Goal: Navigation & Orientation: Find specific page/section

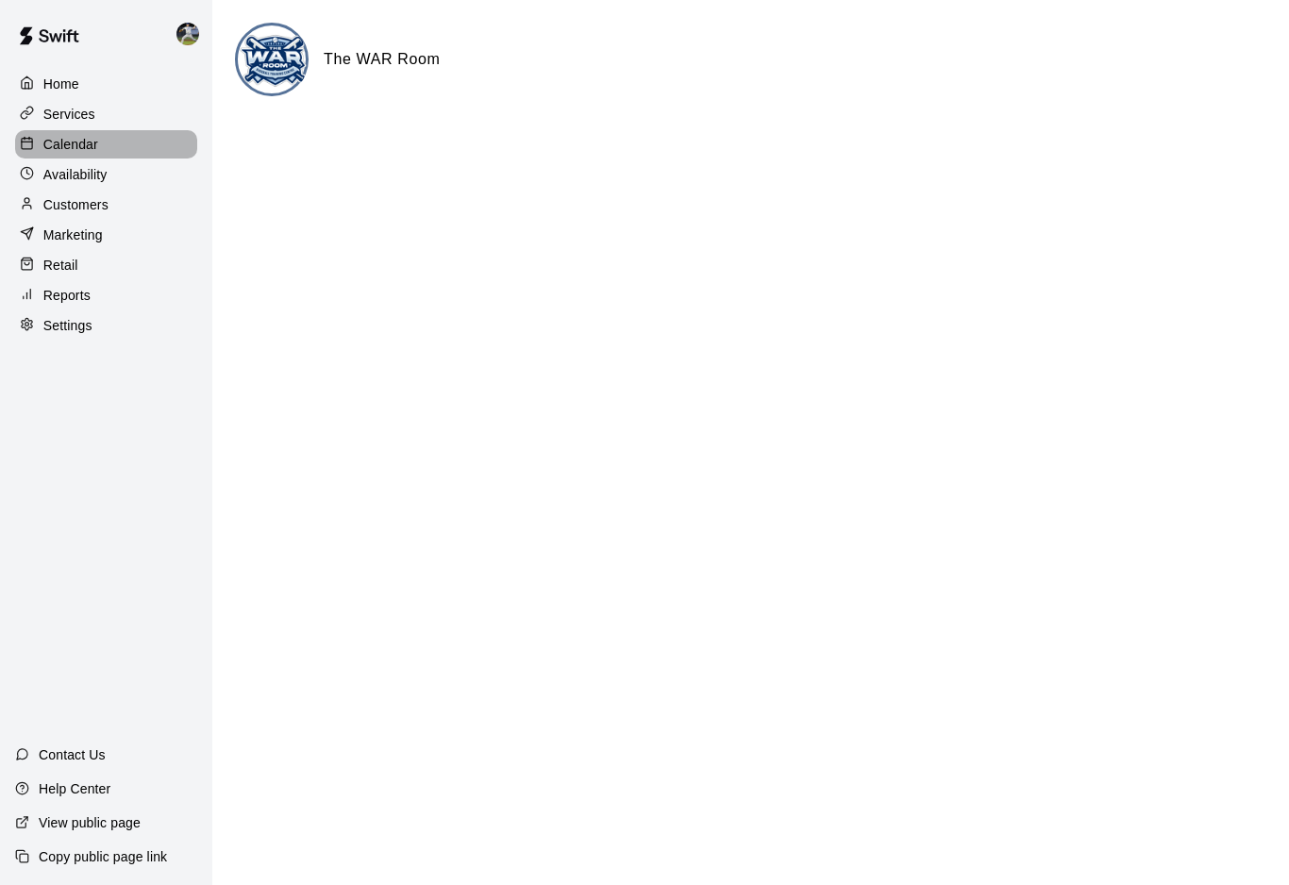
click at [70, 155] on div "Calendar" at bounding box center [106, 144] width 182 height 28
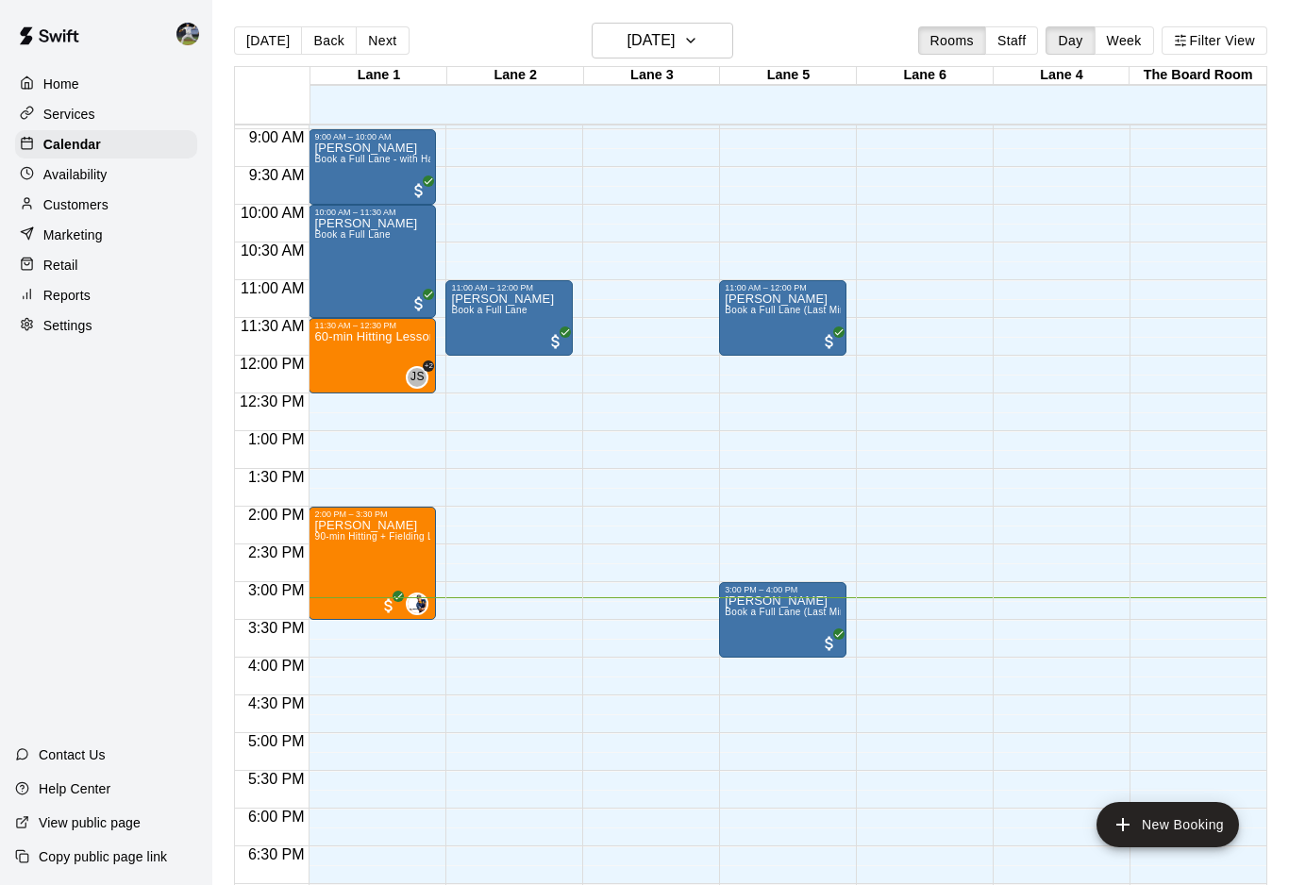
scroll to position [671, 0]
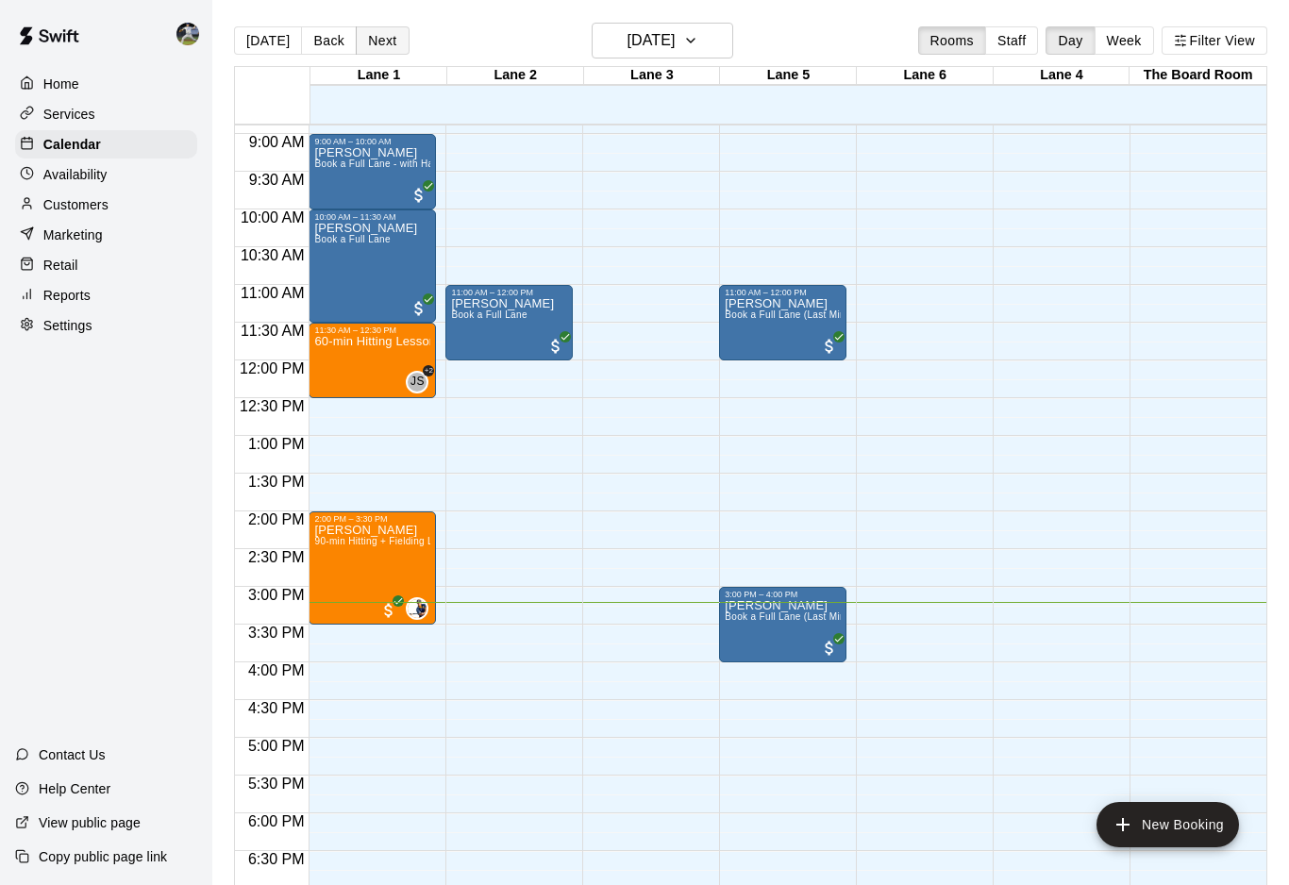
click at [368, 42] on button "Next" at bounding box center [382, 40] width 53 height 28
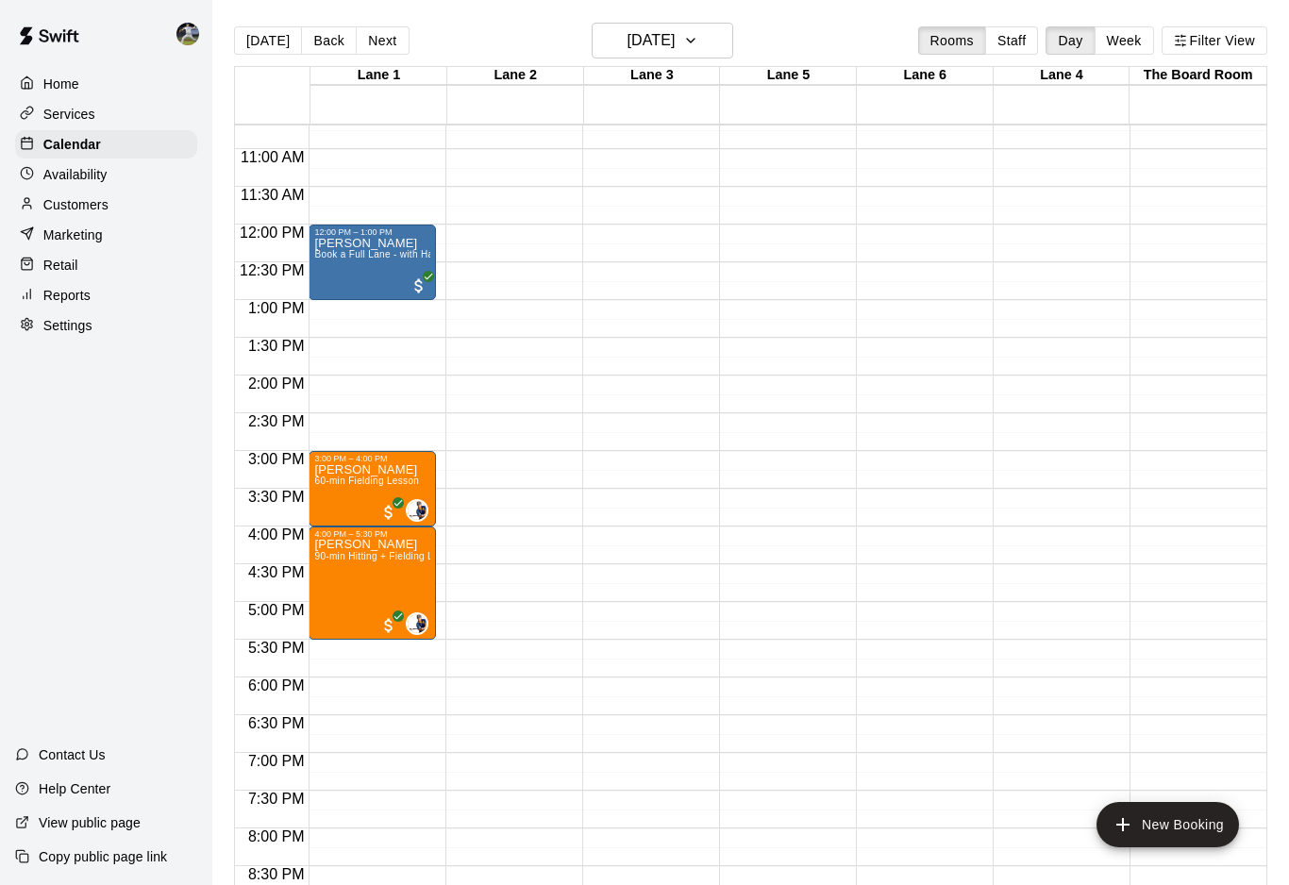
scroll to position [805, 0]
click at [379, 40] on button "Next" at bounding box center [382, 40] width 53 height 28
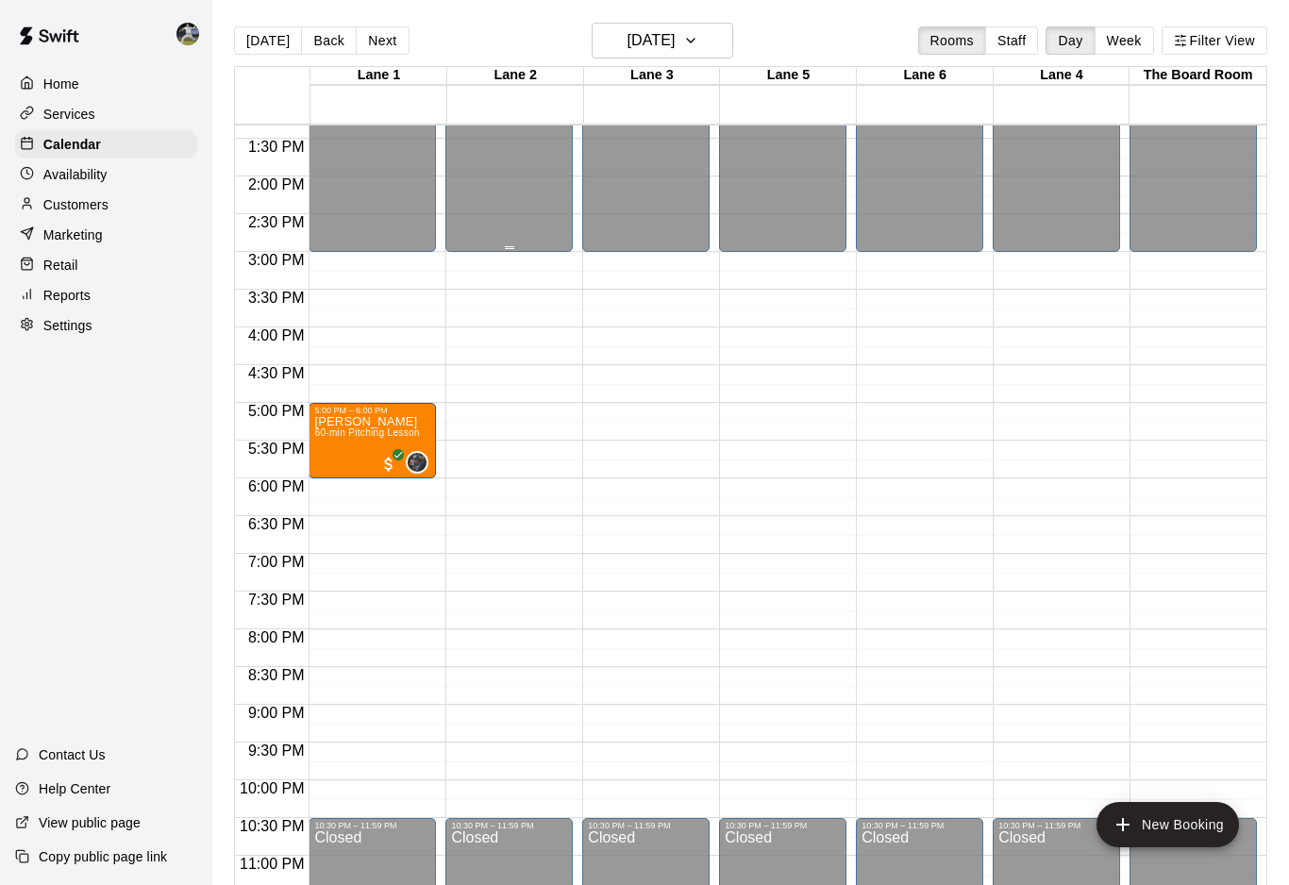
scroll to position [1004, 0]
click at [362, 36] on button "Next" at bounding box center [382, 40] width 53 height 28
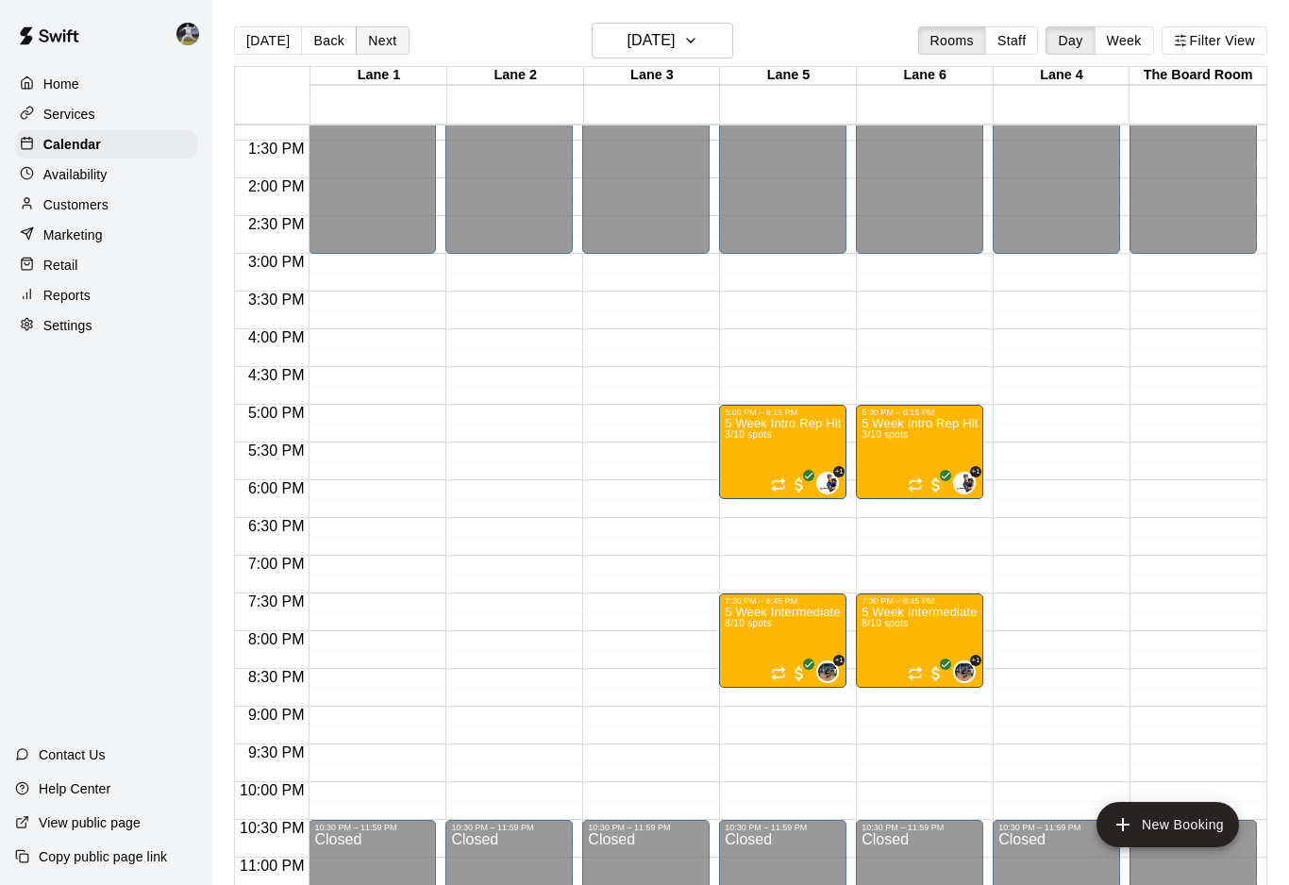
click at [362, 36] on button "Next" at bounding box center [382, 40] width 53 height 28
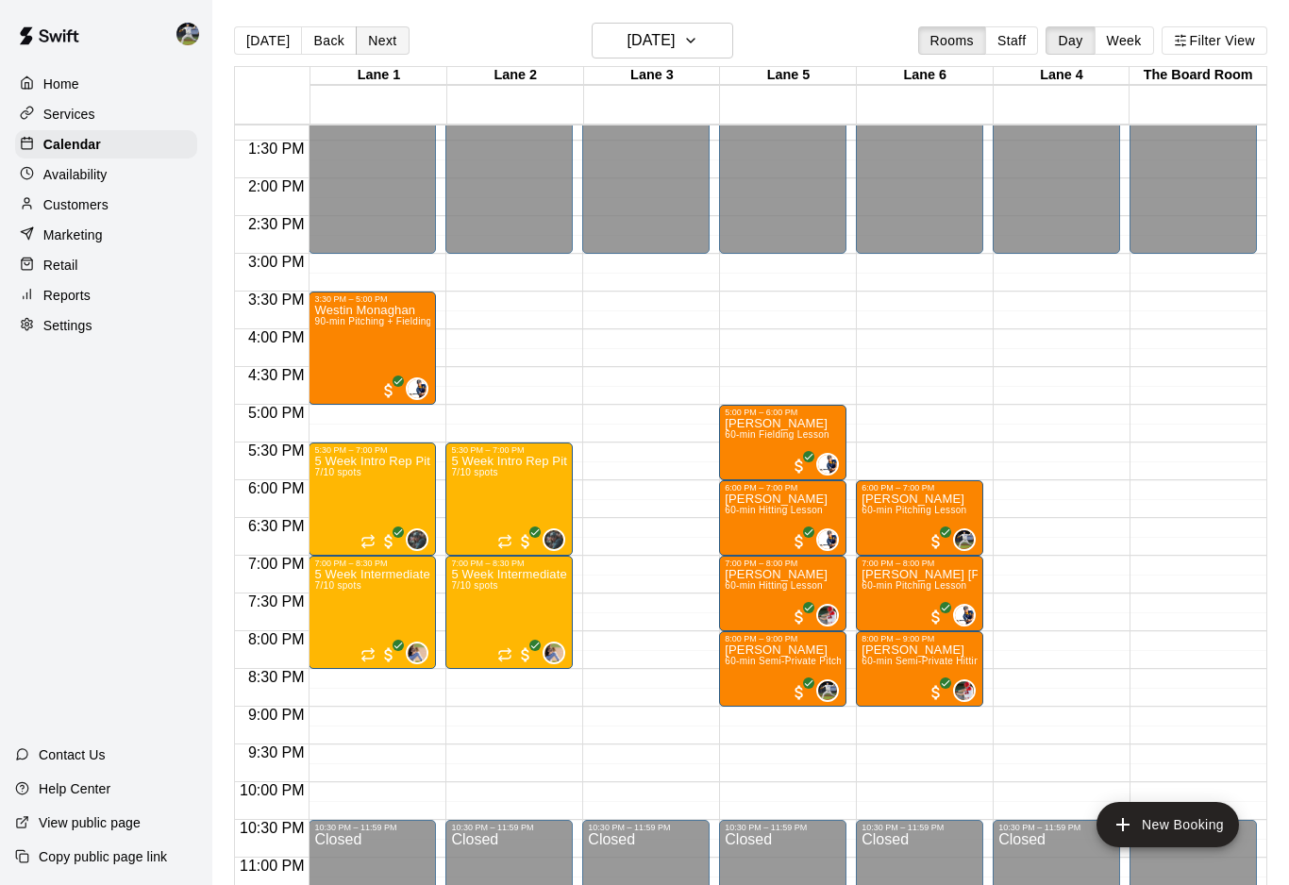
click at [363, 37] on button "Next" at bounding box center [382, 40] width 53 height 28
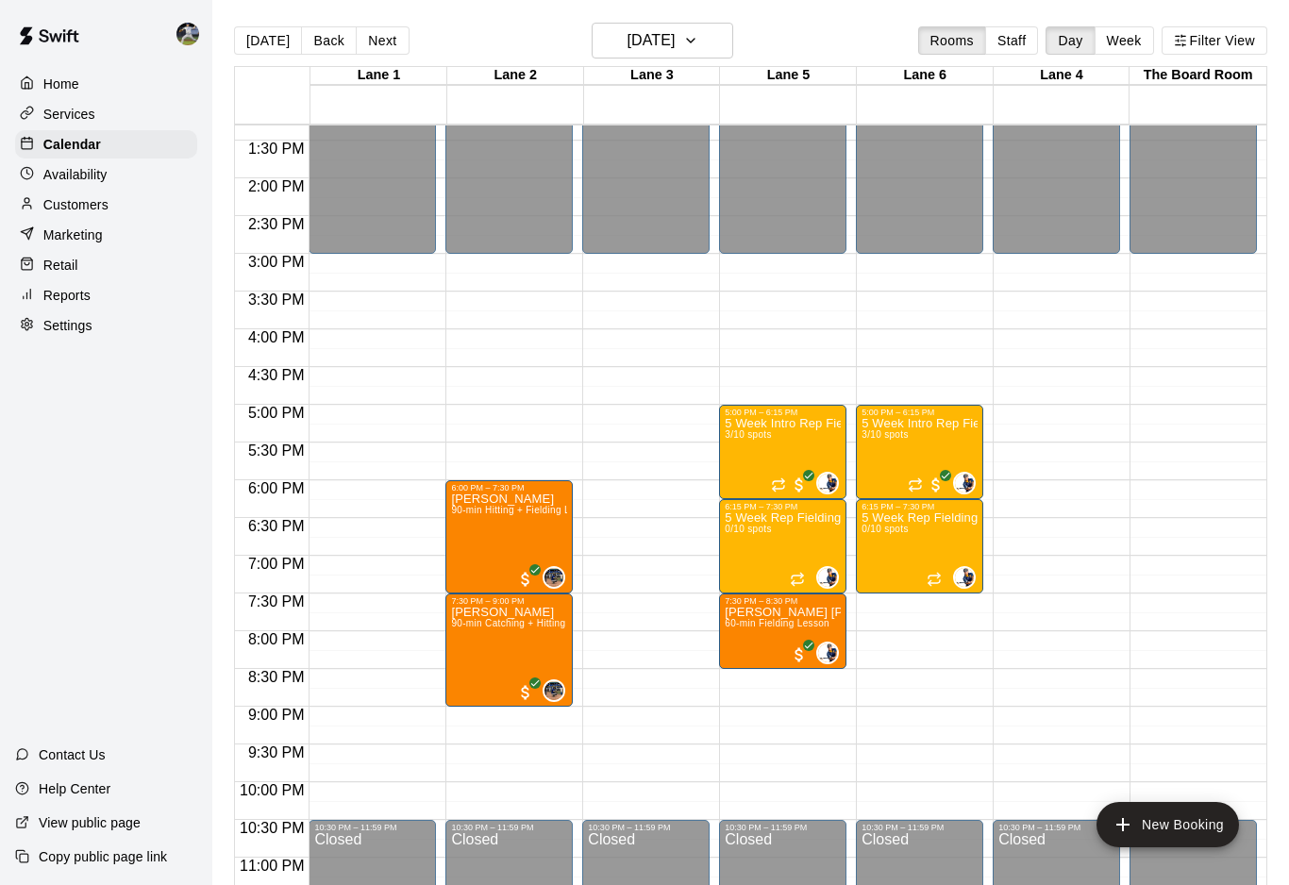
click at [363, 37] on button "Next" at bounding box center [382, 40] width 53 height 28
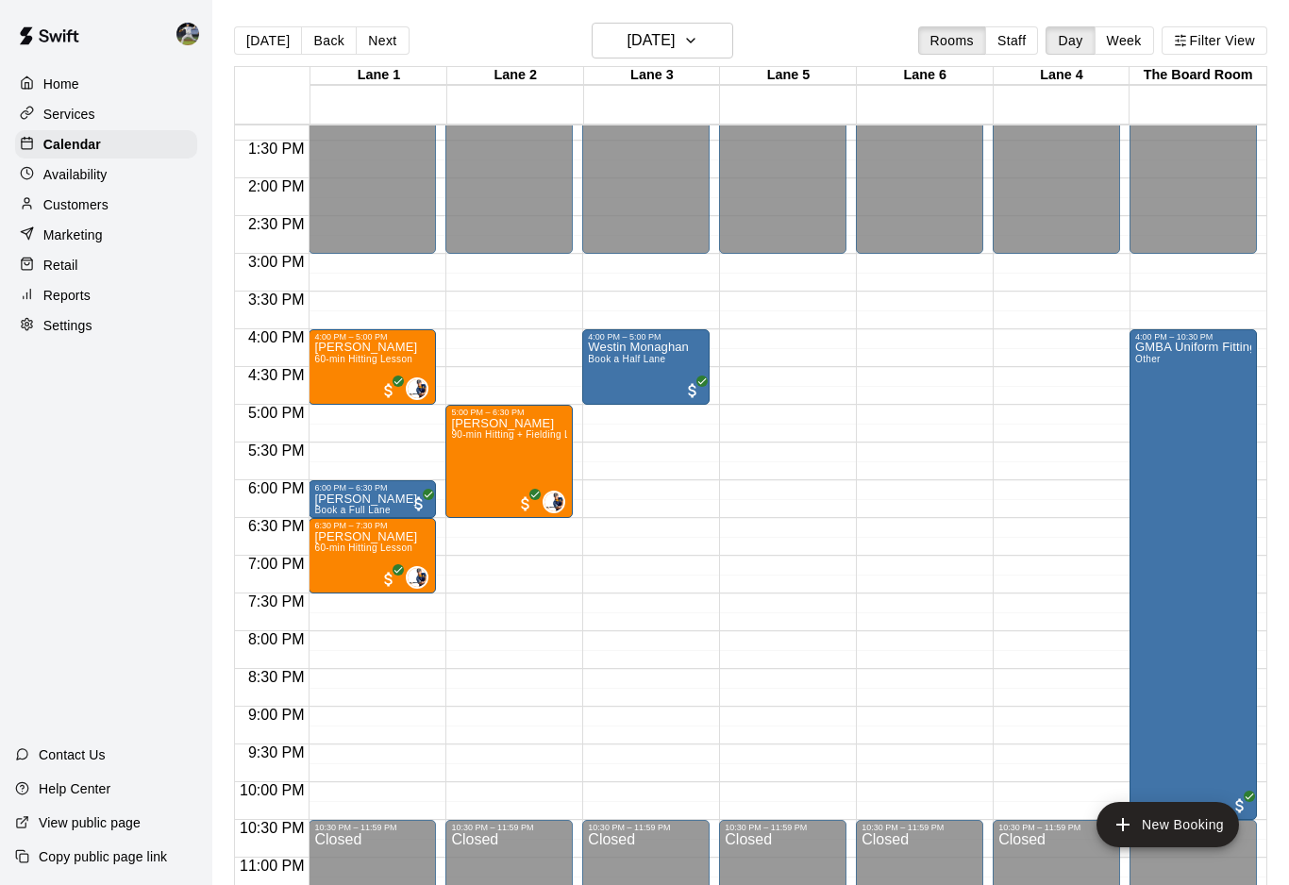
drag, startPoint x: 362, startPoint y: 36, endPoint x: -1, endPoint y: -1, distance: 365.3
click at [363, 37] on button "Next" at bounding box center [382, 40] width 53 height 28
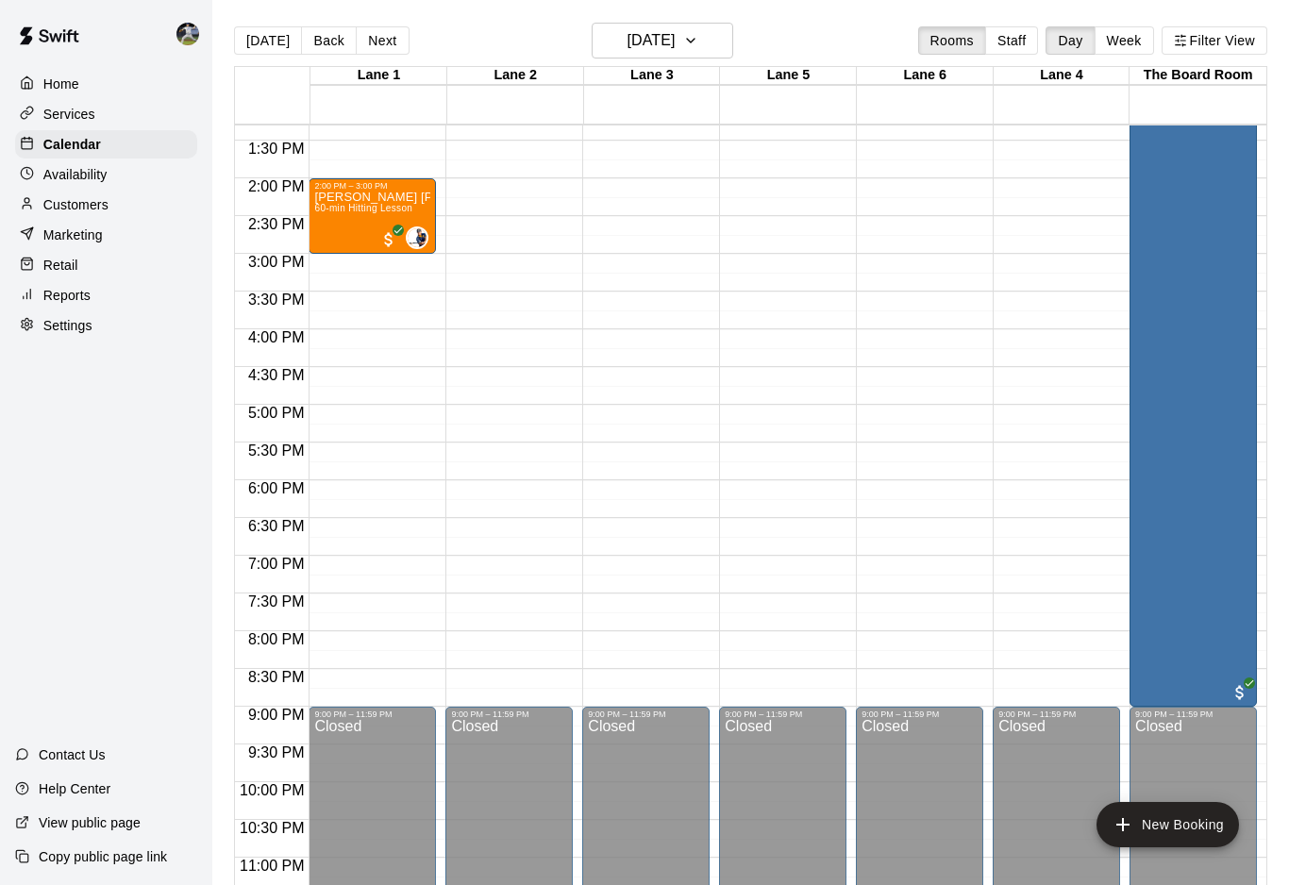
click at [362, 36] on button "Next" at bounding box center [382, 40] width 53 height 28
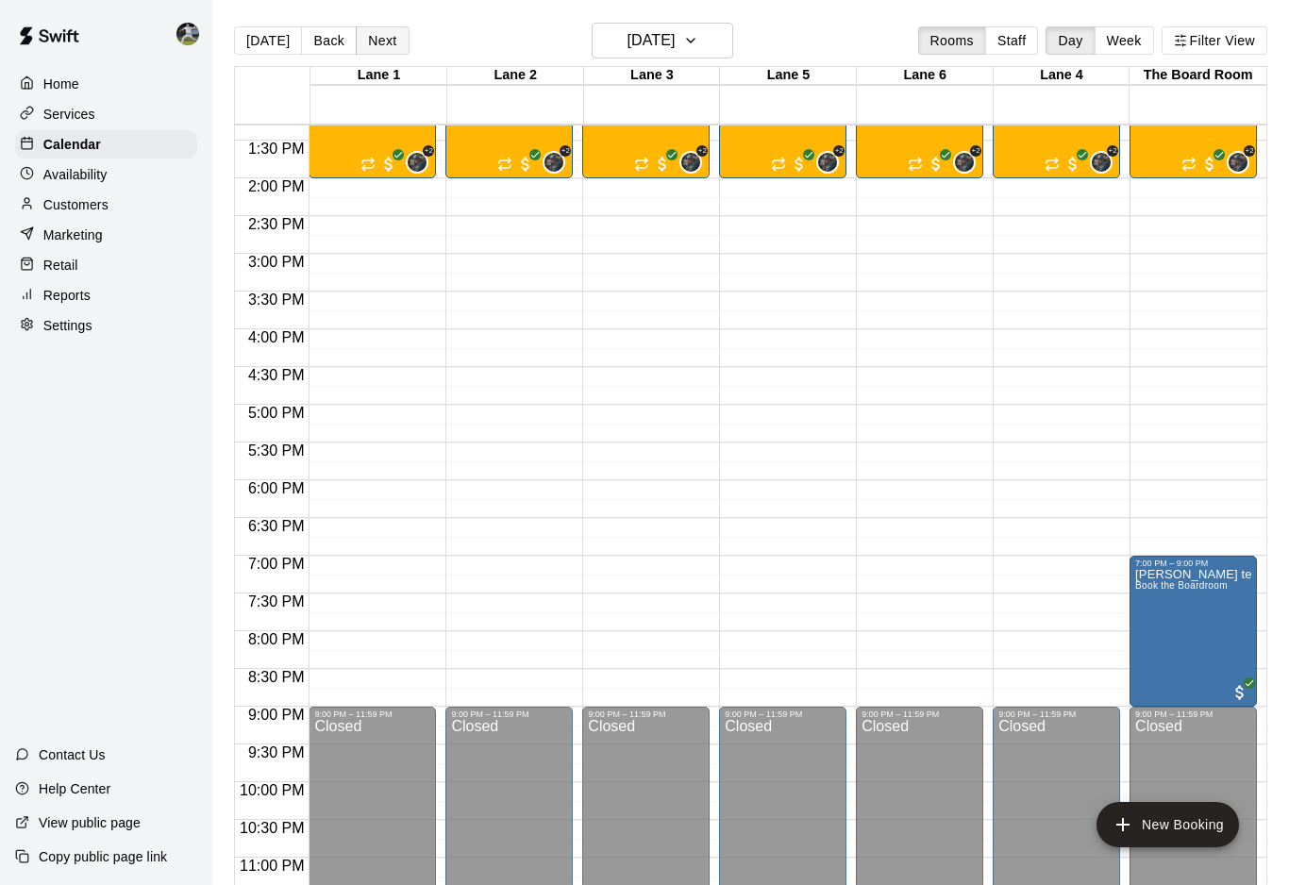
click at [363, 37] on button "Next" at bounding box center [382, 40] width 53 height 28
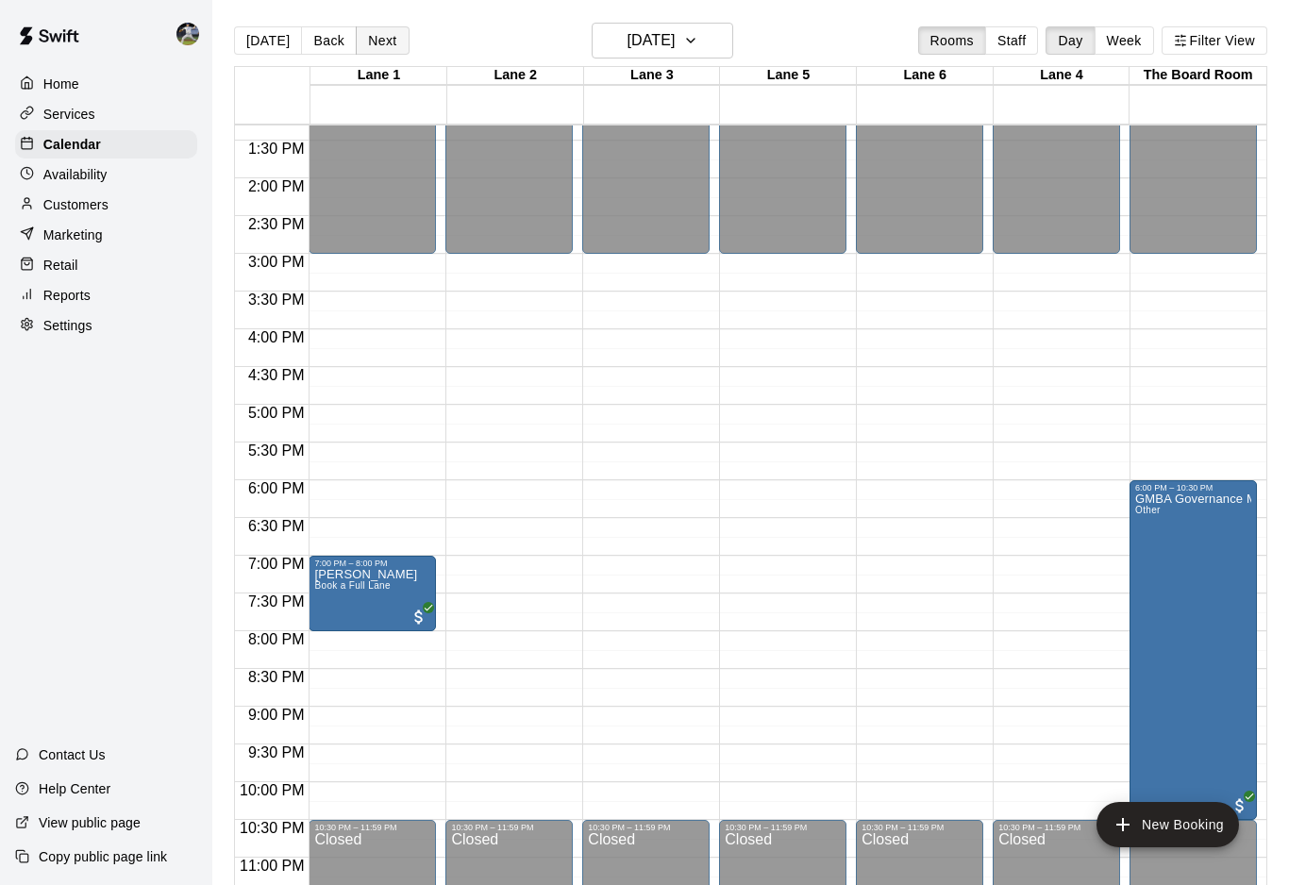
click at [362, 36] on button "Next" at bounding box center [382, 40] width 53 height 28
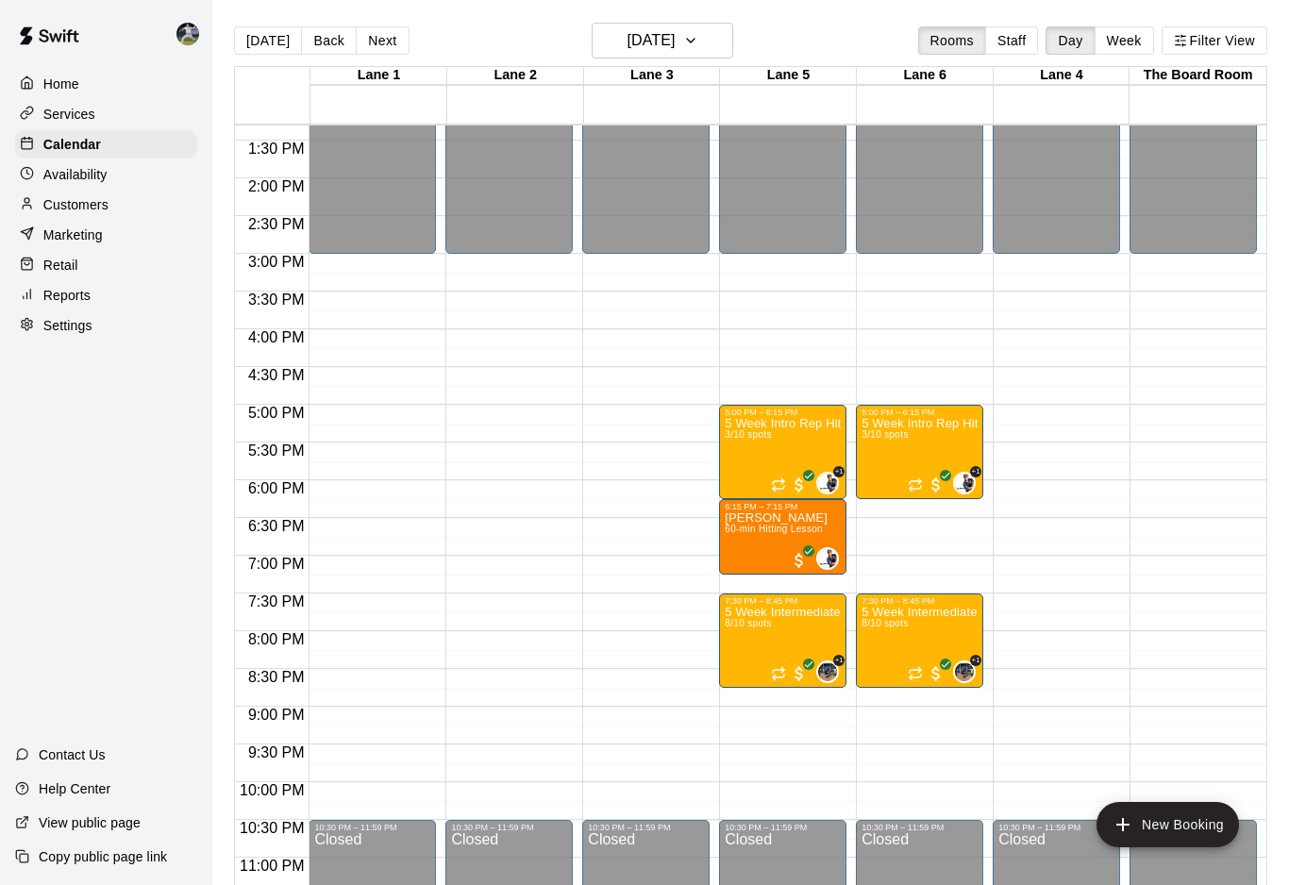
click at [363, 37] on button "Next" at bounding box center [382, 40] width 53 height 28
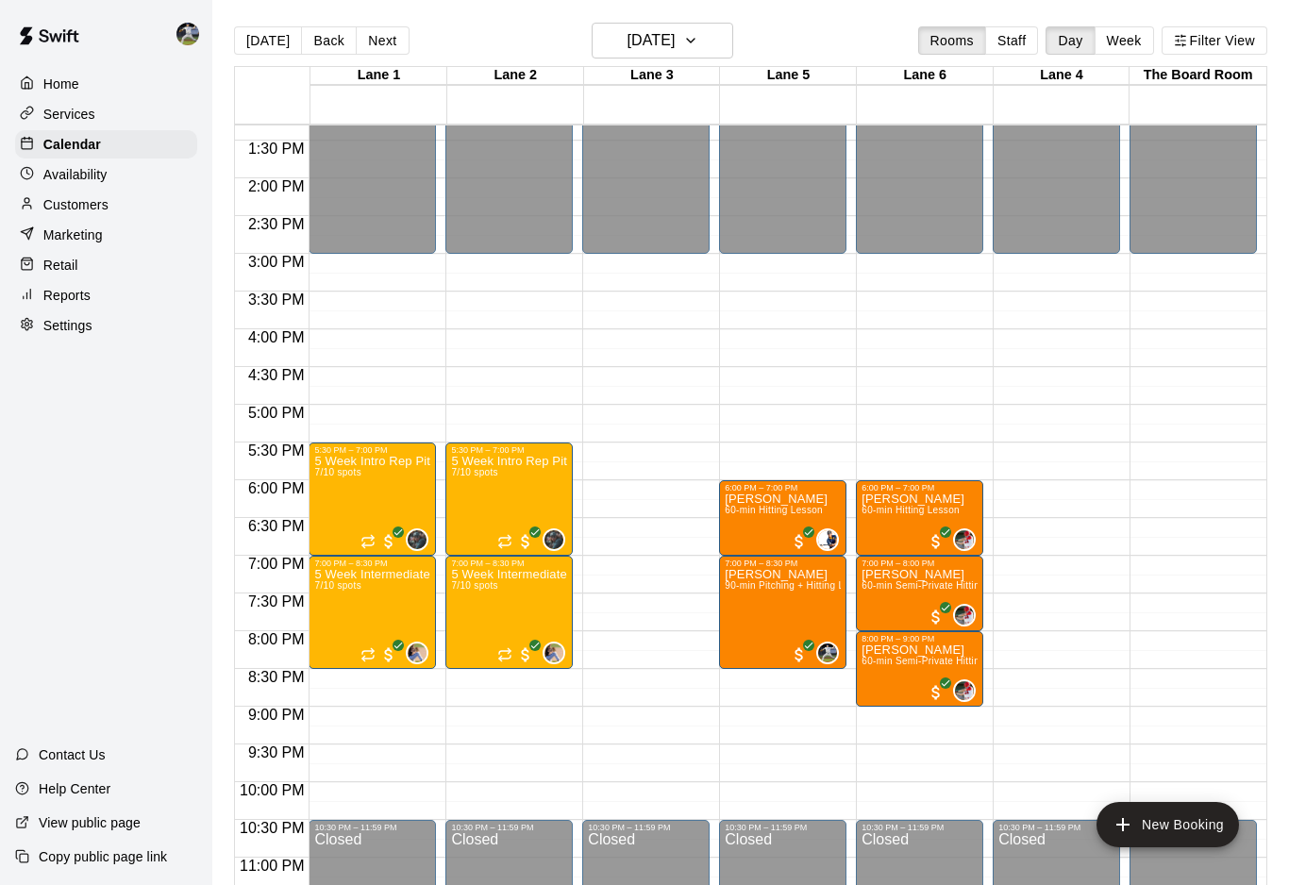
click at [362, 36] on button "Next" at bounding box center [382, 40] width 53 height 28
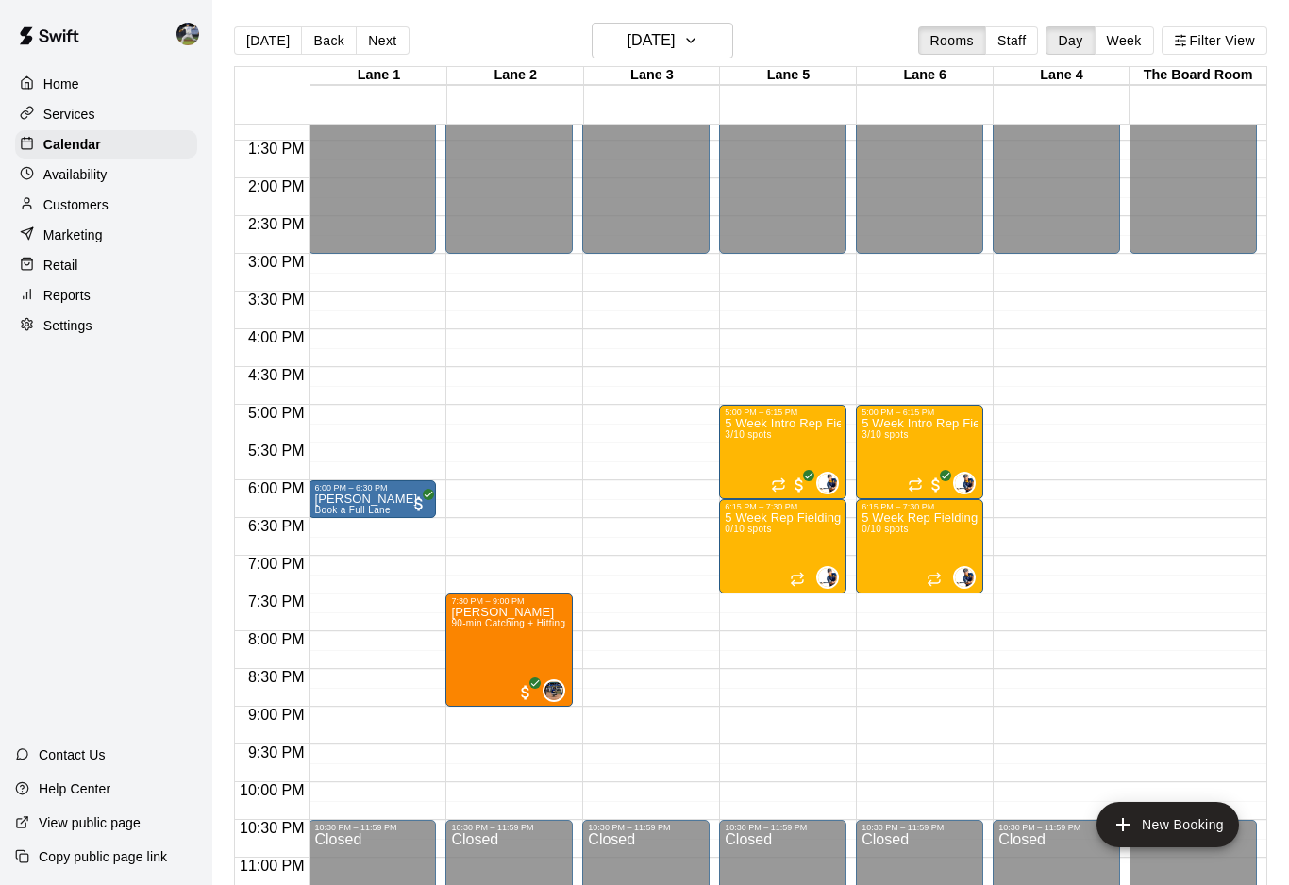
click at [362, 36] on button "Next" at bounding box center [382, 40] width 53 height 28
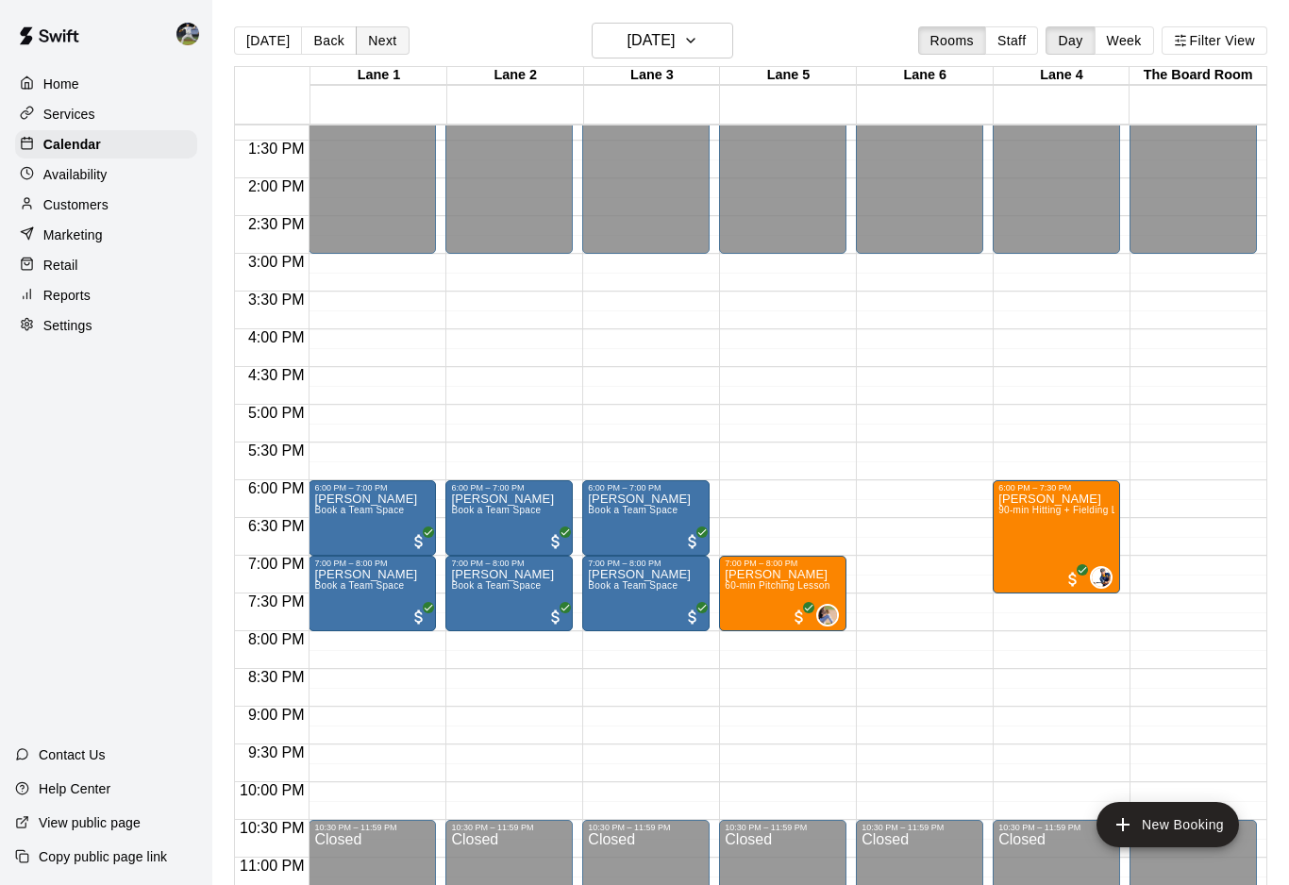
click at [363, 37] on button "Next" at bounding box center [382, 40] width 53 height 28
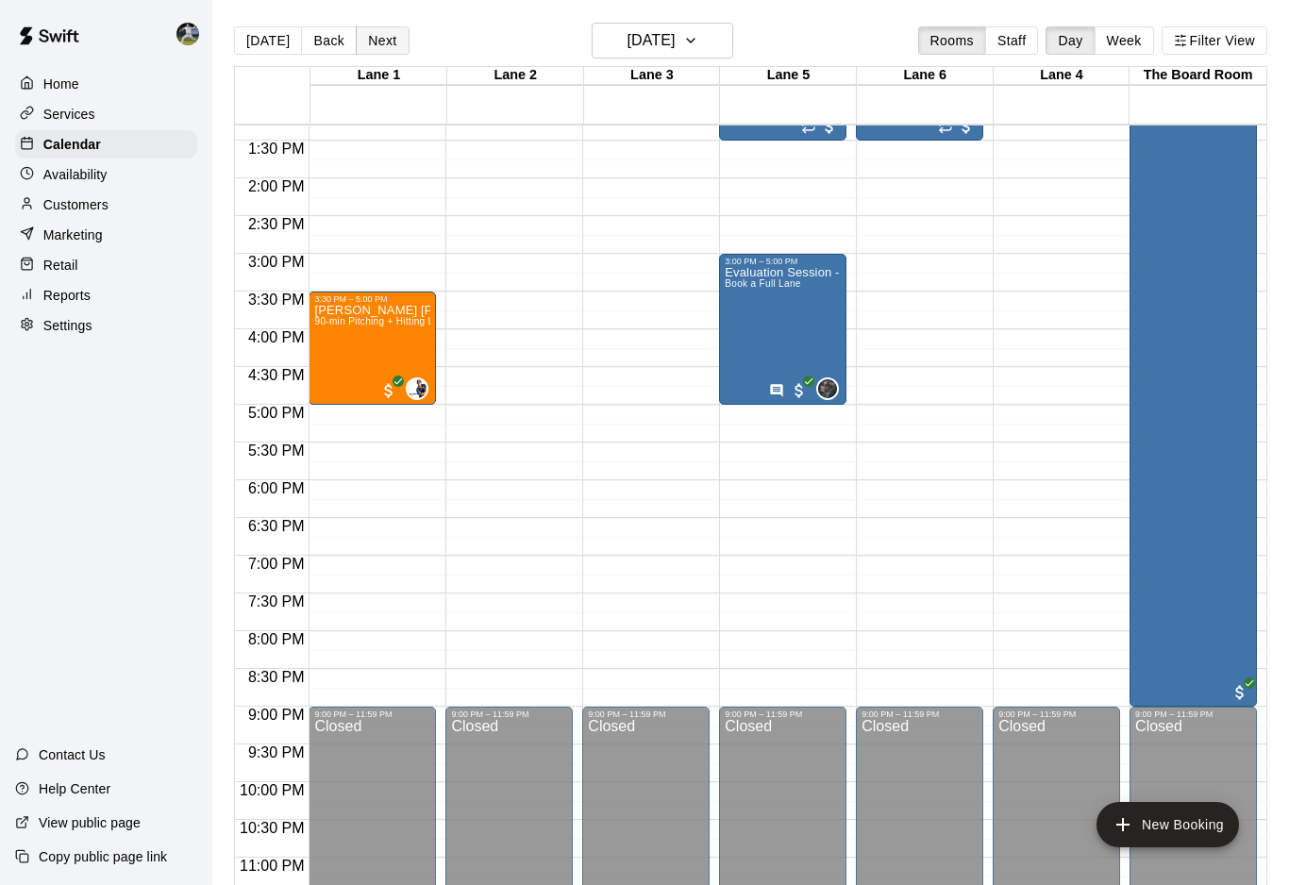
click at [362, 36] on button "Next" at bounding box center [382, 40] width 53 height 28
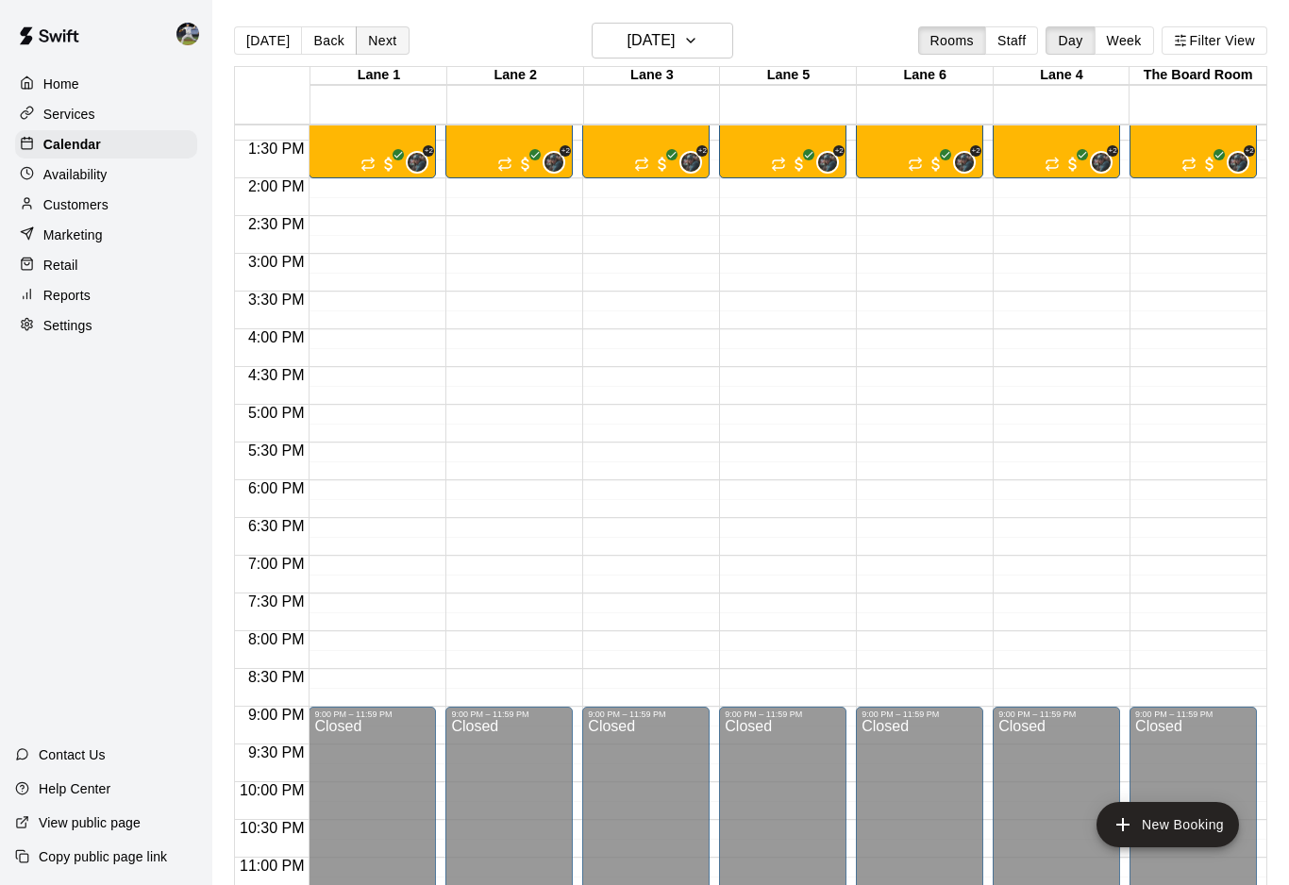
click at [362, 36] on button "Next" at bounding box center [382, 40] width 53 height 28
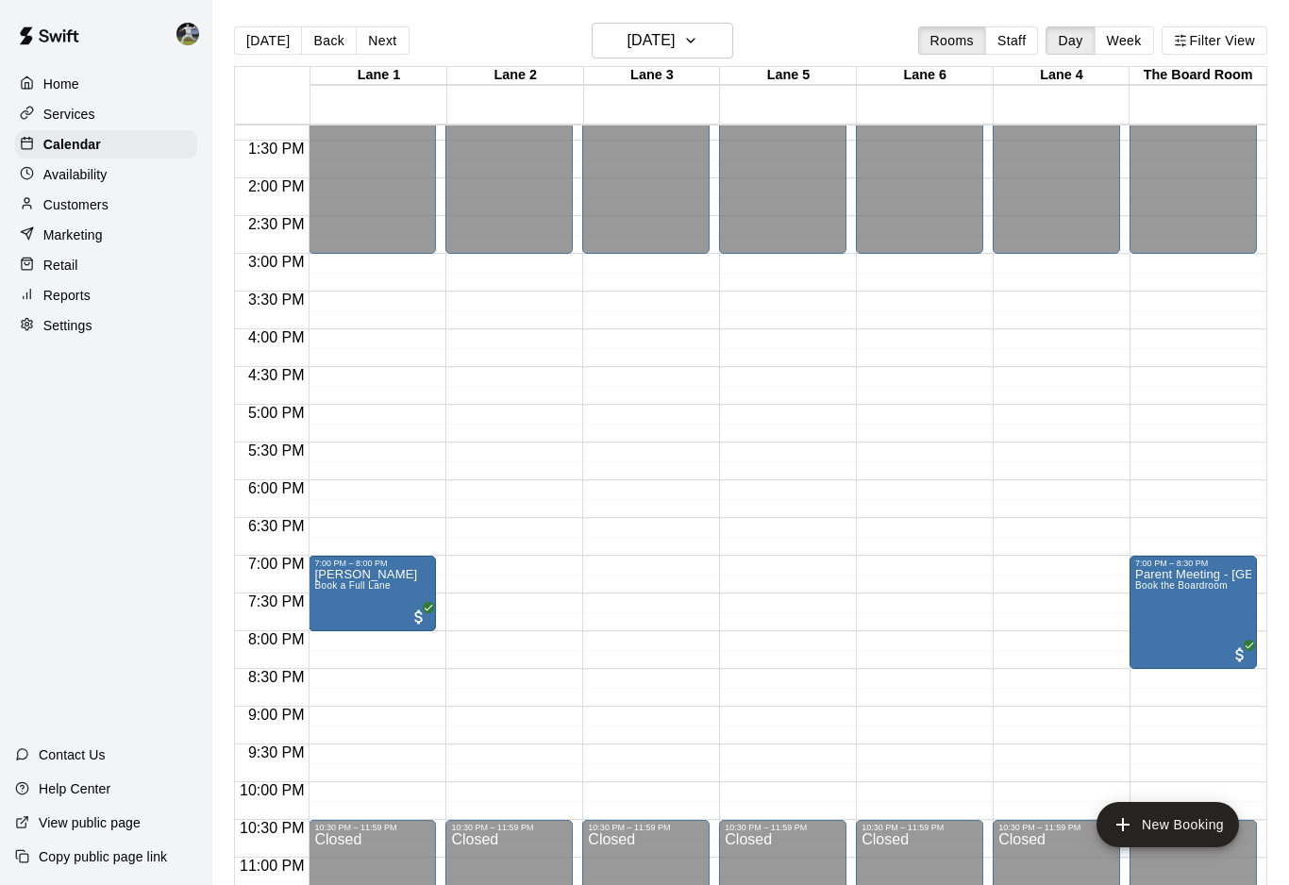
click at [362, 36] on button "Next" at bounding box center [382, 40] width 53 height 28
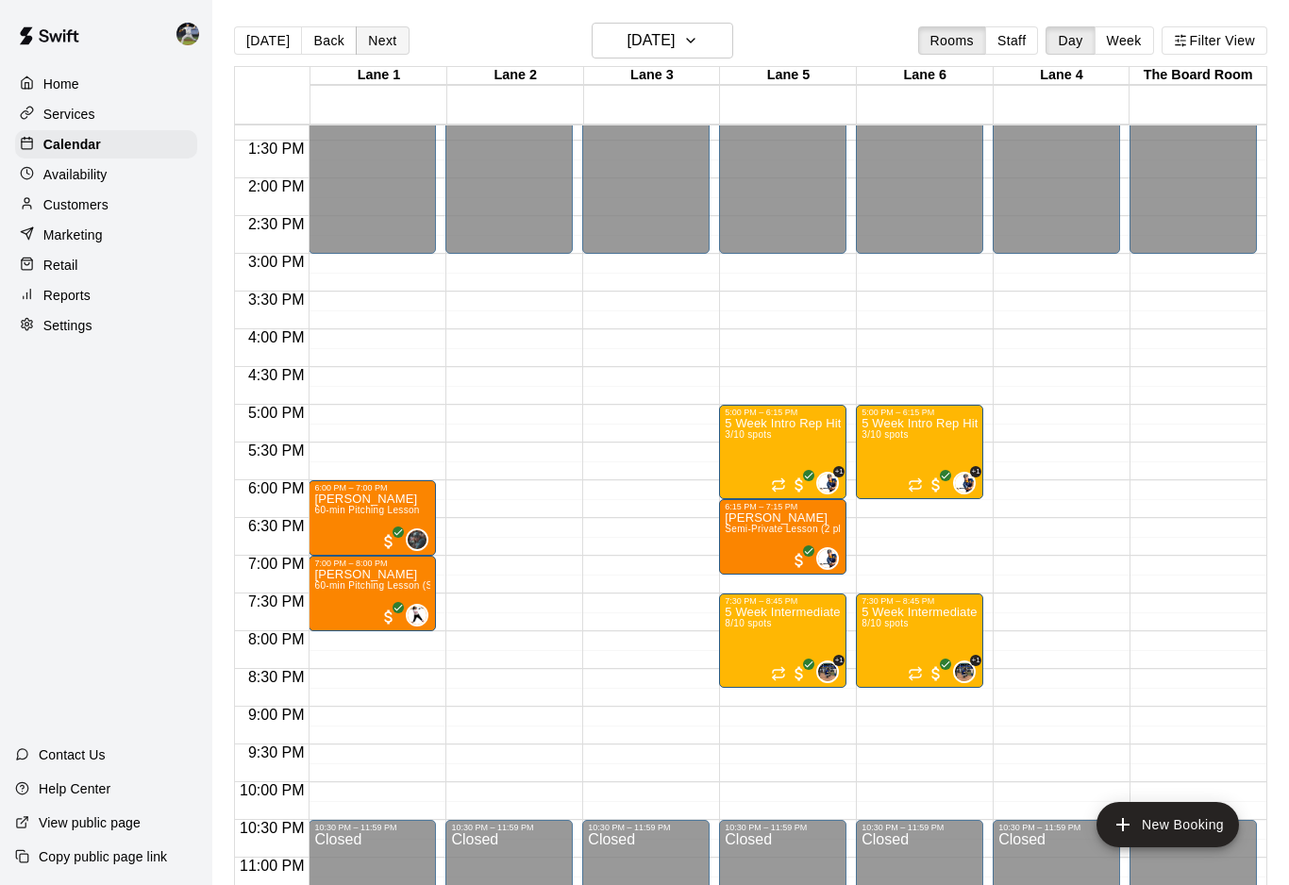
click at [363, 37] on button "Next" at bounding box center [382, 40] width 53 height 28
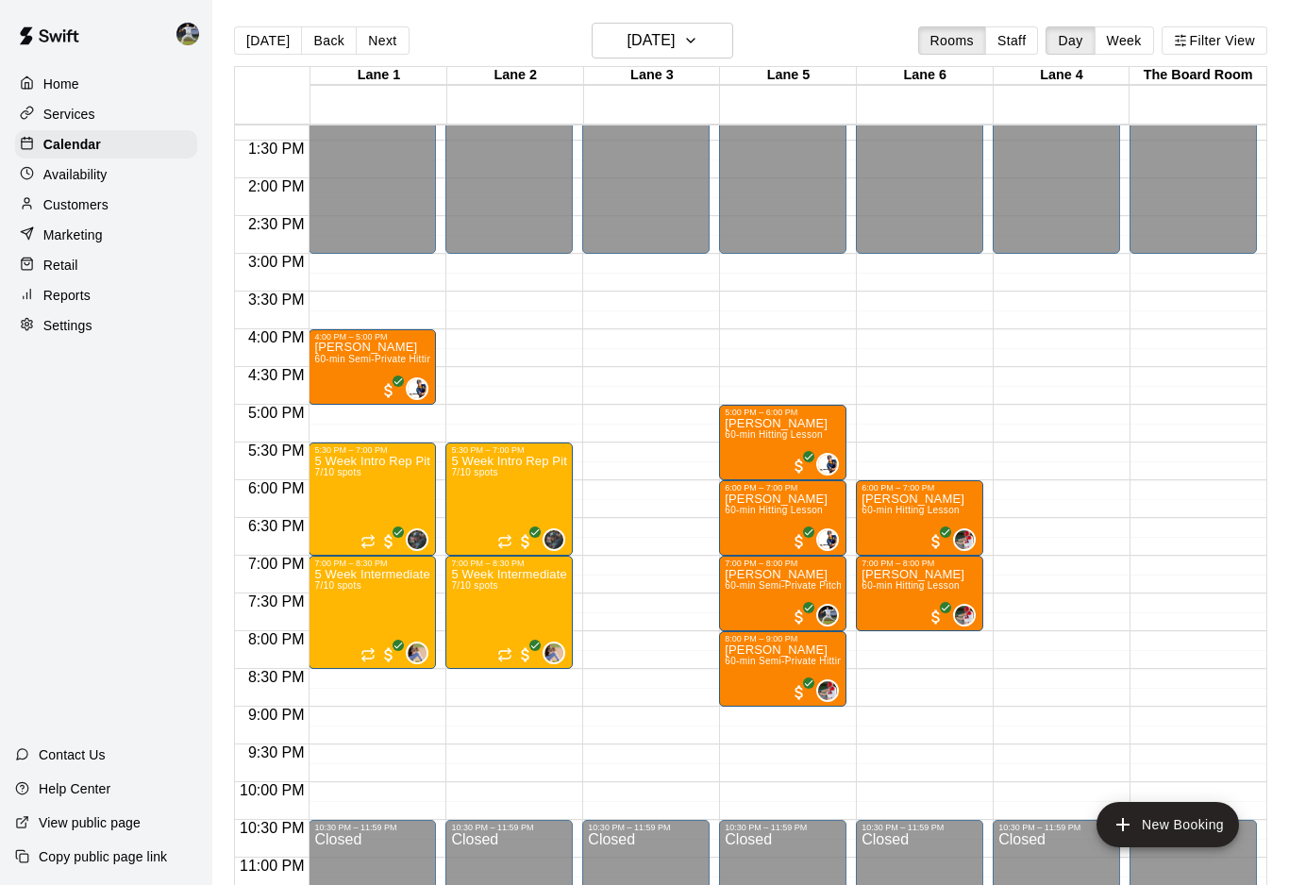
click at [363, 37] on button "Next" at bounding box center [382, 40] width 53 height 28
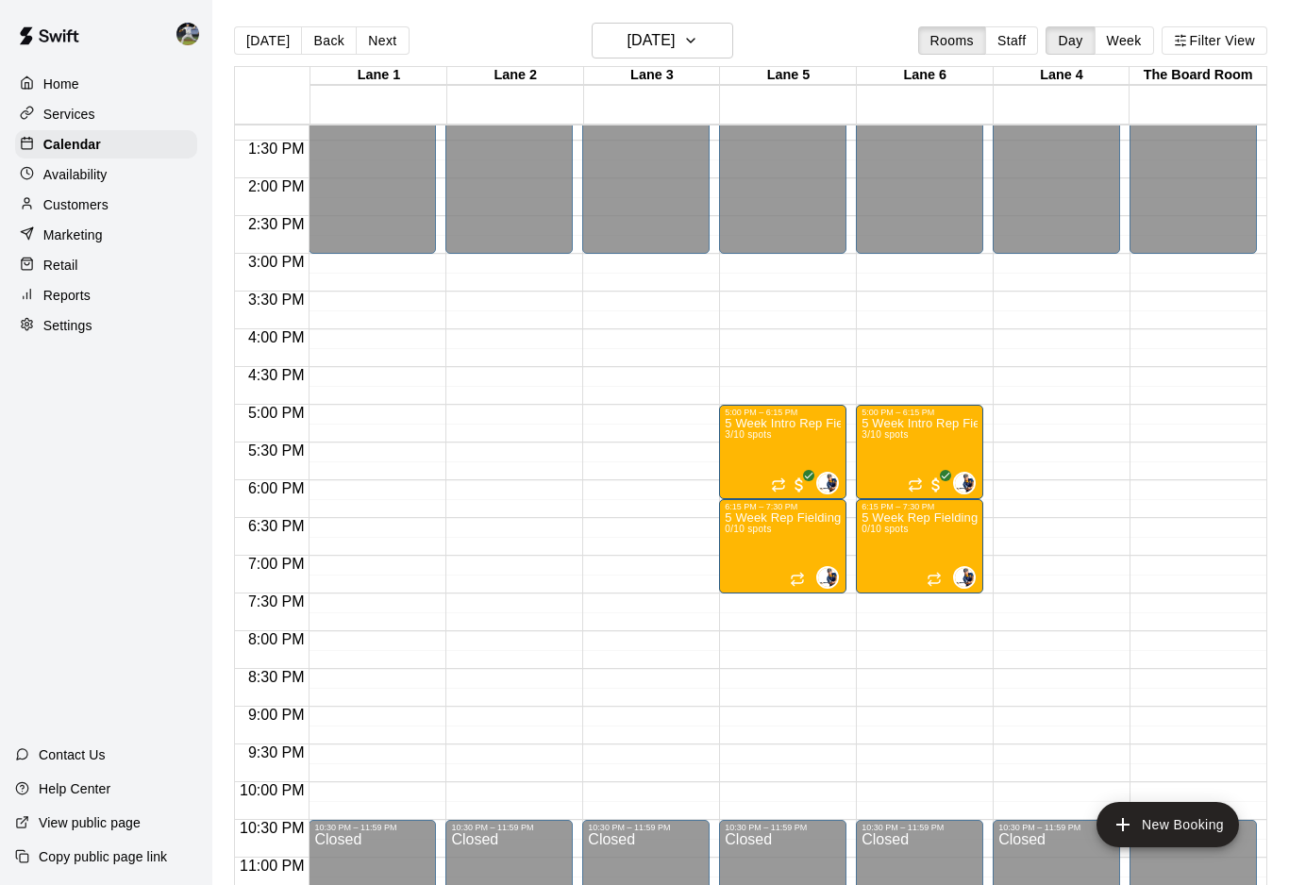
click at [362, 36] on button "Next" at bounding box center [382, 40] width 53 height 28
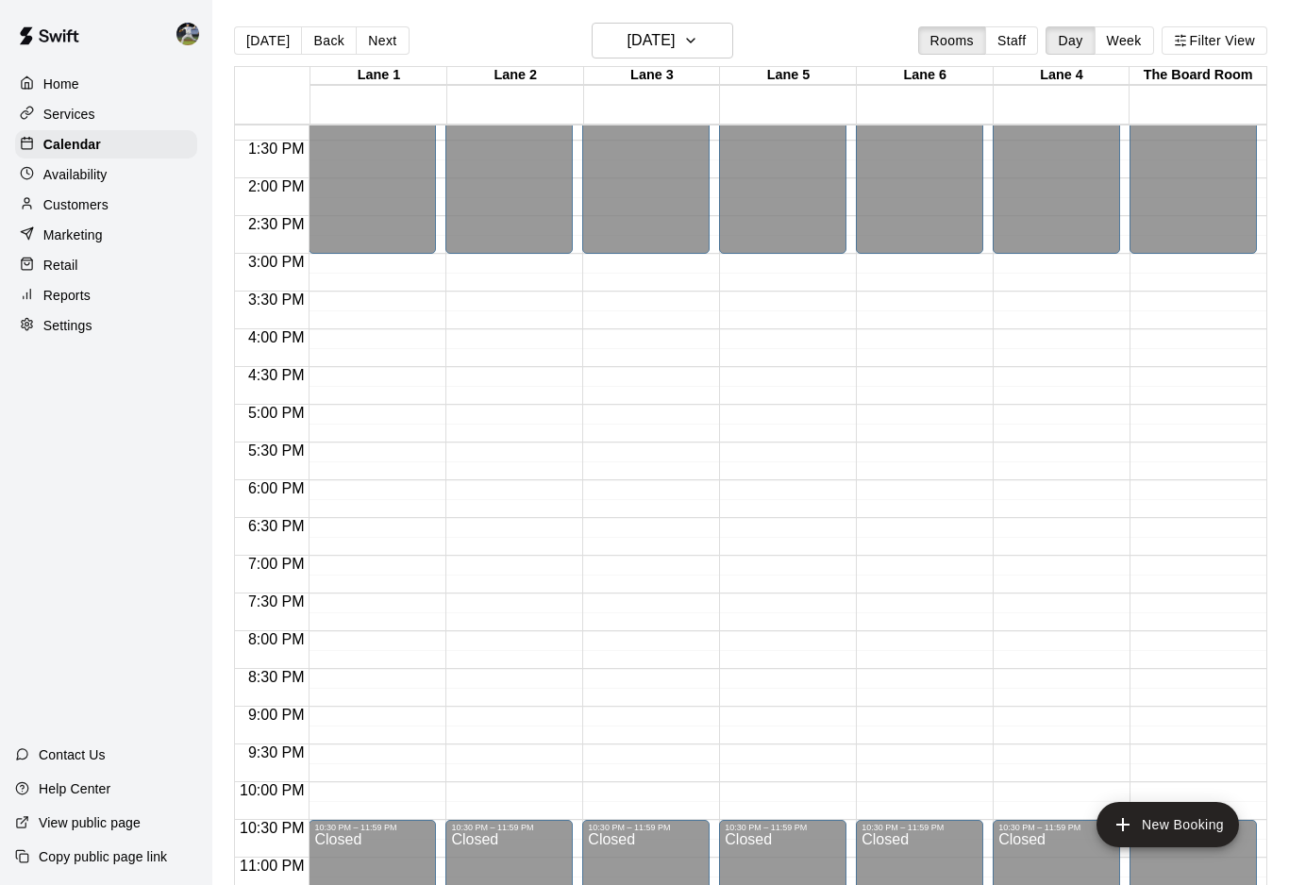
click at [362, 36] on button "Next" at bounding box center [382, 40] width 53 height 28
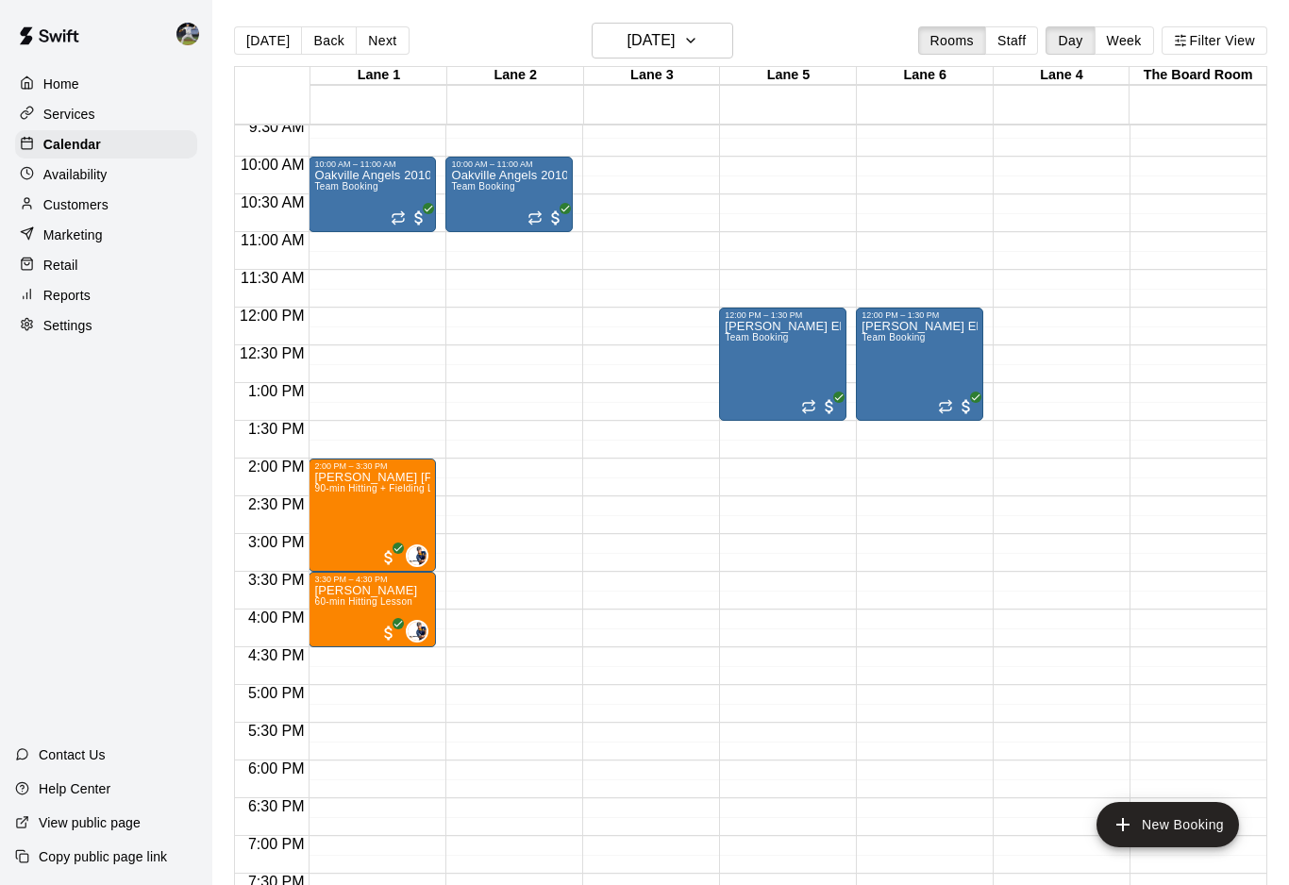
scroll to position [722, 0]
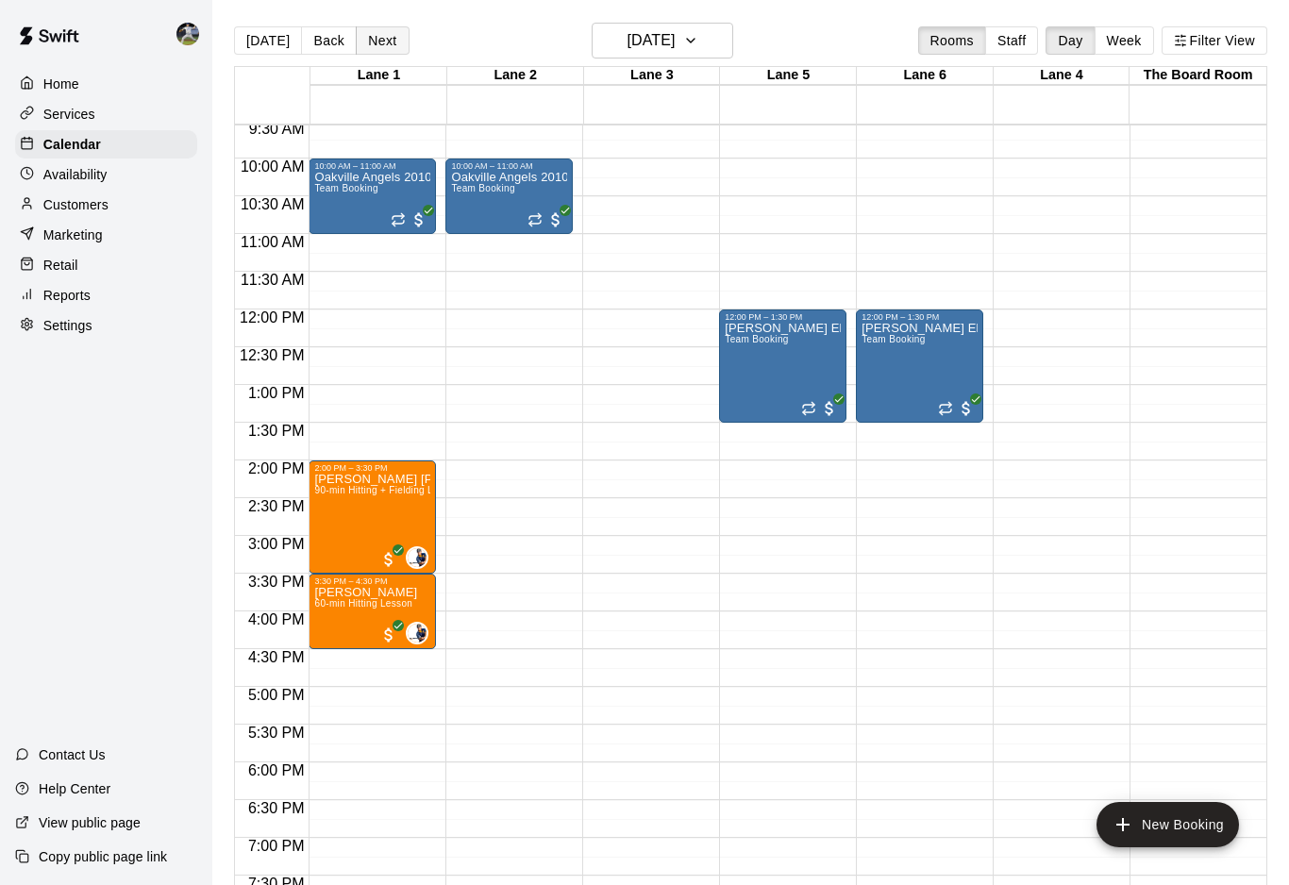
click at [386, 39] on button "Next" at bounding box center [382, 40] width 53 height 28
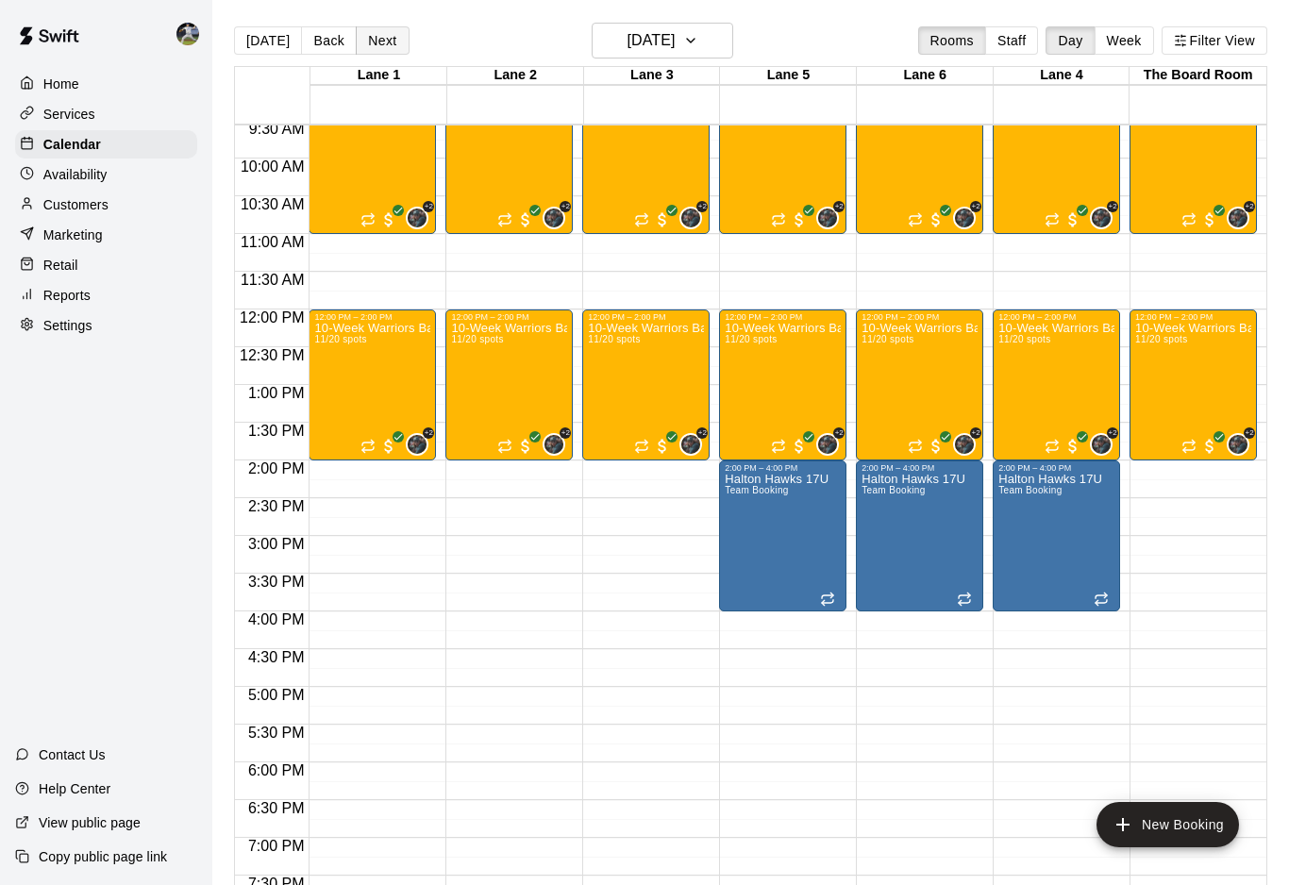
click at [387, 40] on button "Next" at bounding box center [382, 40] width 53 height 28
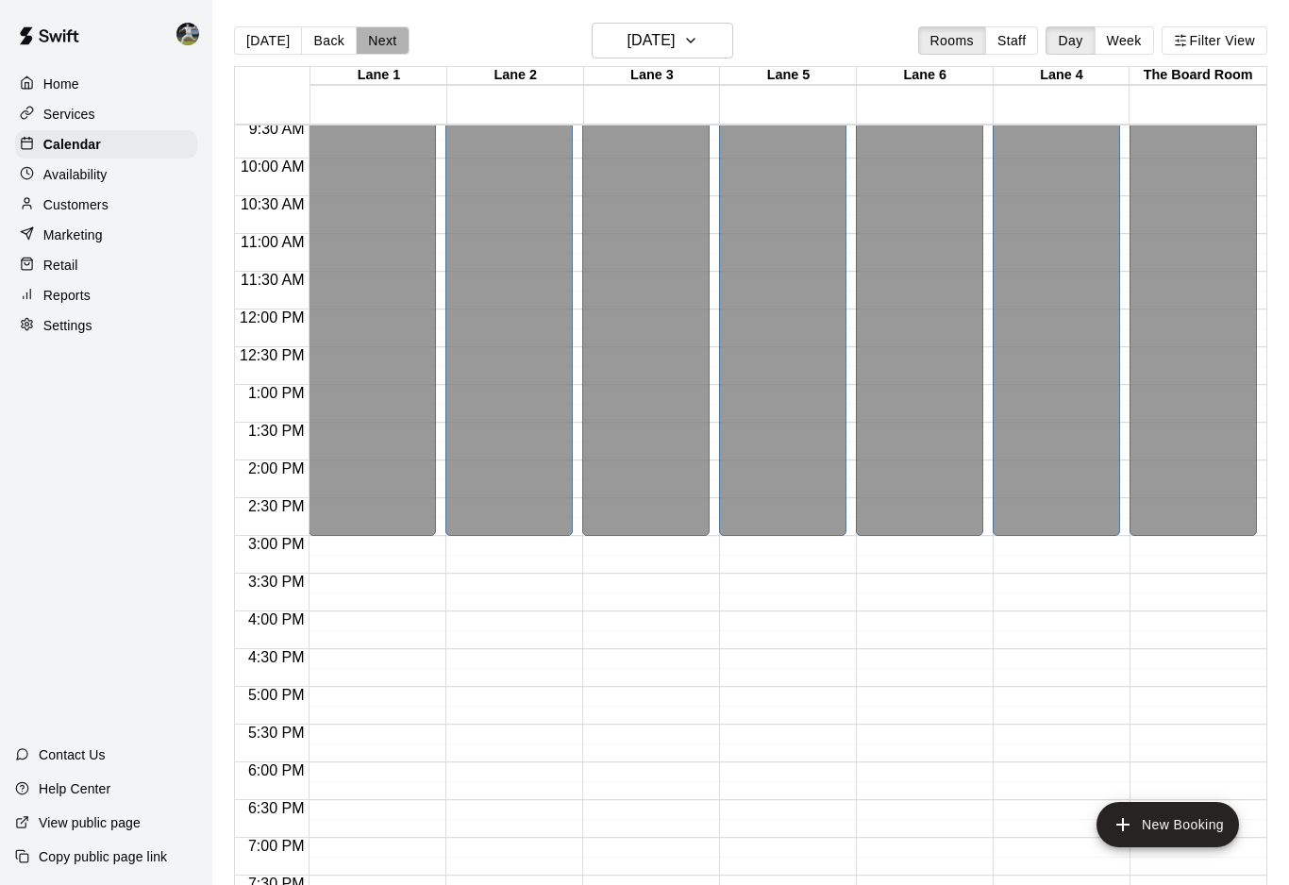
click at [386, 39] on button "Next" at bounding box center [382, 40] width 53 height 28
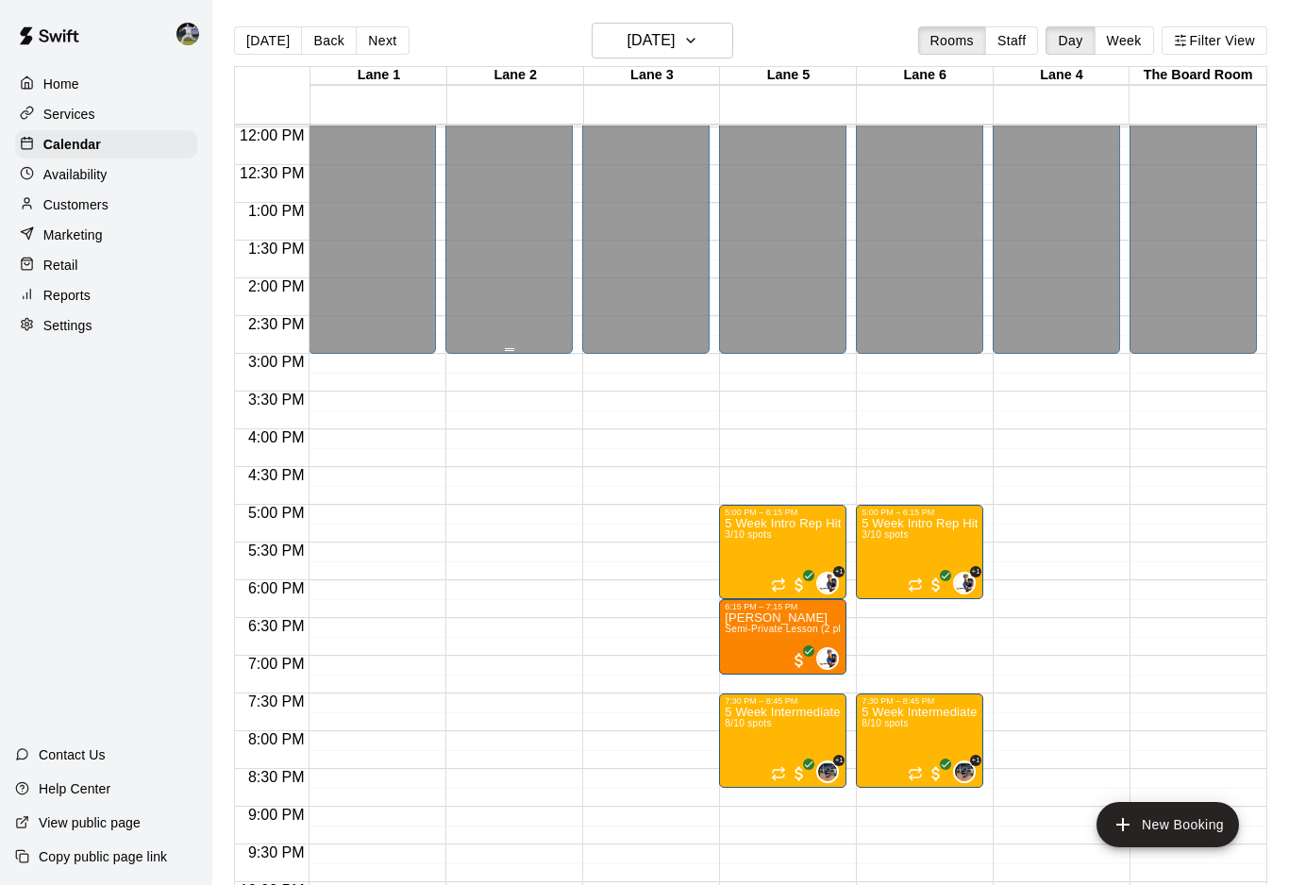
scroll to position [935, 0]
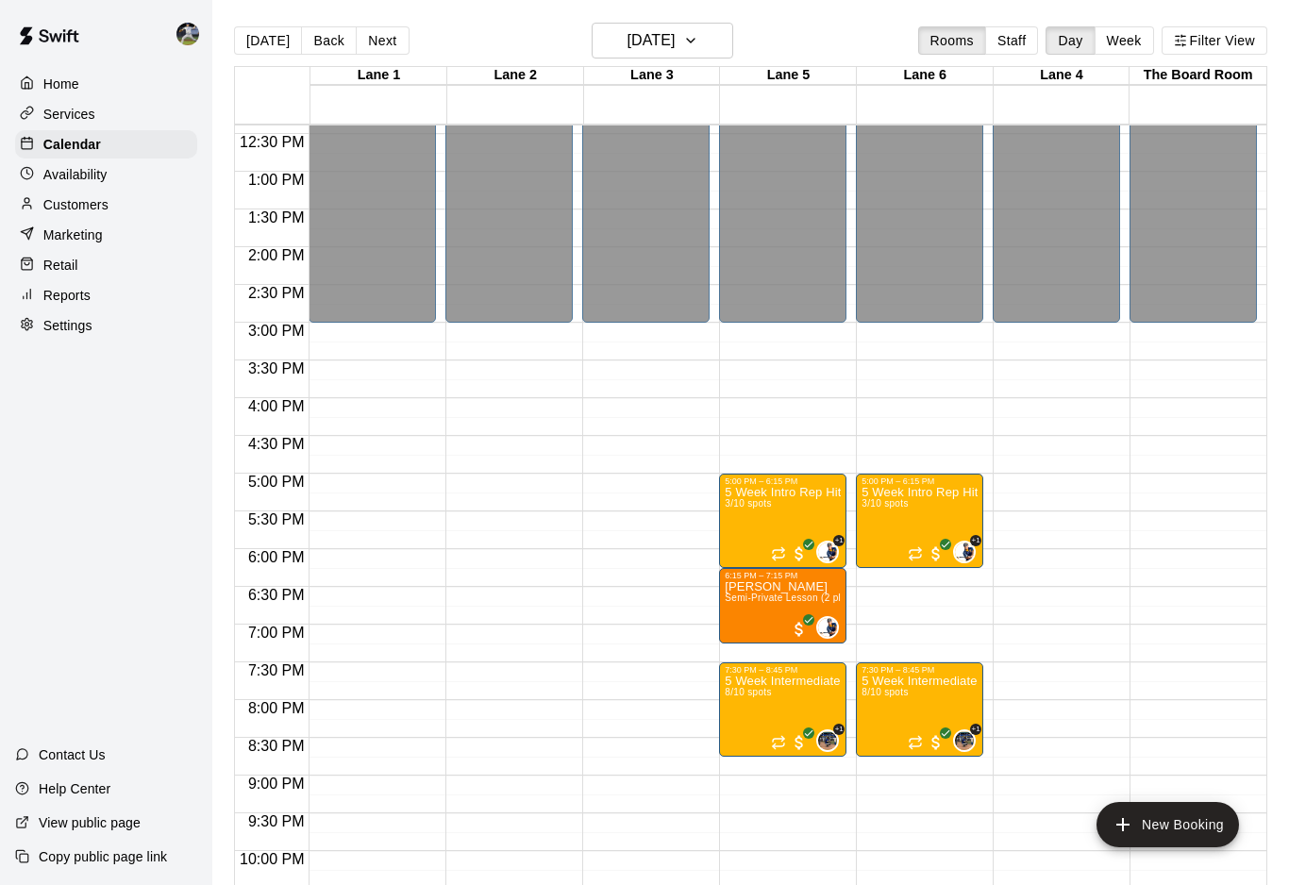
click at [374, 44] on button "Next" at bounding box center [382, 40] width 53 height 28
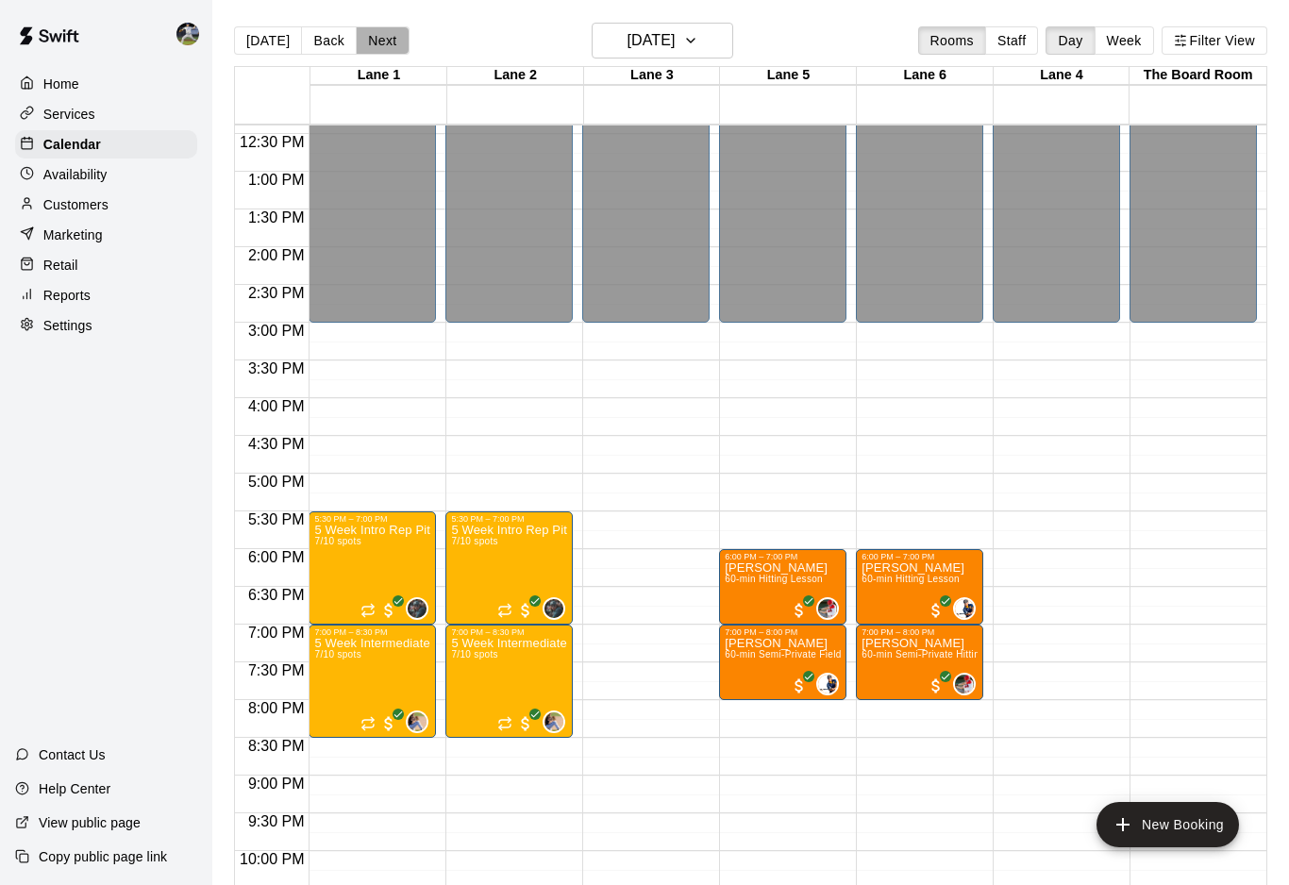
click at [374, 44] on button "Next" at bounding box center [382, 40] width 53 height 28
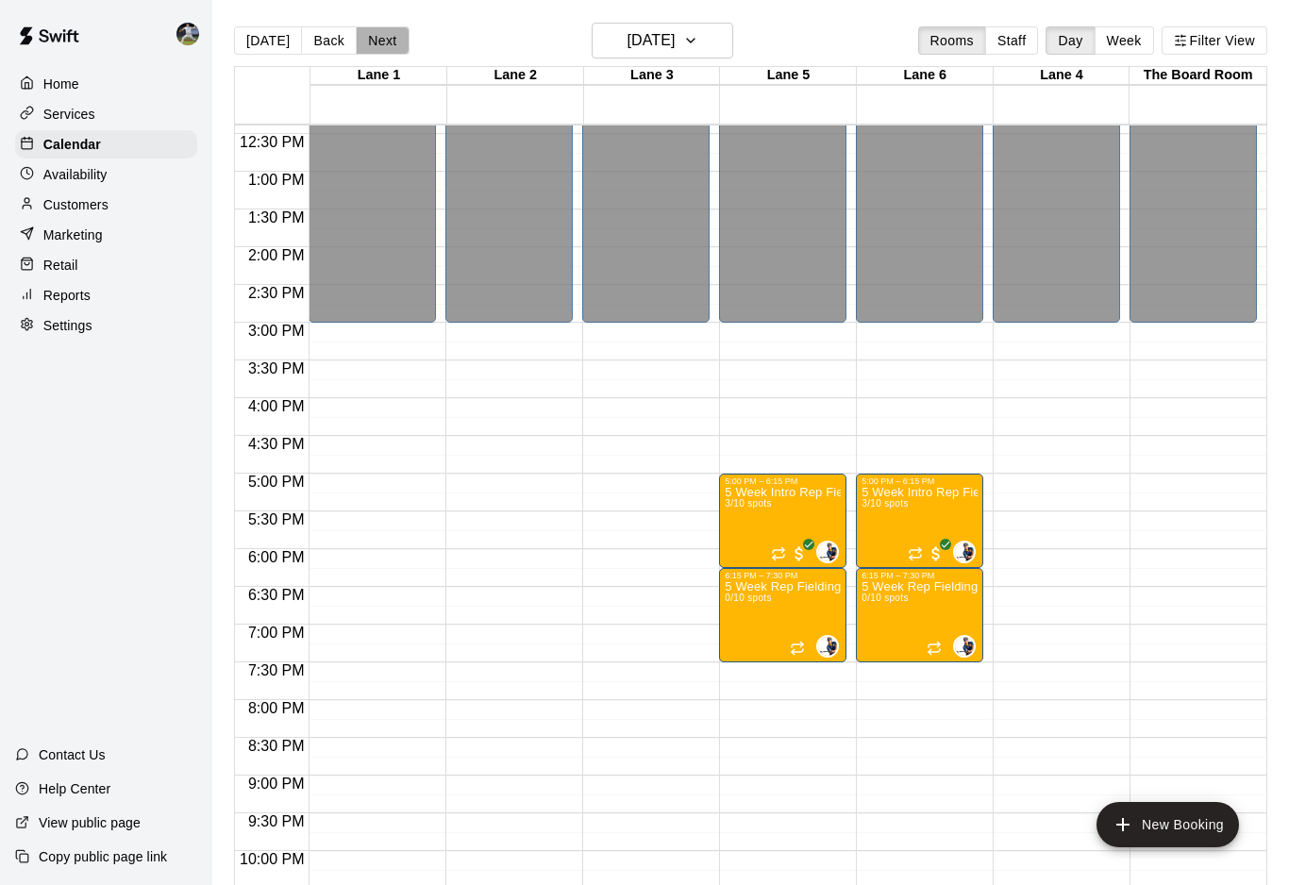
click at [374, 44] on button "Next" at bounding box center [382, 40] width 53 height 28
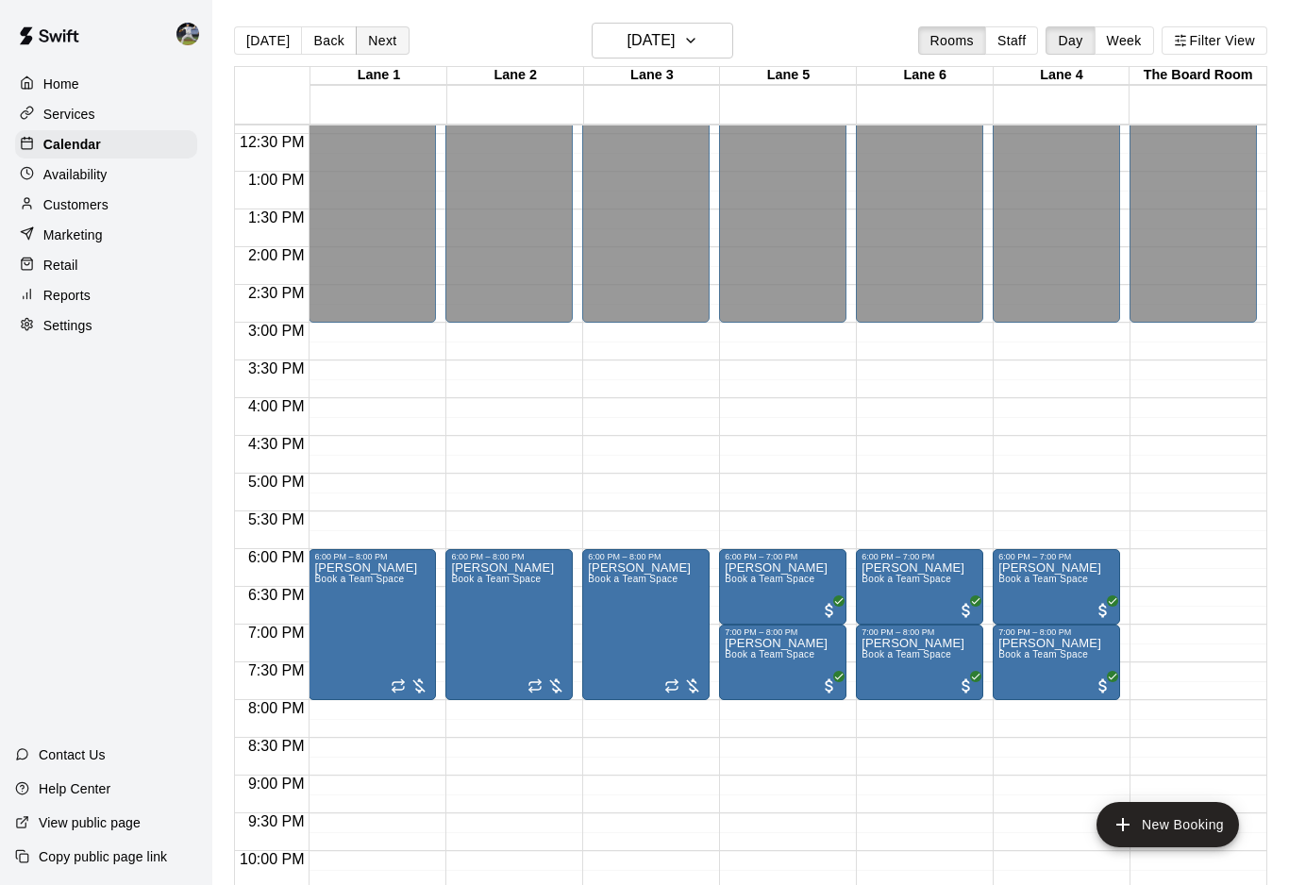
click at [375, 44] on button "Next" at bounding box center [382, 40] width 53 height 28
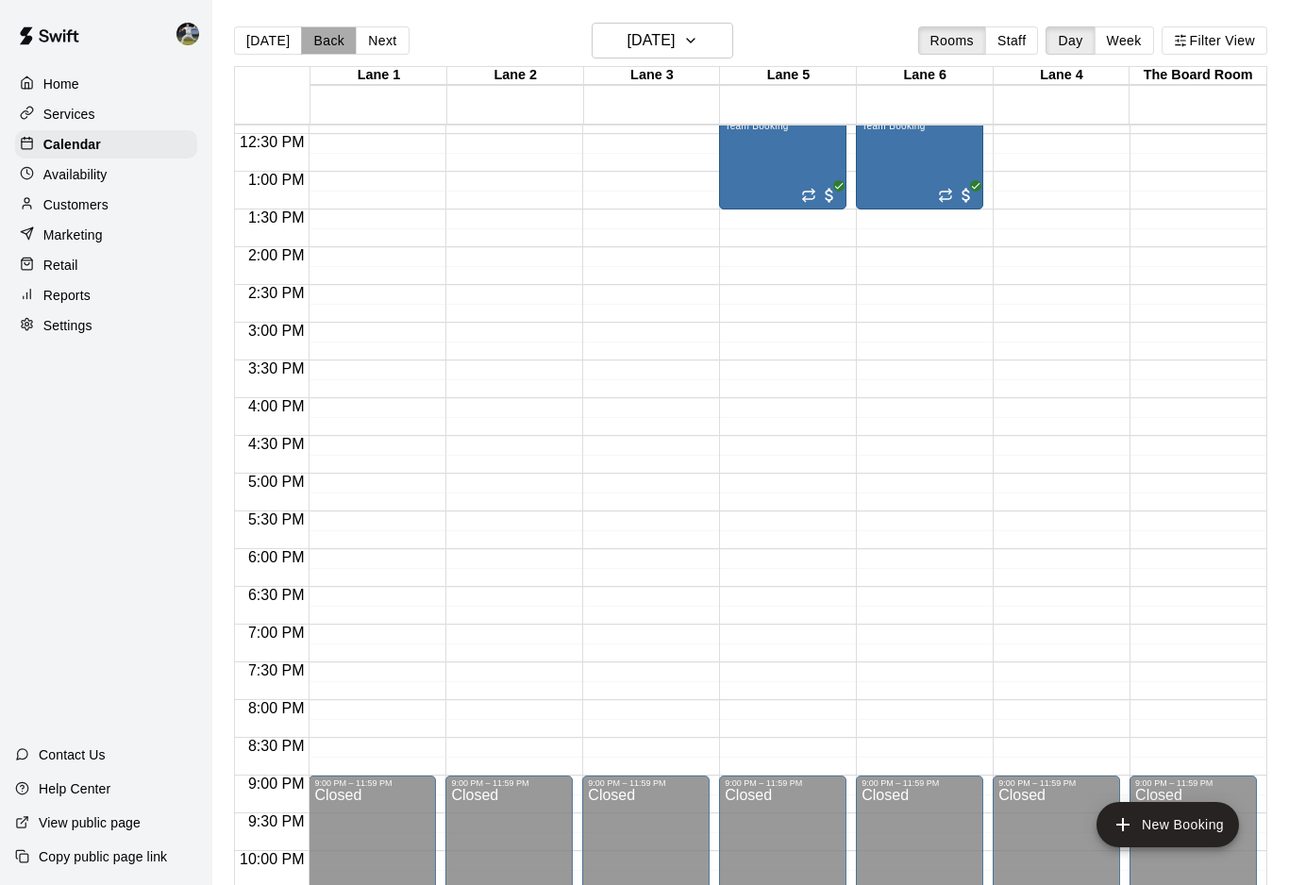
click at [325, 46] on button "Back" at bounding box center [329, 40] width 56 height 28
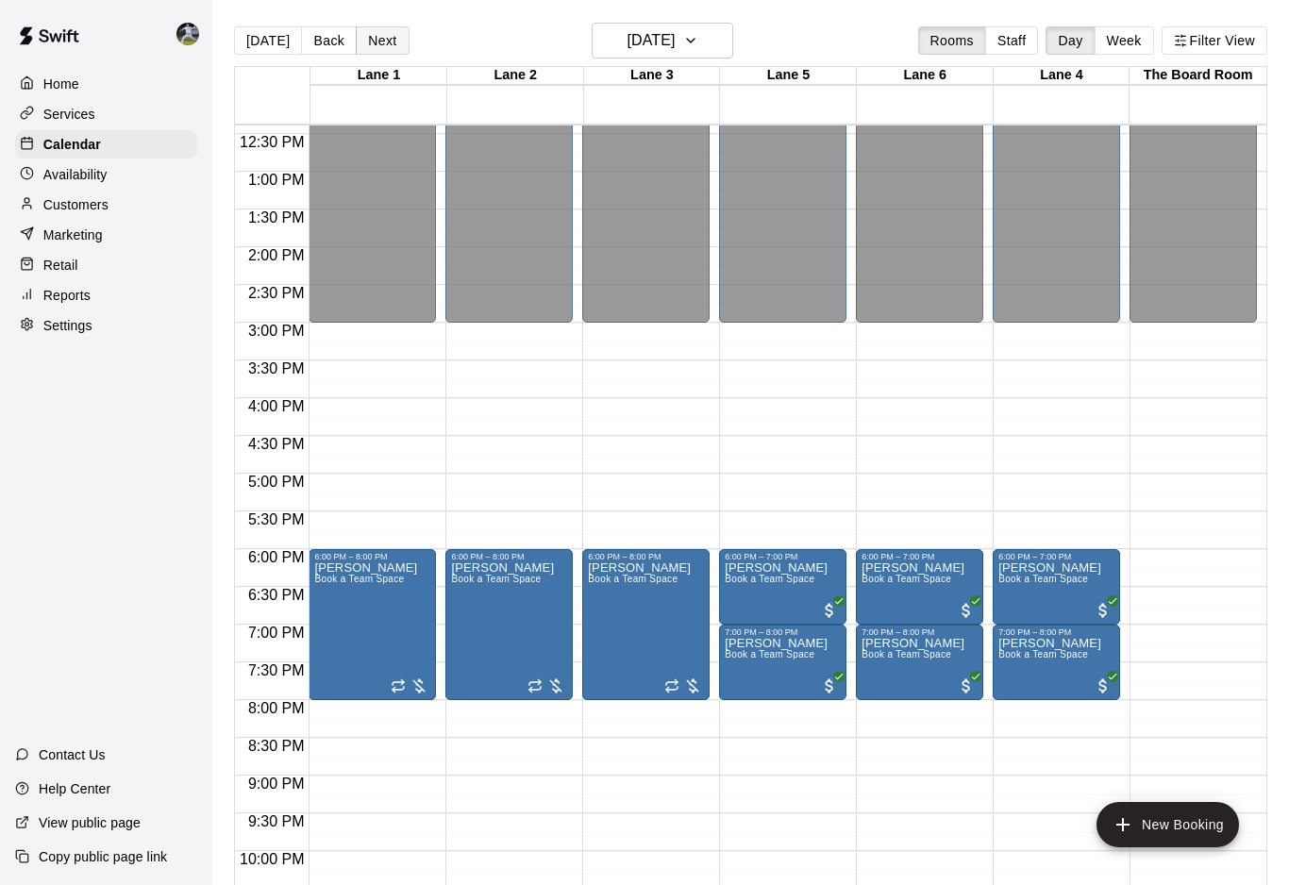
click at [362, 42] on button "Next" at bounding box center [382, 40] width 53 height 28
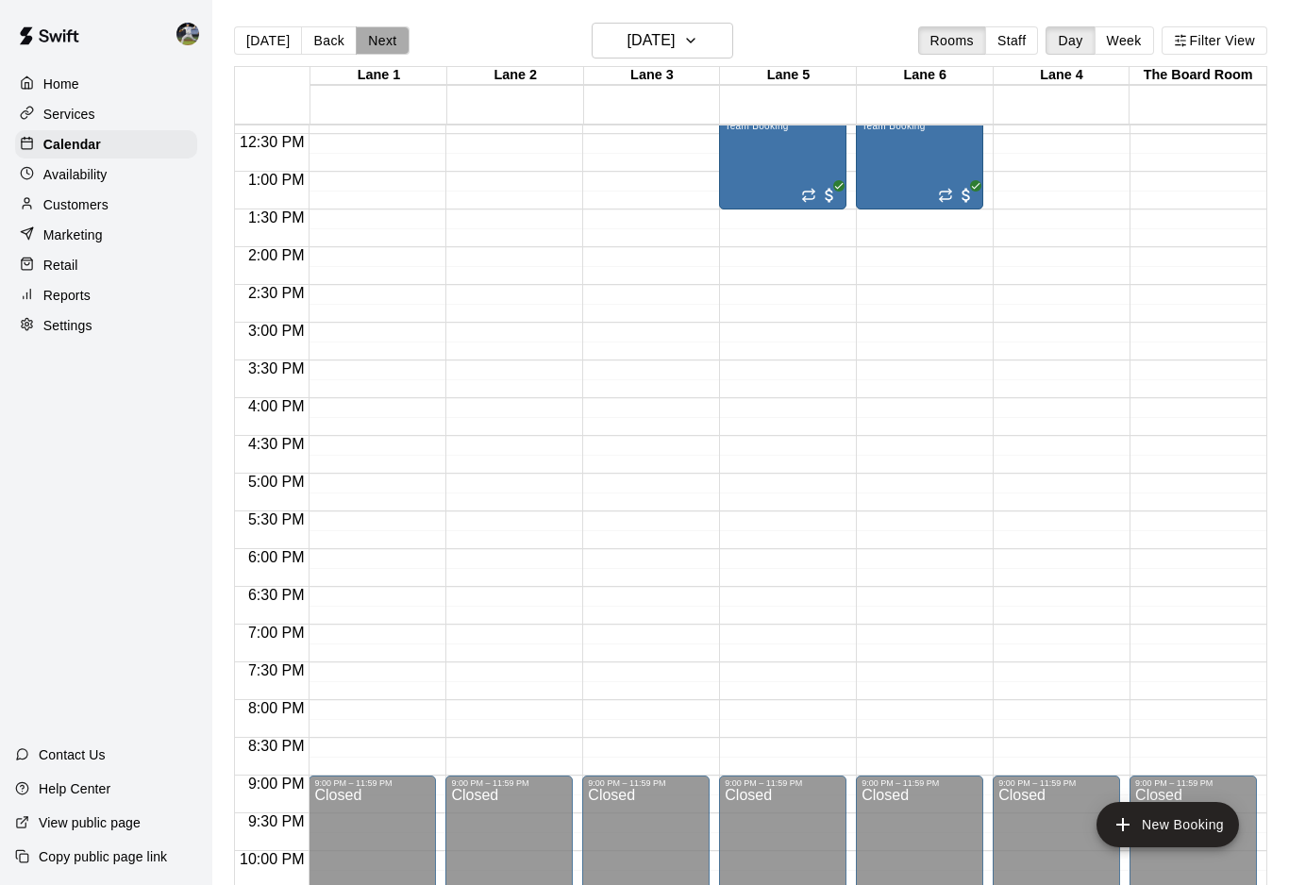
click at [362, 42] on button "Next" at bounding box center [382, 40] width 53 height 28
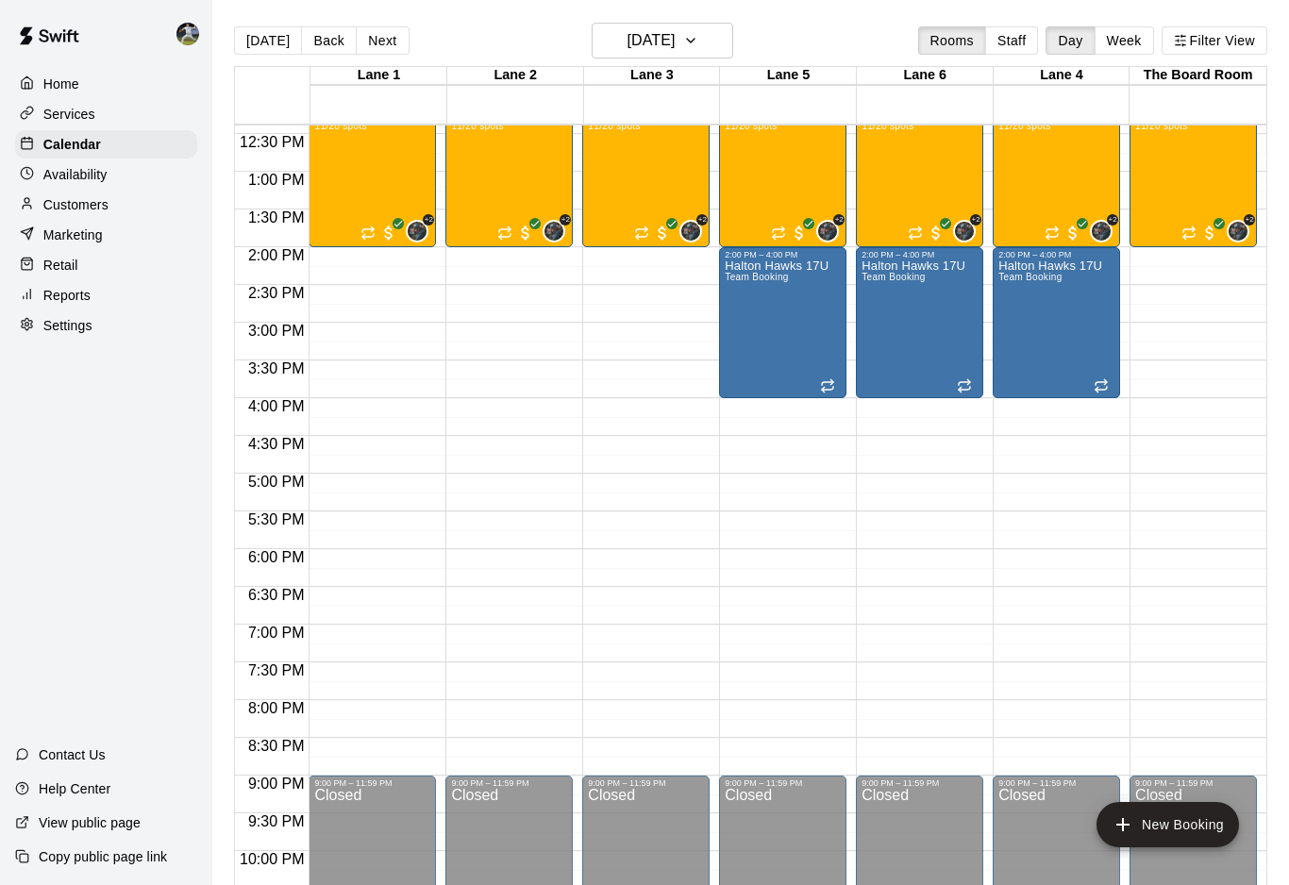
click at [362, 42] on button "Next" at bounding box center [382, 40] width 53 height 28
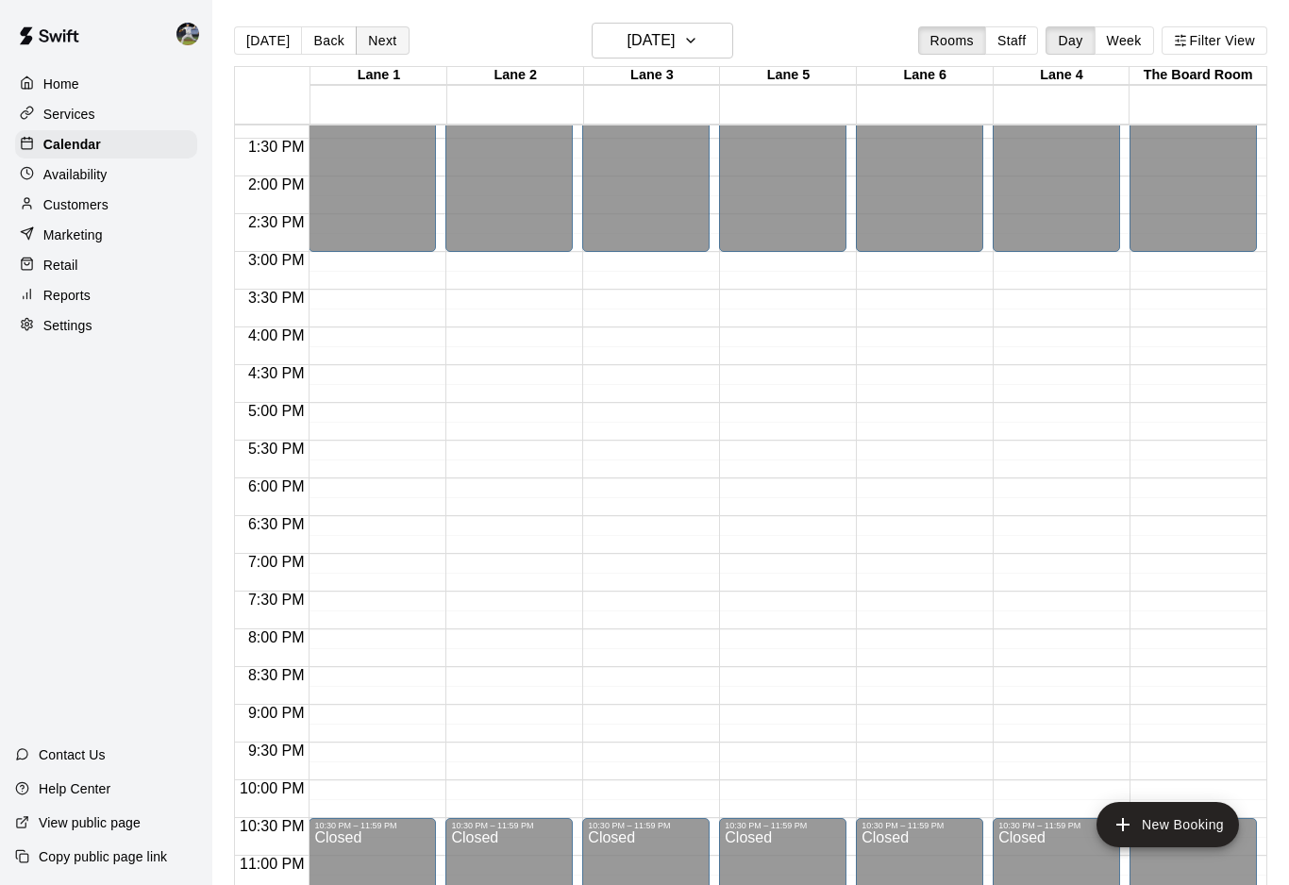
scroll to position [1004, 0]
click at [367, 30] on button "Next" at bounding box center [382, 40] width 53 height 28
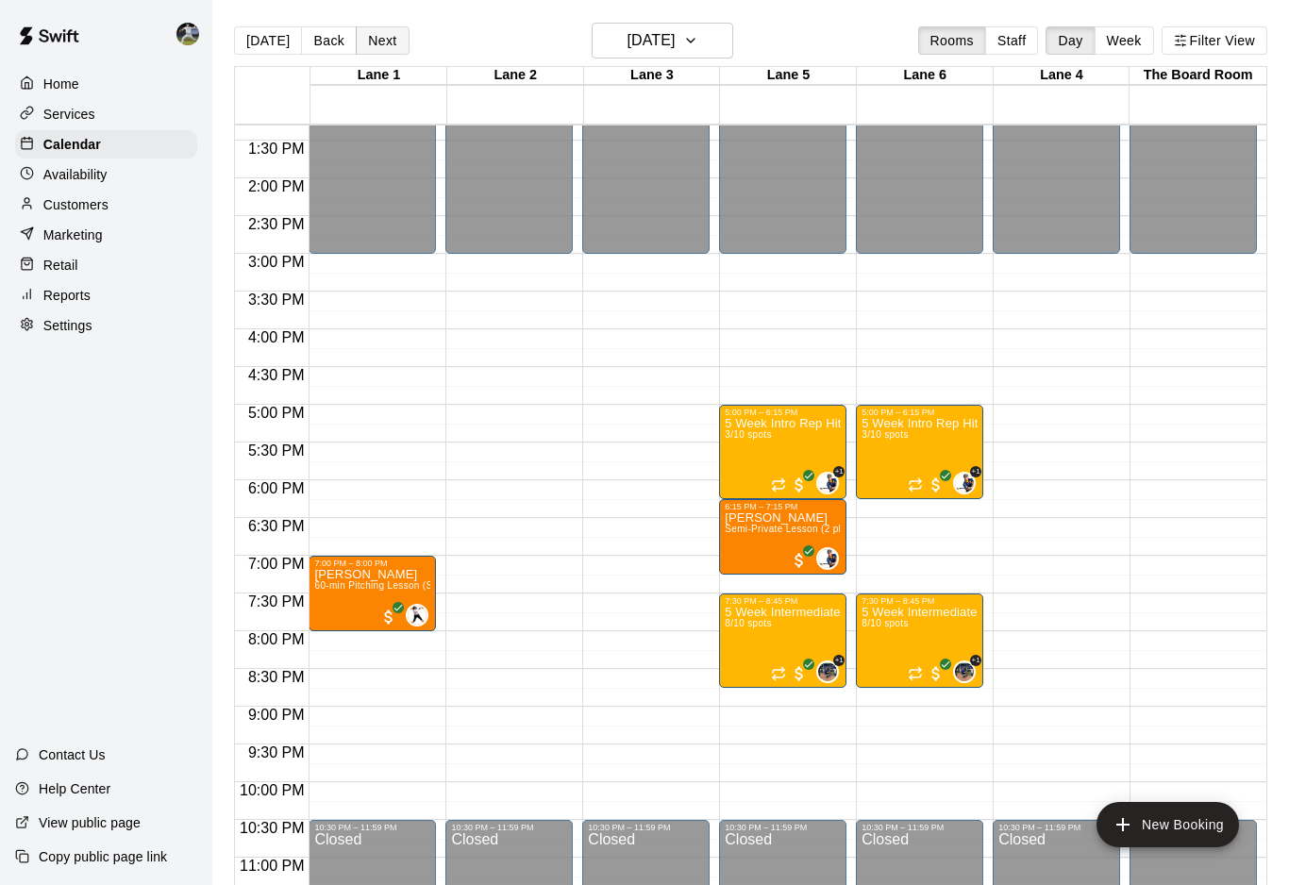
click at [369, 33] on button "Next" at bounding box center [382, 40] width 53 height 28
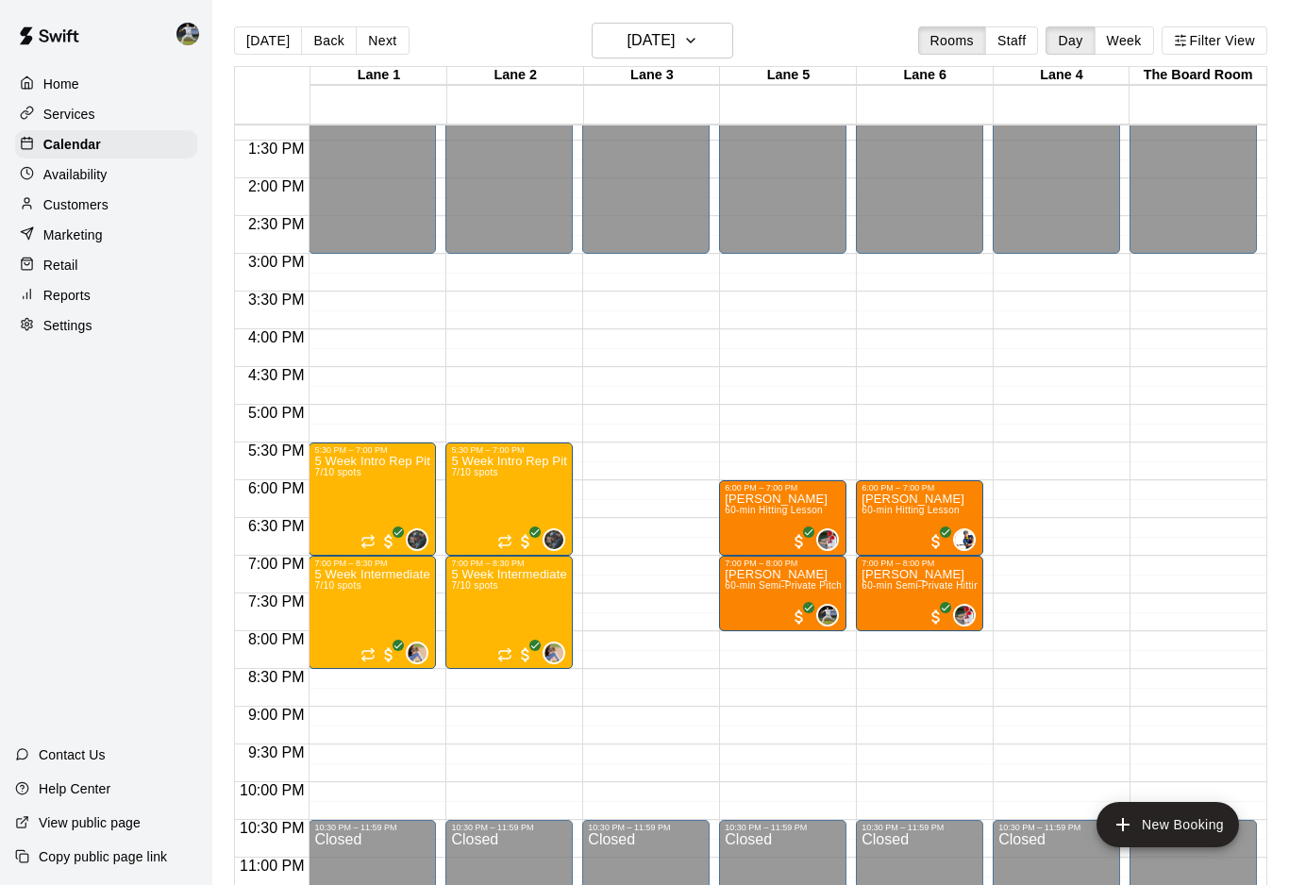
click at [369, 33] on button "Next" at bounding box center [382, 40] width 53 height 28
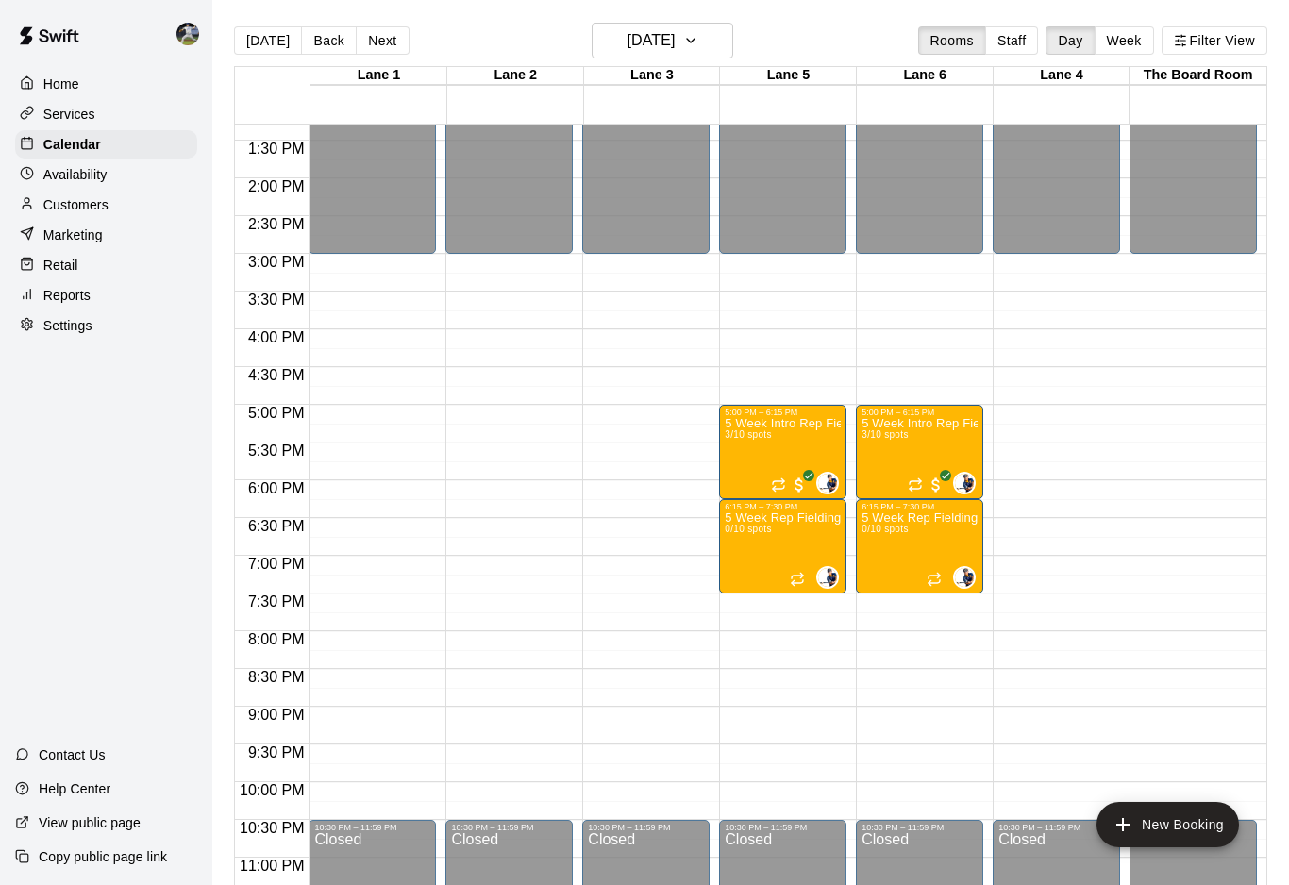
click at [369, 33] on button "Next" at bounding box center [382, 40] width 53 height 28
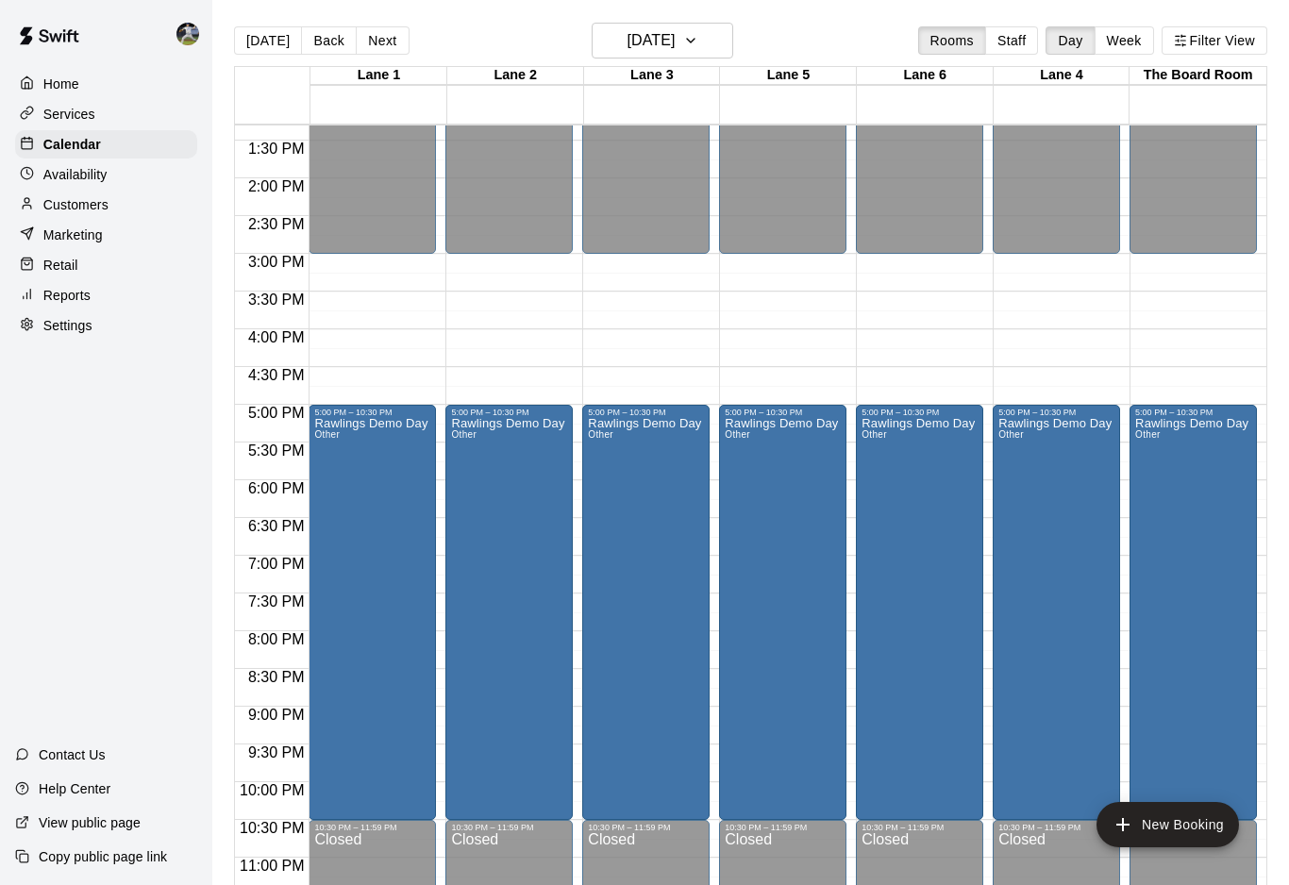
click at [369, 33] on button "Next" at bounding box center [382, 40] width 53 height 28
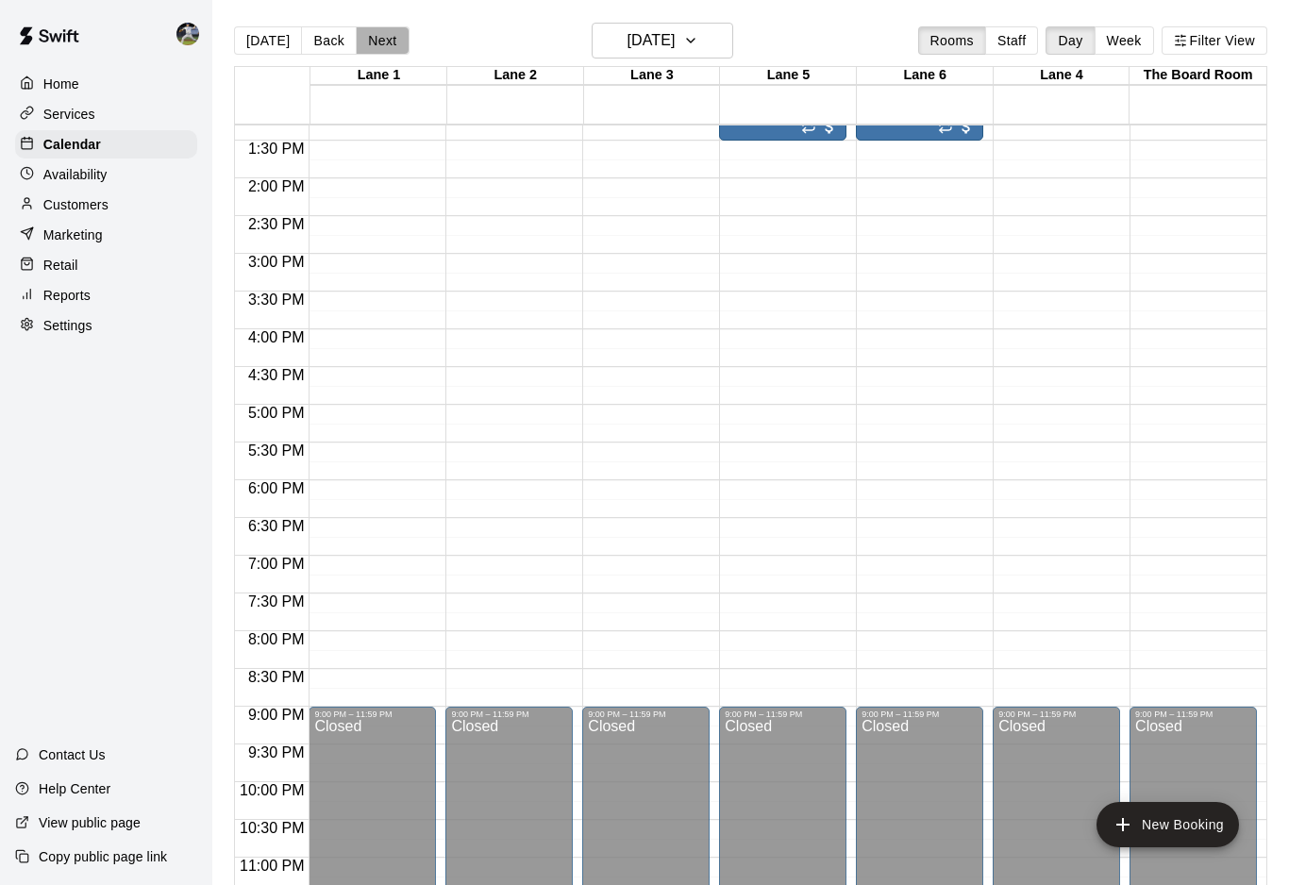
click at [369, 33] on button "Next" at bounding box center [382, 40] width 53 height 28
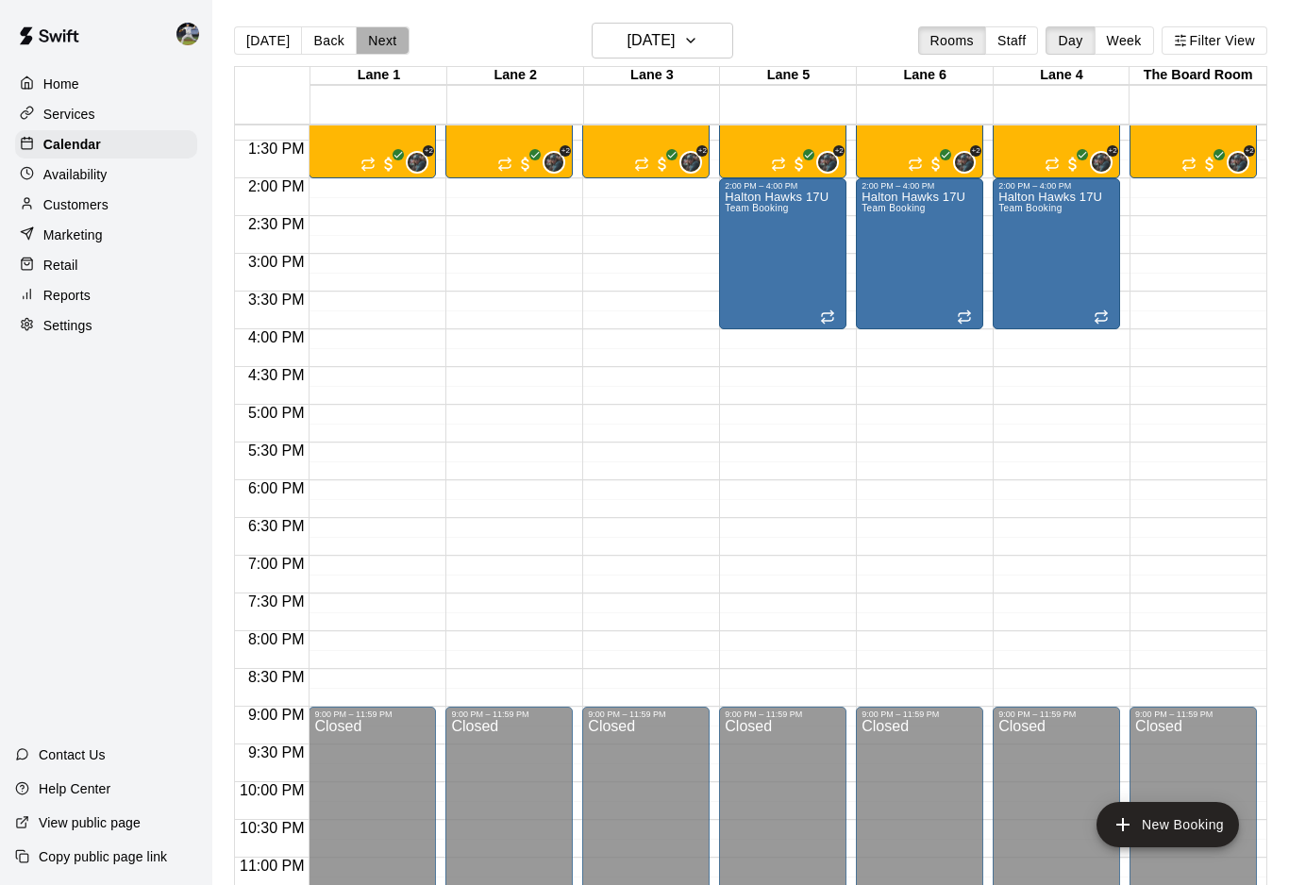
click at [369, 33] on button "Next" at bounding box center [382, 40] width 53 height 28
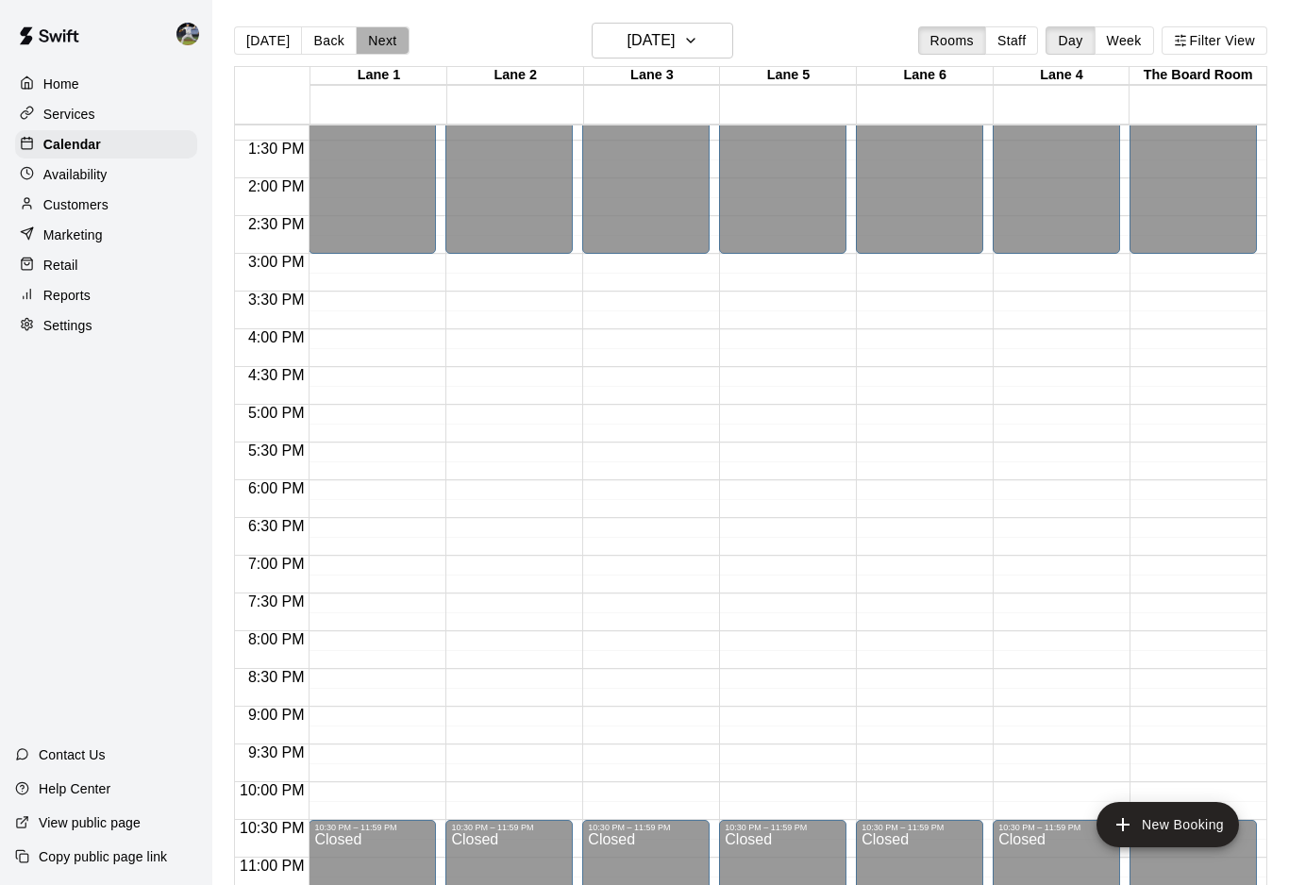
click at [369, 33] on button "Next" at bounding box center [382, 40] width 53 height 28
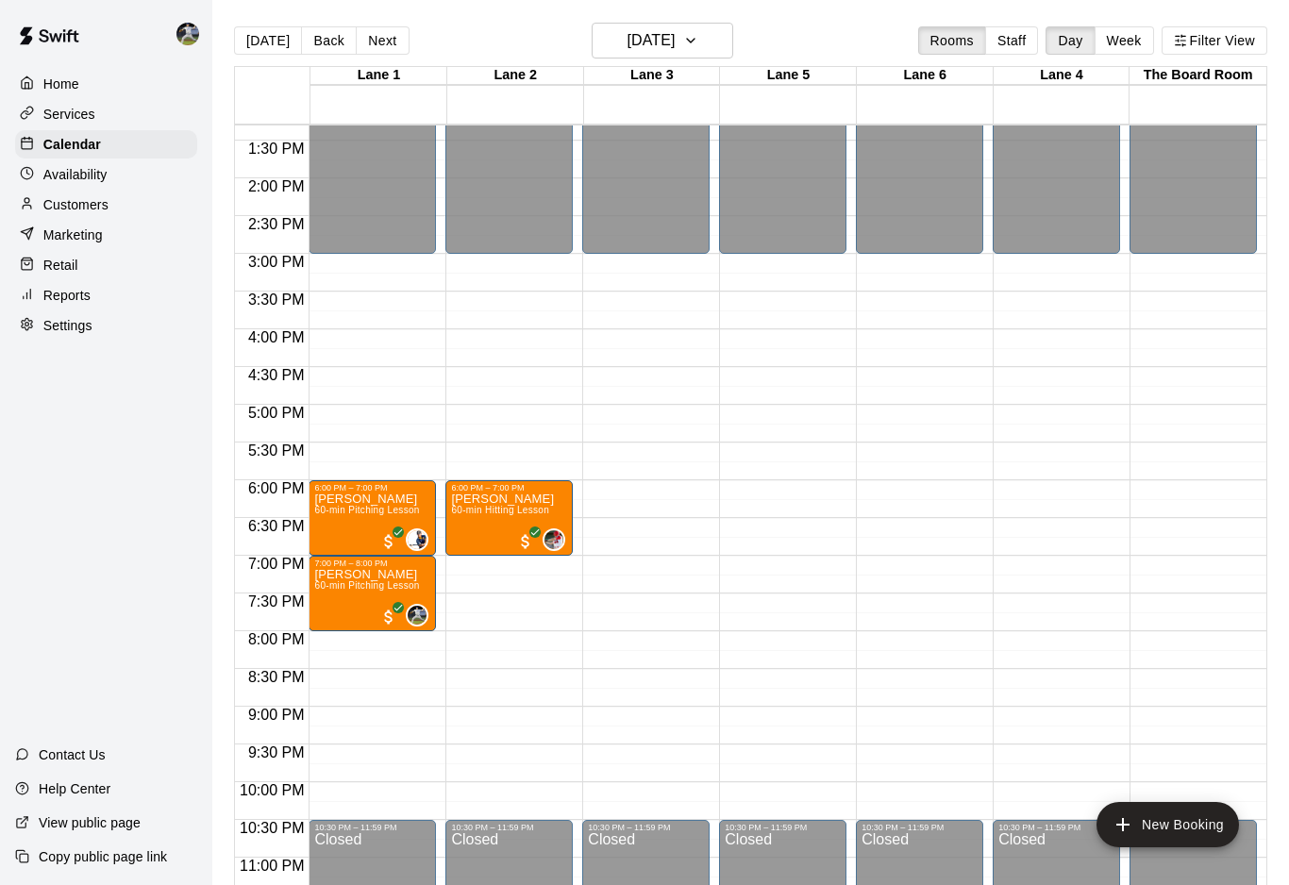
click at [369, 33] on button "Next" at bounding box center [382, 40] width 53 height 28
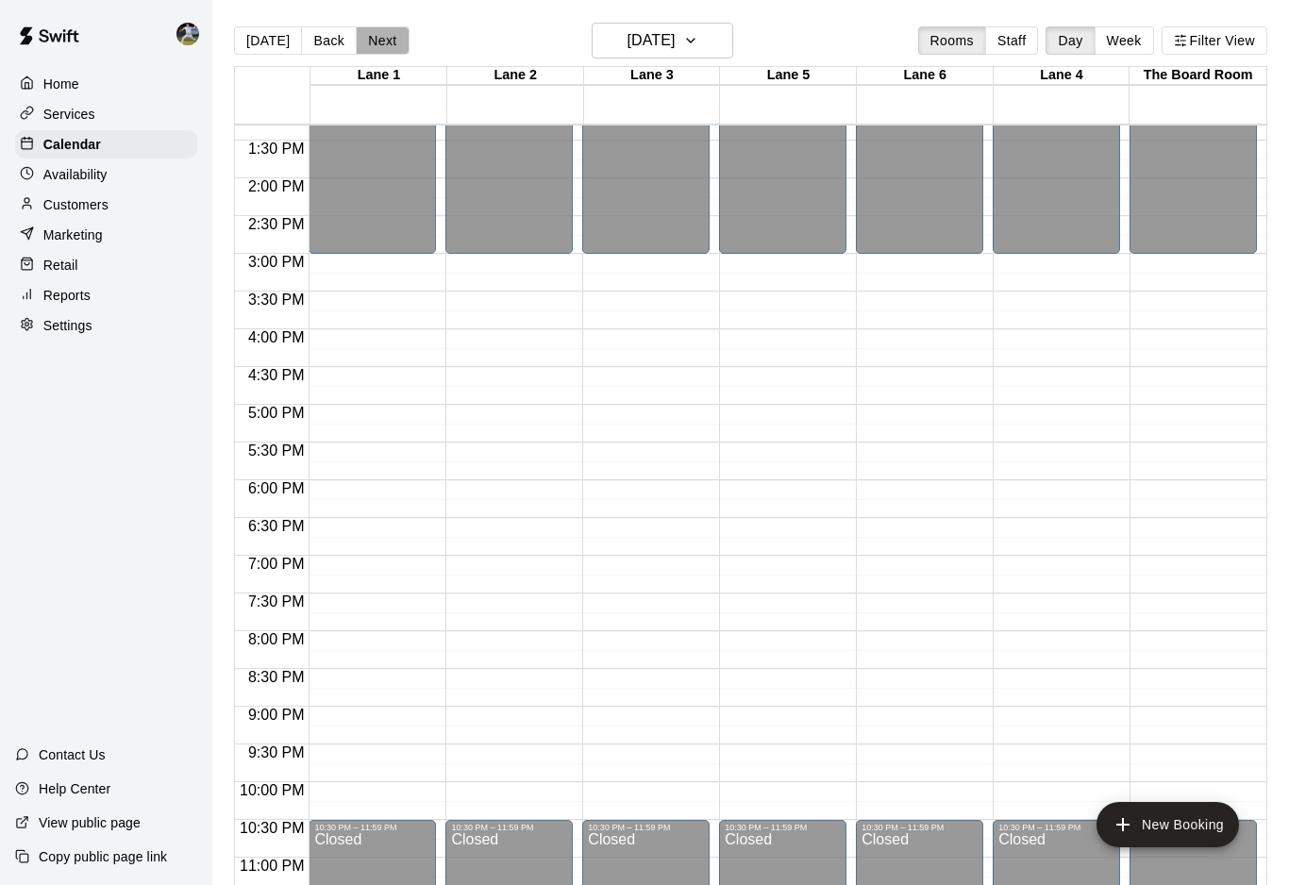
click at [369, 33] on button "Next" at bounding box center [382, 40] width 53 height 28
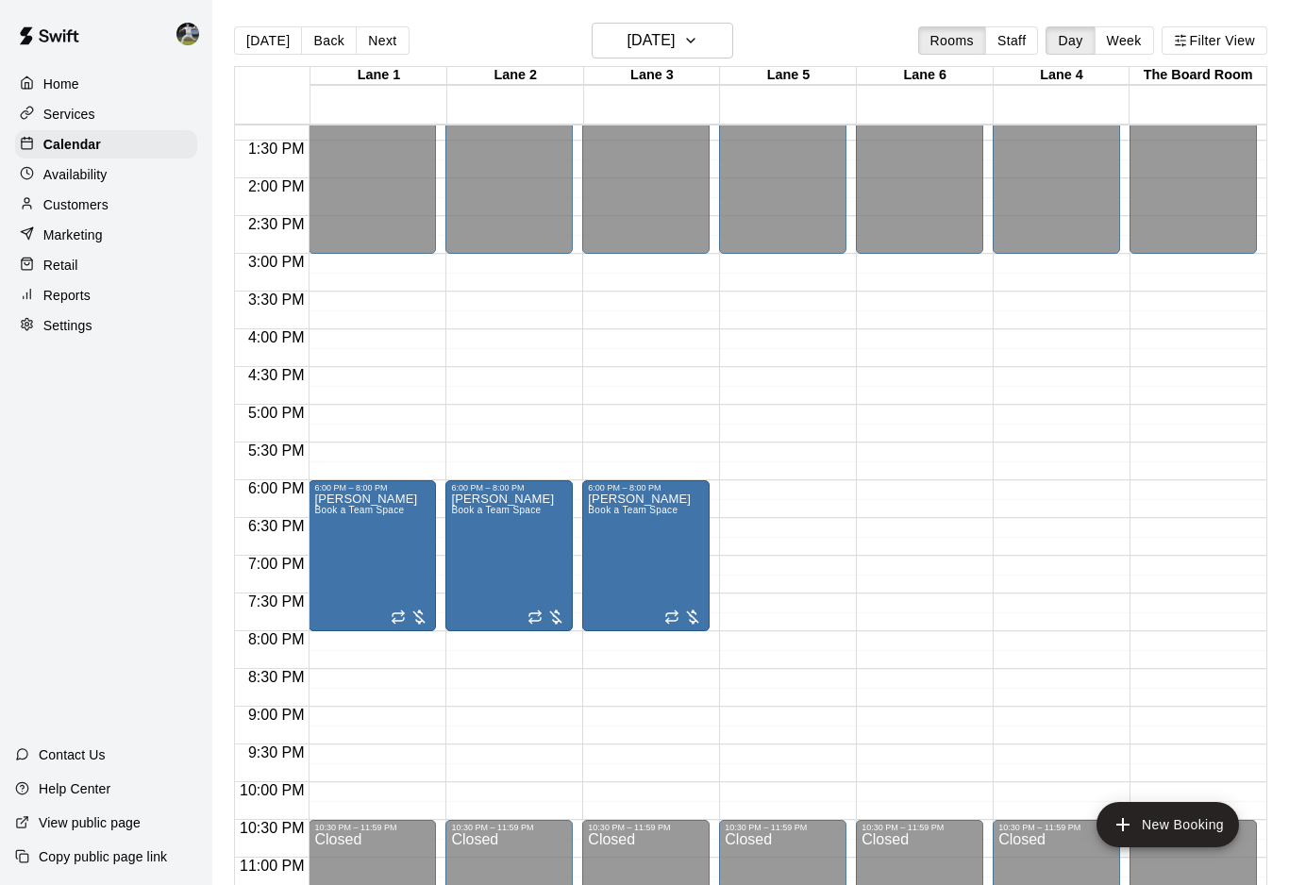
click at [369, 33] on button "Next" at bounding box center [382, 40] width 53 height 28
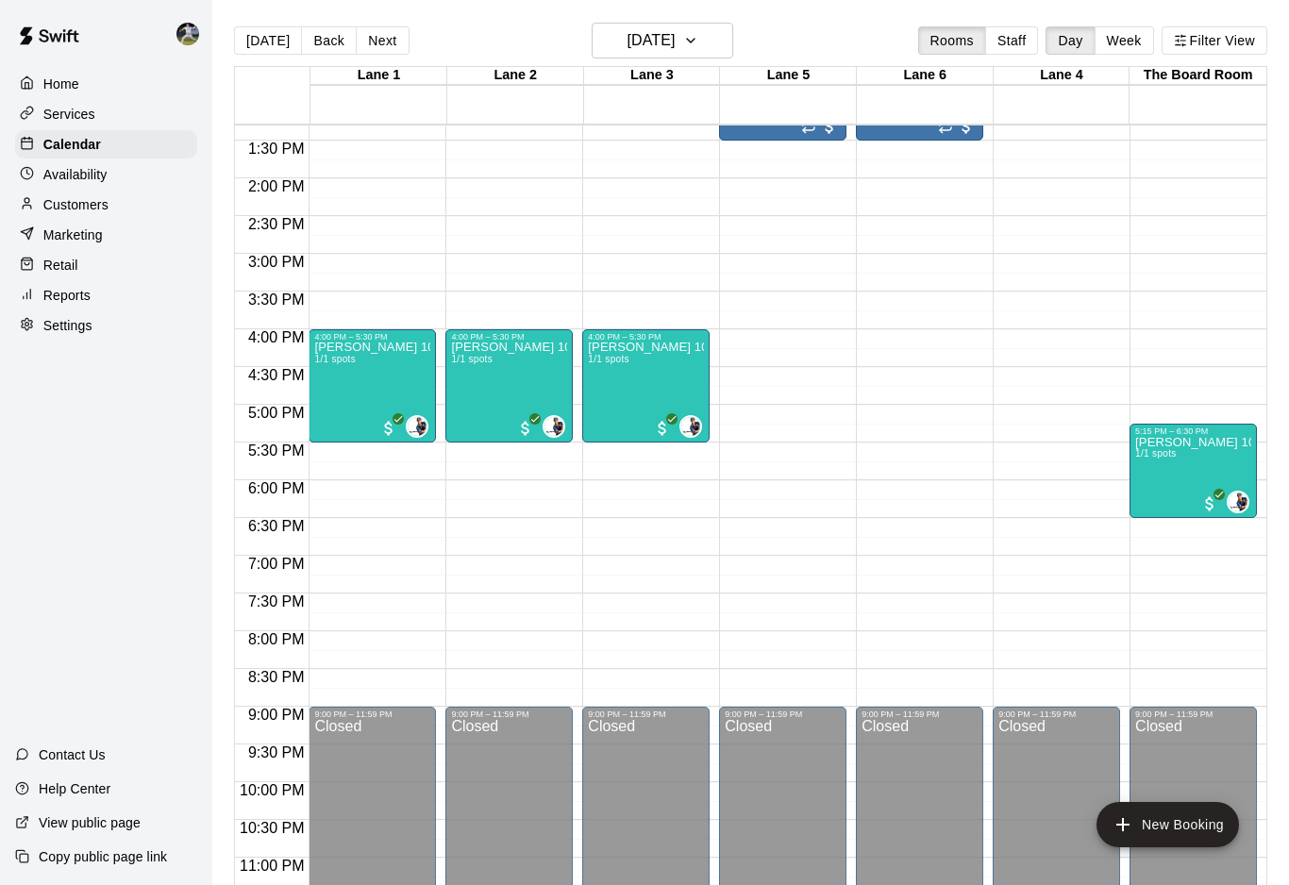
click at [369, 33] on button "Next" at bounding box center [382, 40] width 53 height 28
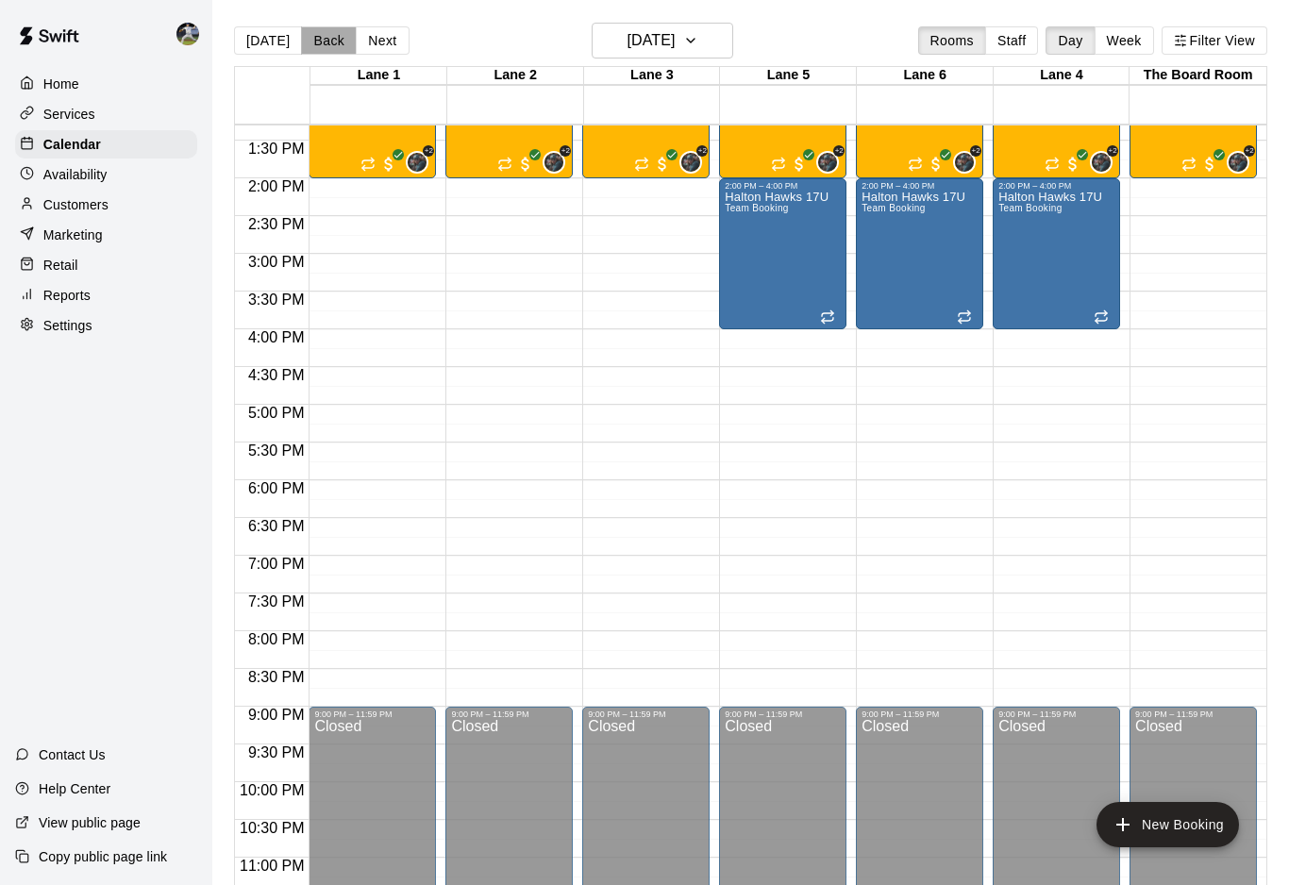
click at [328, 39] on button "Back" at bounding box center [329, 40] width 56 height 28
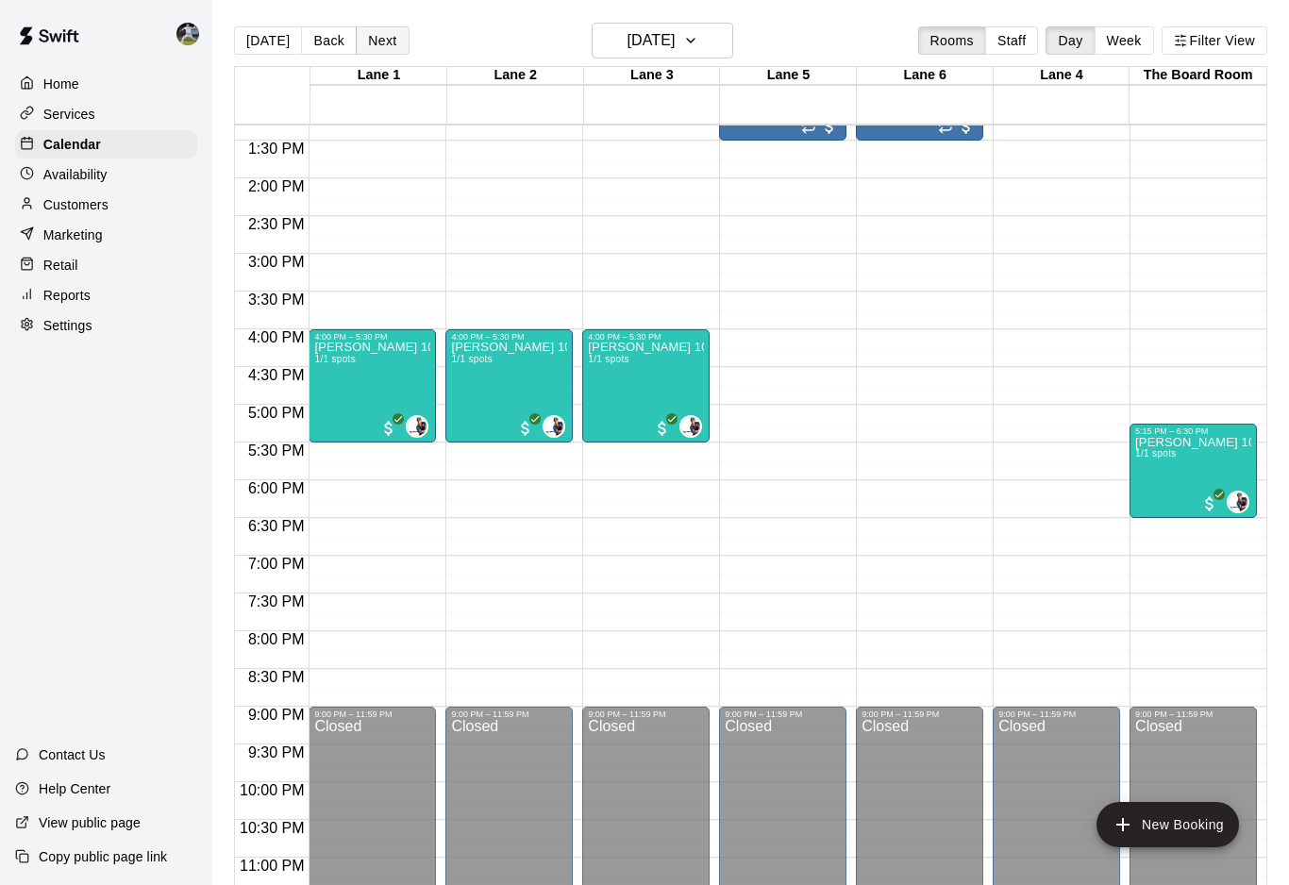
click at [368, 46] on button "Next" at bounding box center [382, 40] width 53 height 28
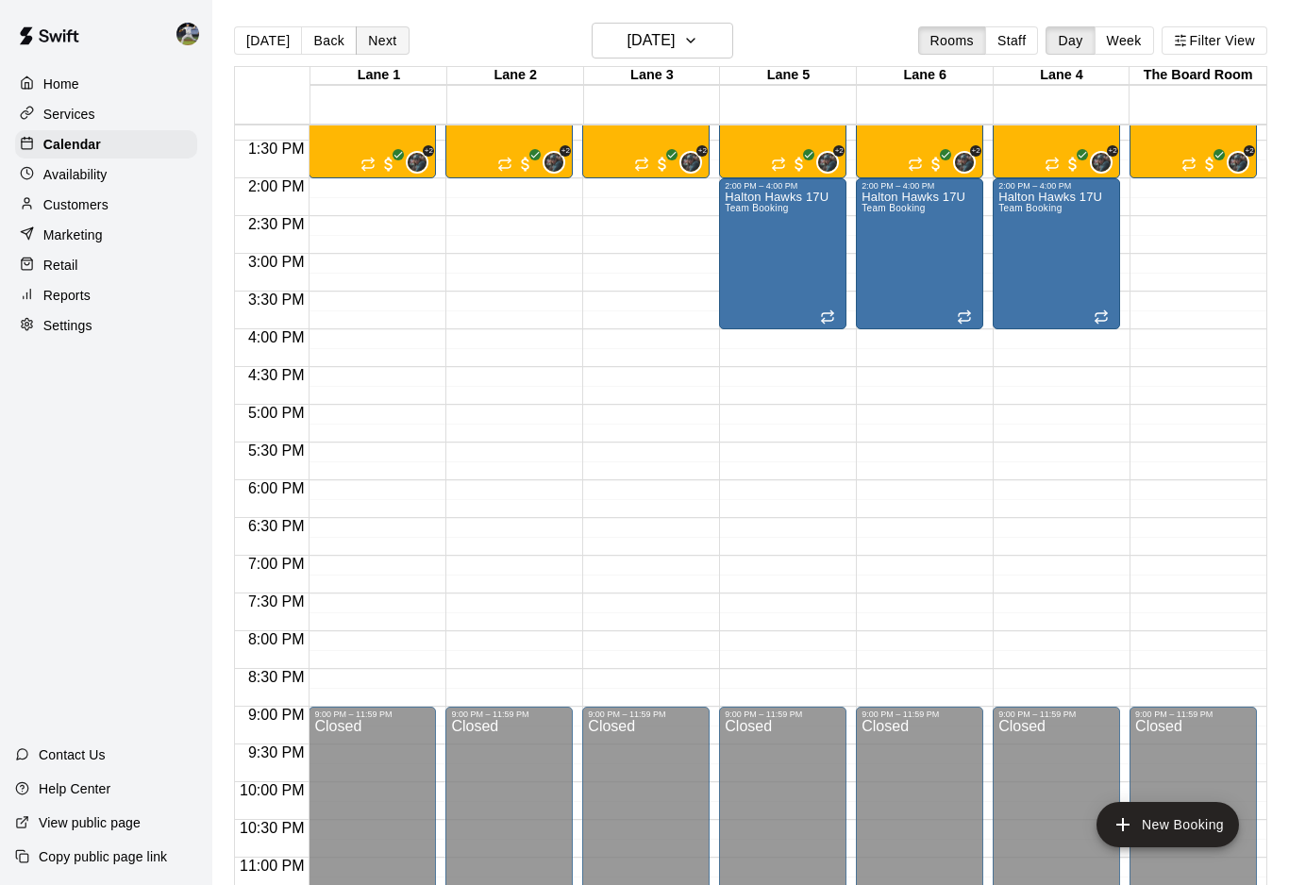
click at [368, 46] on button "Next" at bounding box center [382, 40] width 53 height 28
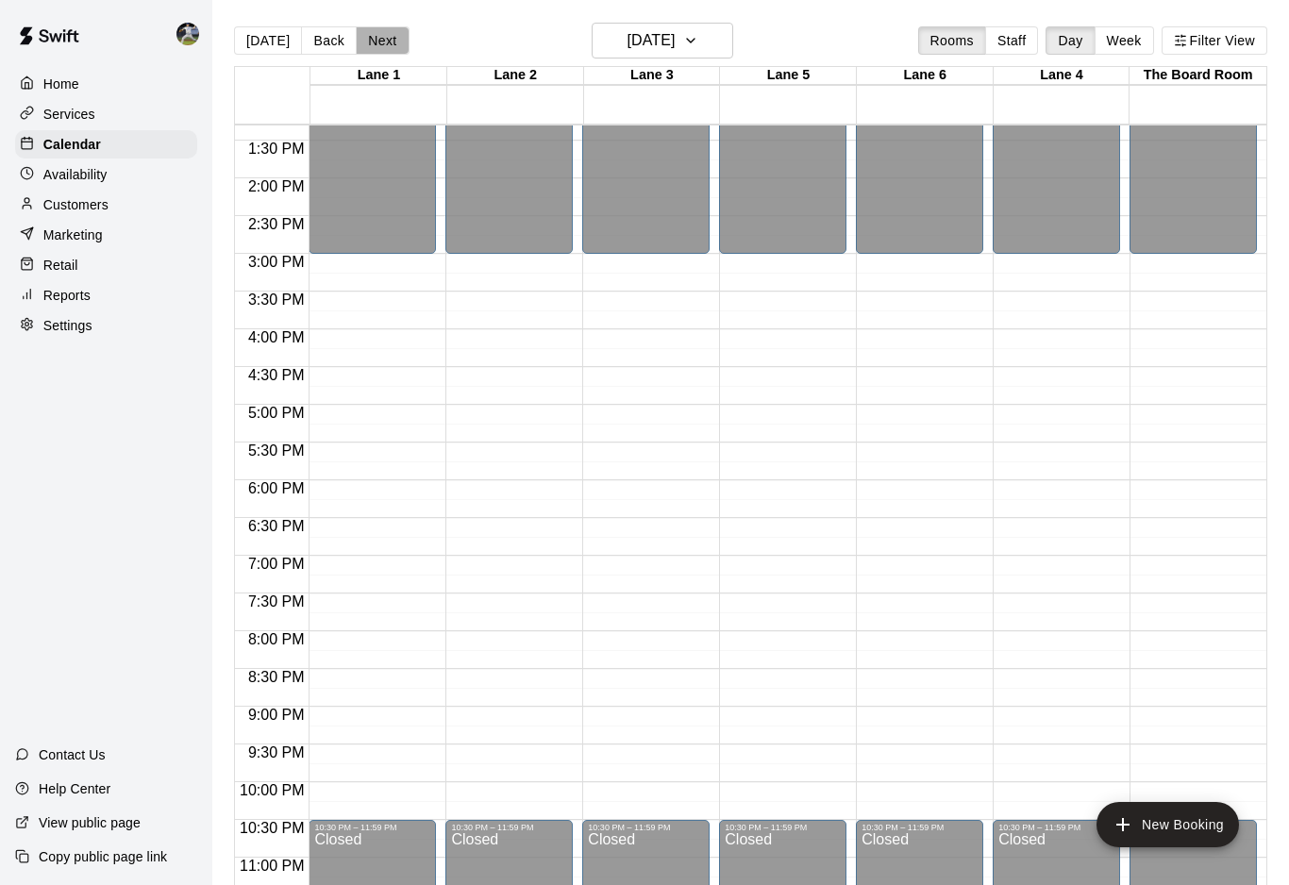
click at [368, 46] on button "Next" at bounding box center [382, 40] width 53 height 28
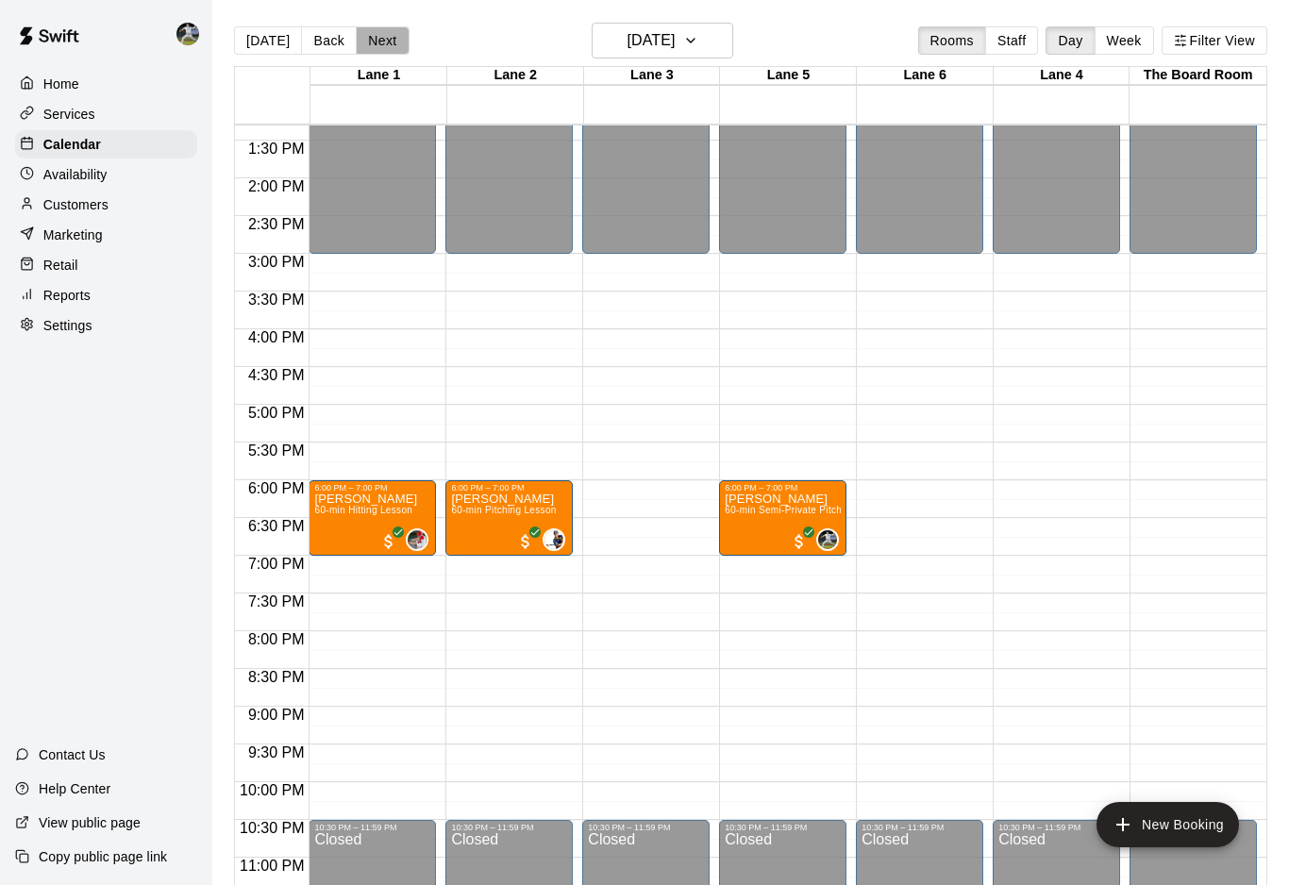
click at [368, 46] on button "Next" at bounding box center [382, 40] width 53 height 28
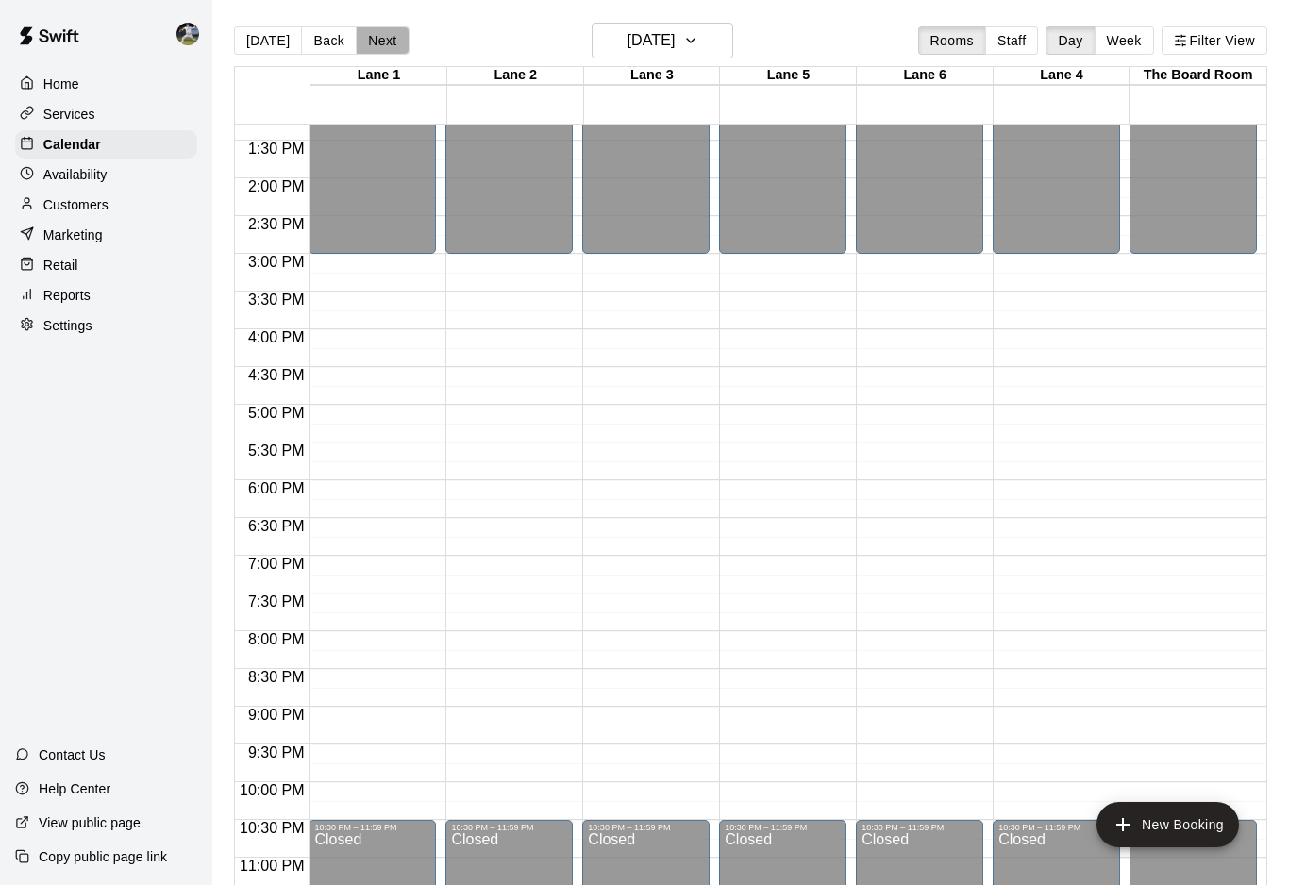
click at [368, 46] on button "Next" at bounding box center [382, 40] width 53 height 28
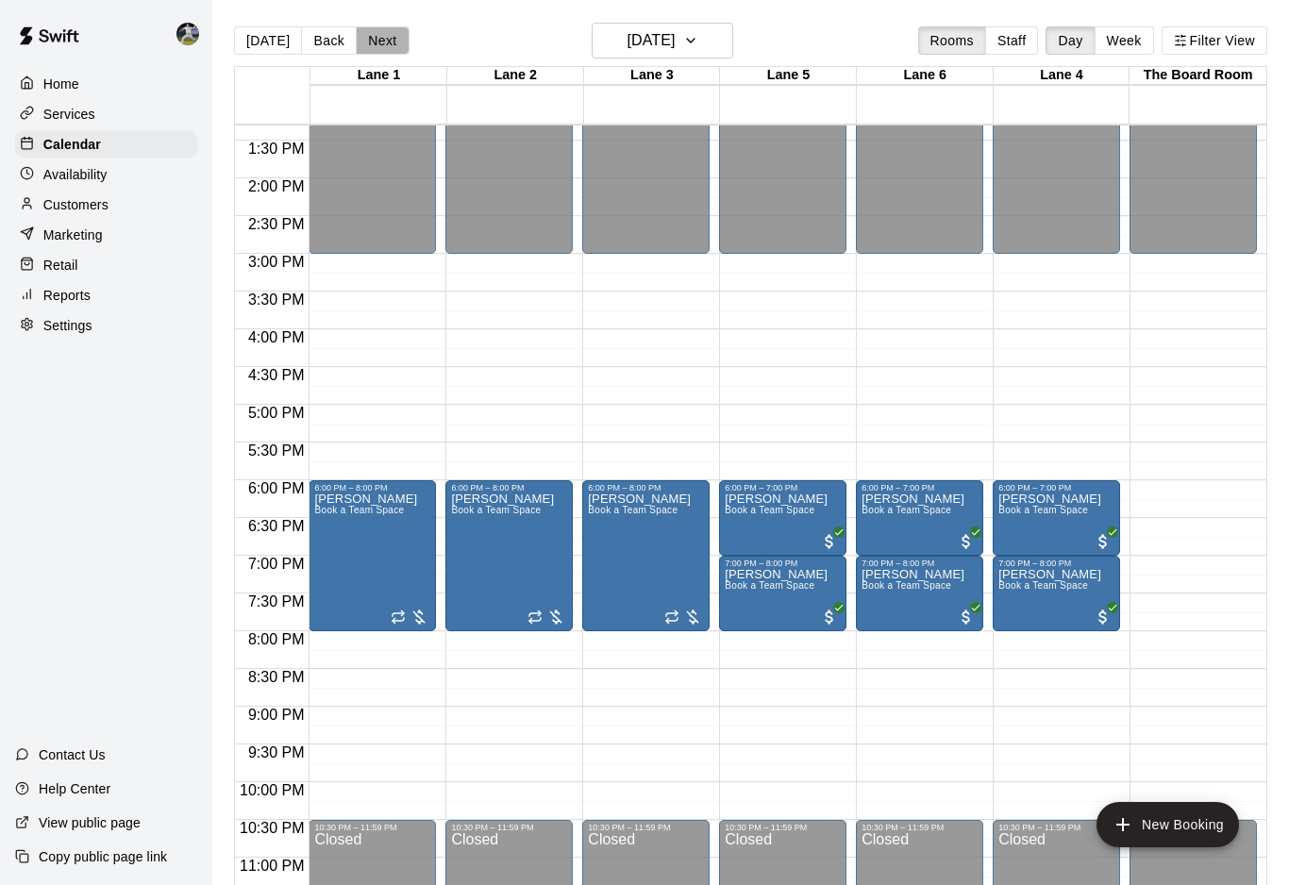
click at [368, 46] on button "Next" at bounding box center [382, 40] width 53 height 28
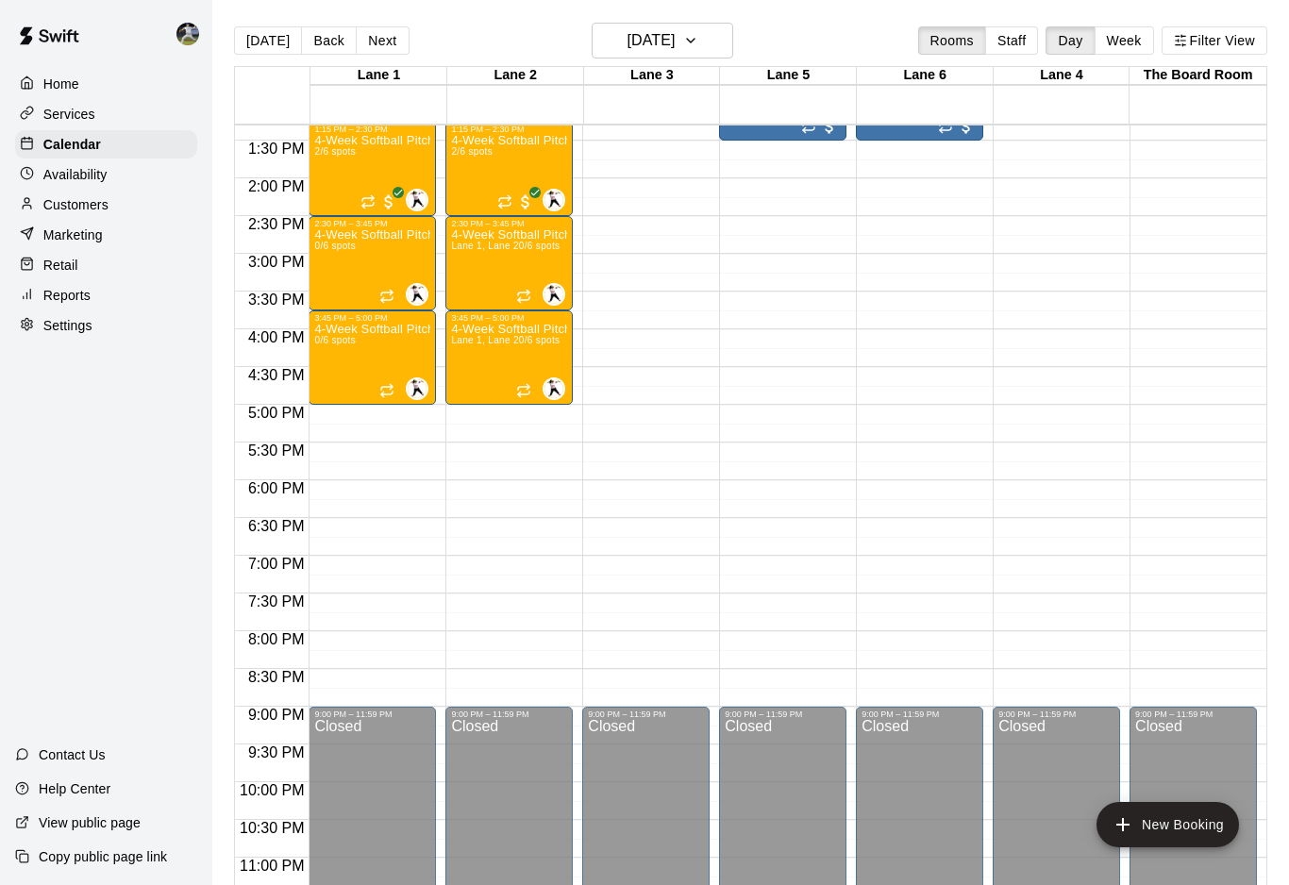
click at [368, 46] on button "Next" at bounding box center [382, 40] width 53 height 28
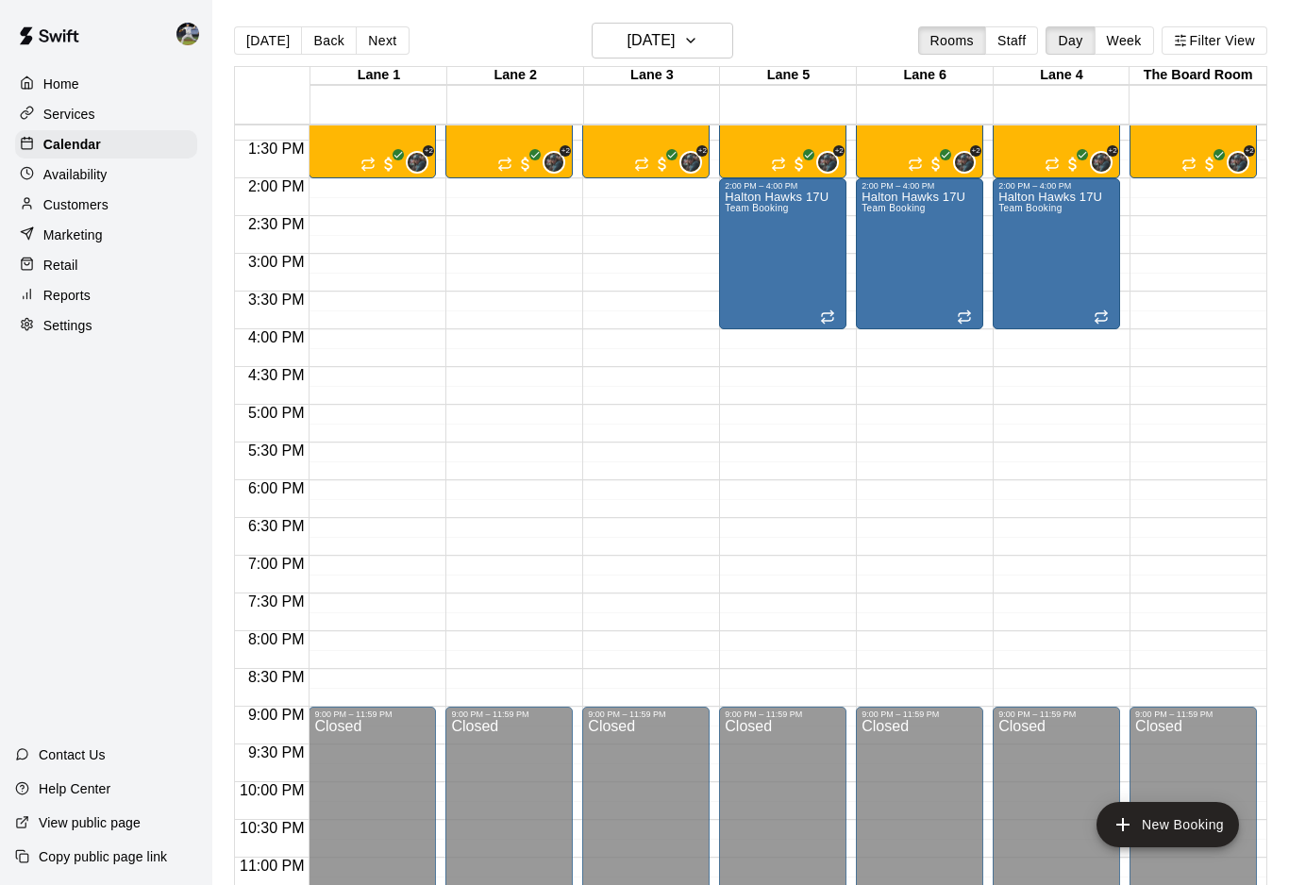
click at [368, 46] on button "Next" at bounding box center [382, 40] width 53 height 28
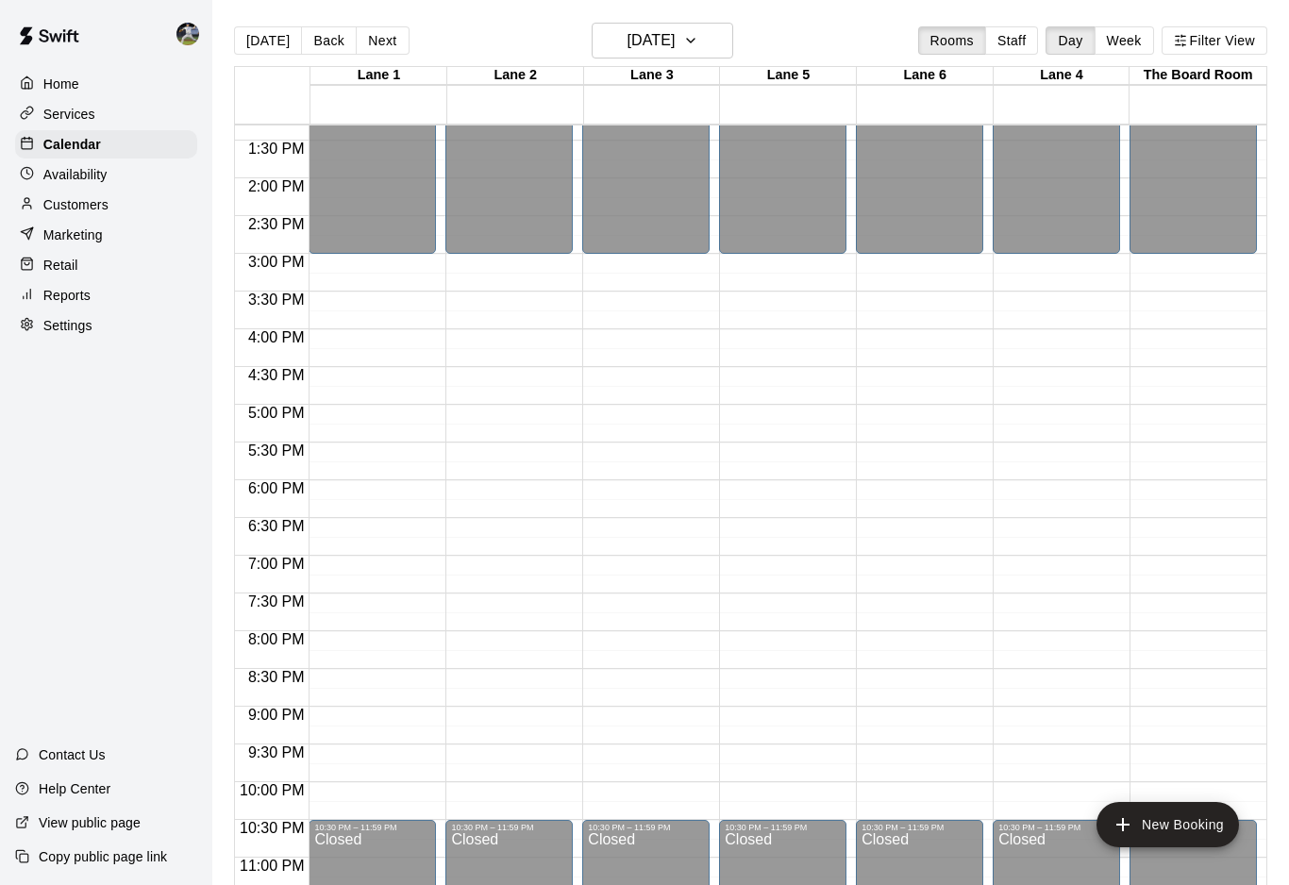
click at [368, 46] on button "Next" at bounding box center [382, 40] width 53 height 28
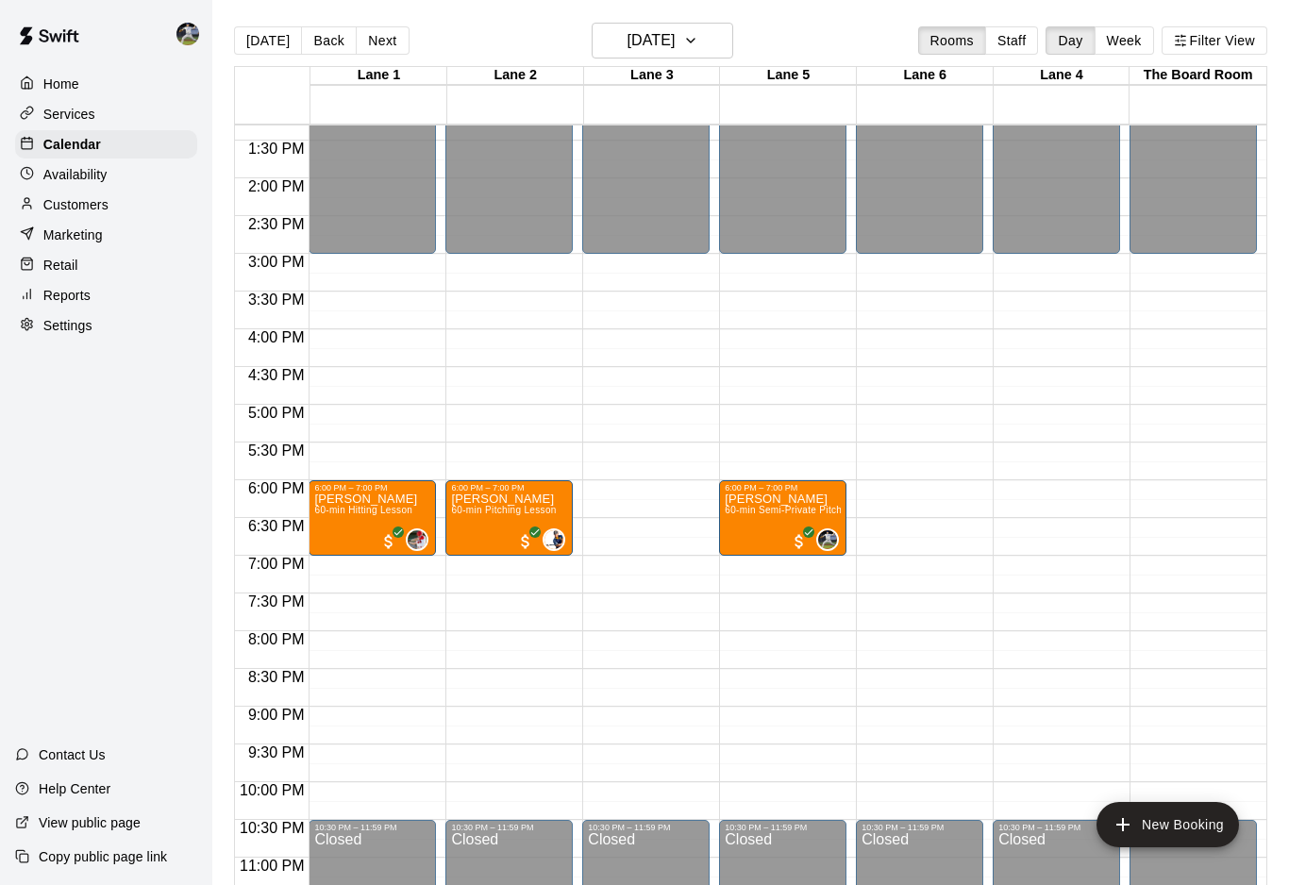
click at [368, 46] on button "Next" at bounding box center [382, 40] width 53 height 28
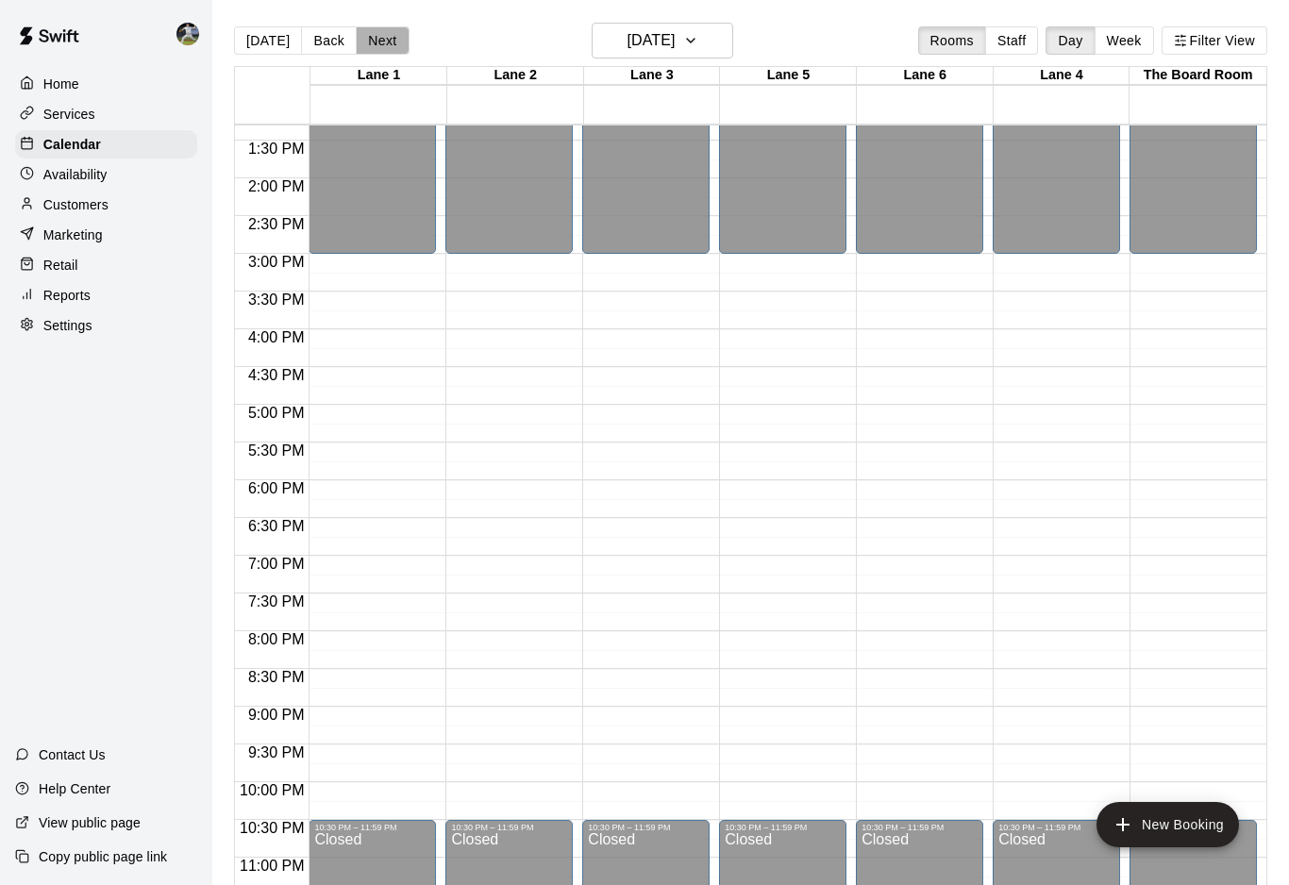
click at [368, 46] on button "Next" at bounding box center [382, 40] width 53 height 28
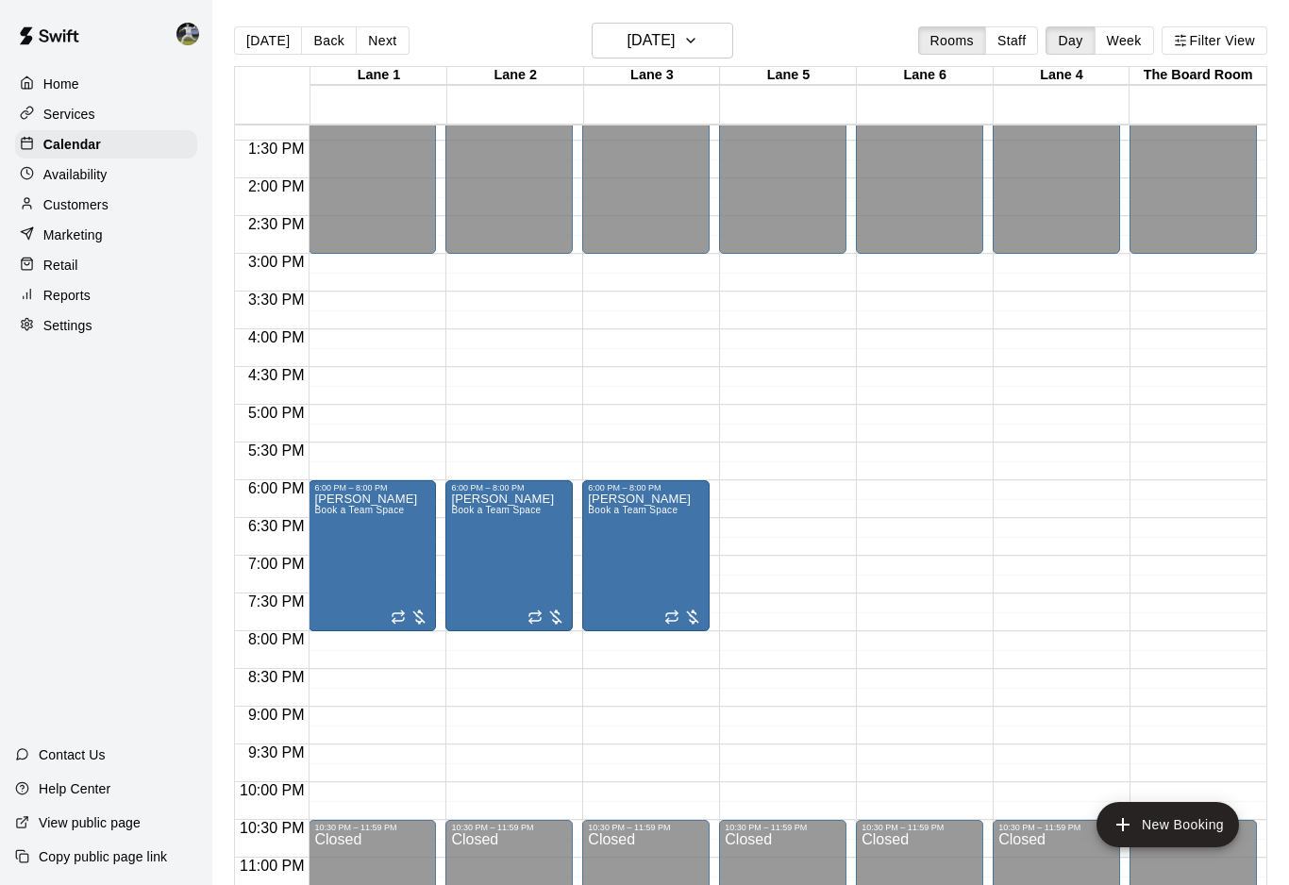
click at [368, 46] on button "Next" at bounding box center [382, 40] width 53 height 28
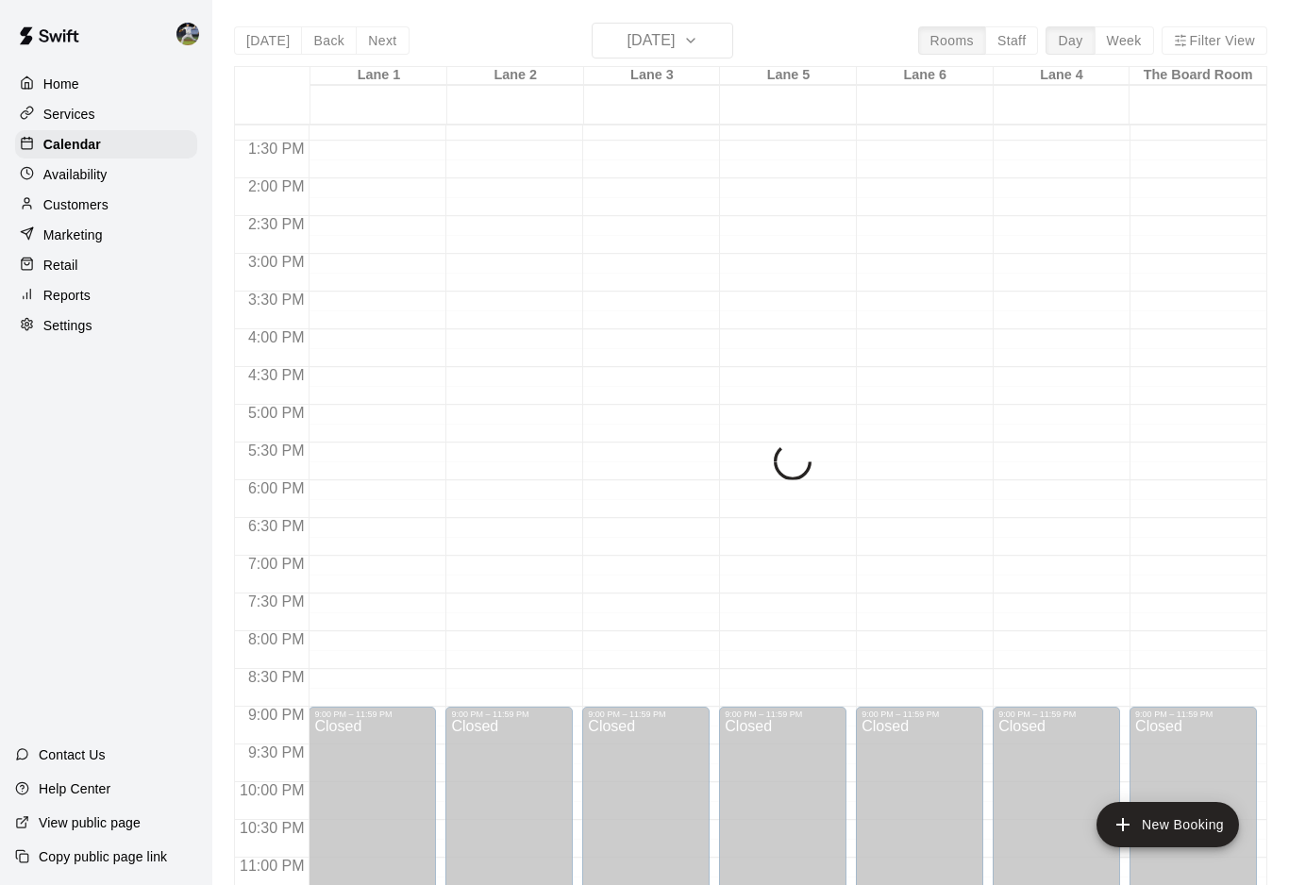
click at [368, 46] on button "Next" at bounding box center [382, 40] width 53 height 28
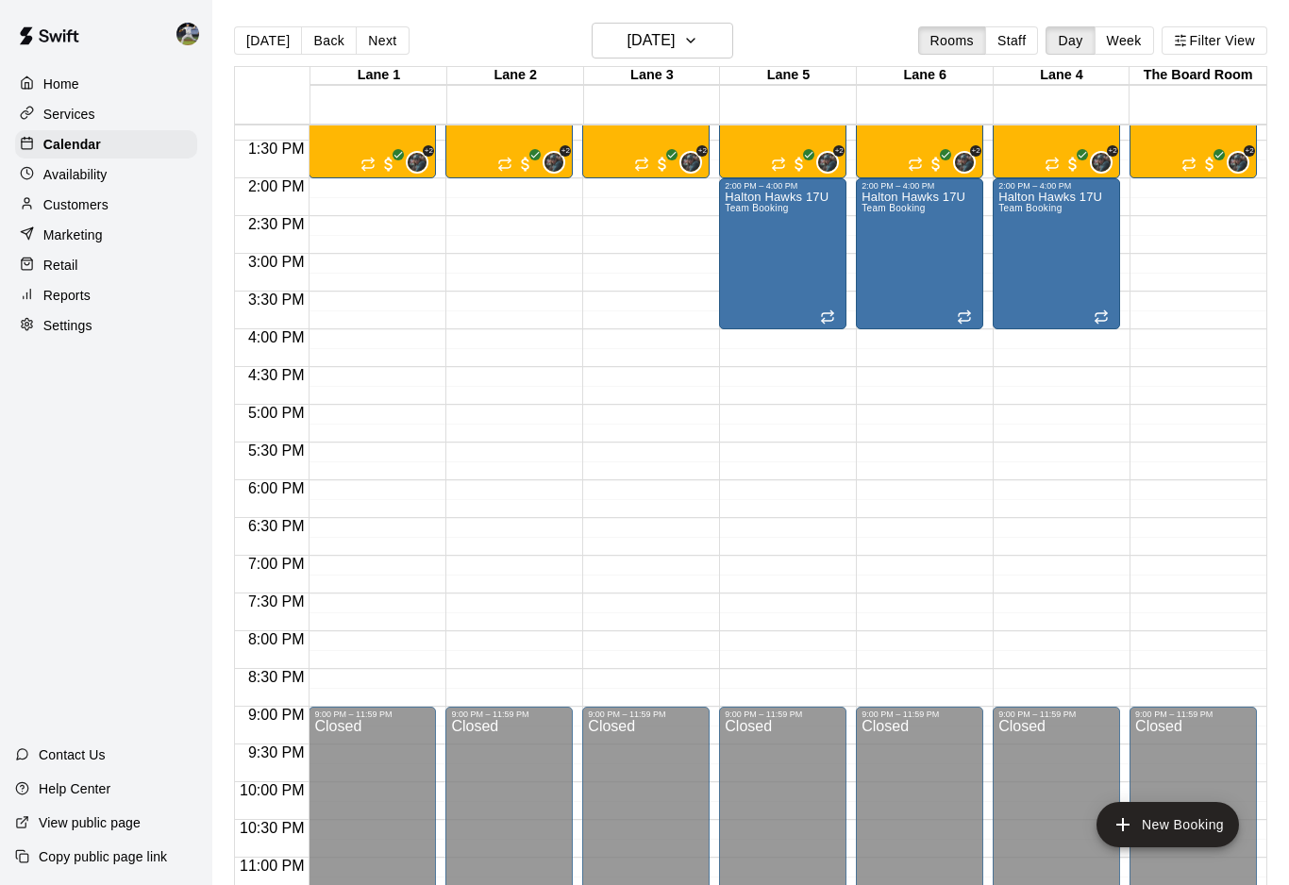
click at [368, 46] on button "Next" at bounding box center [382, 40] width 53 height 28
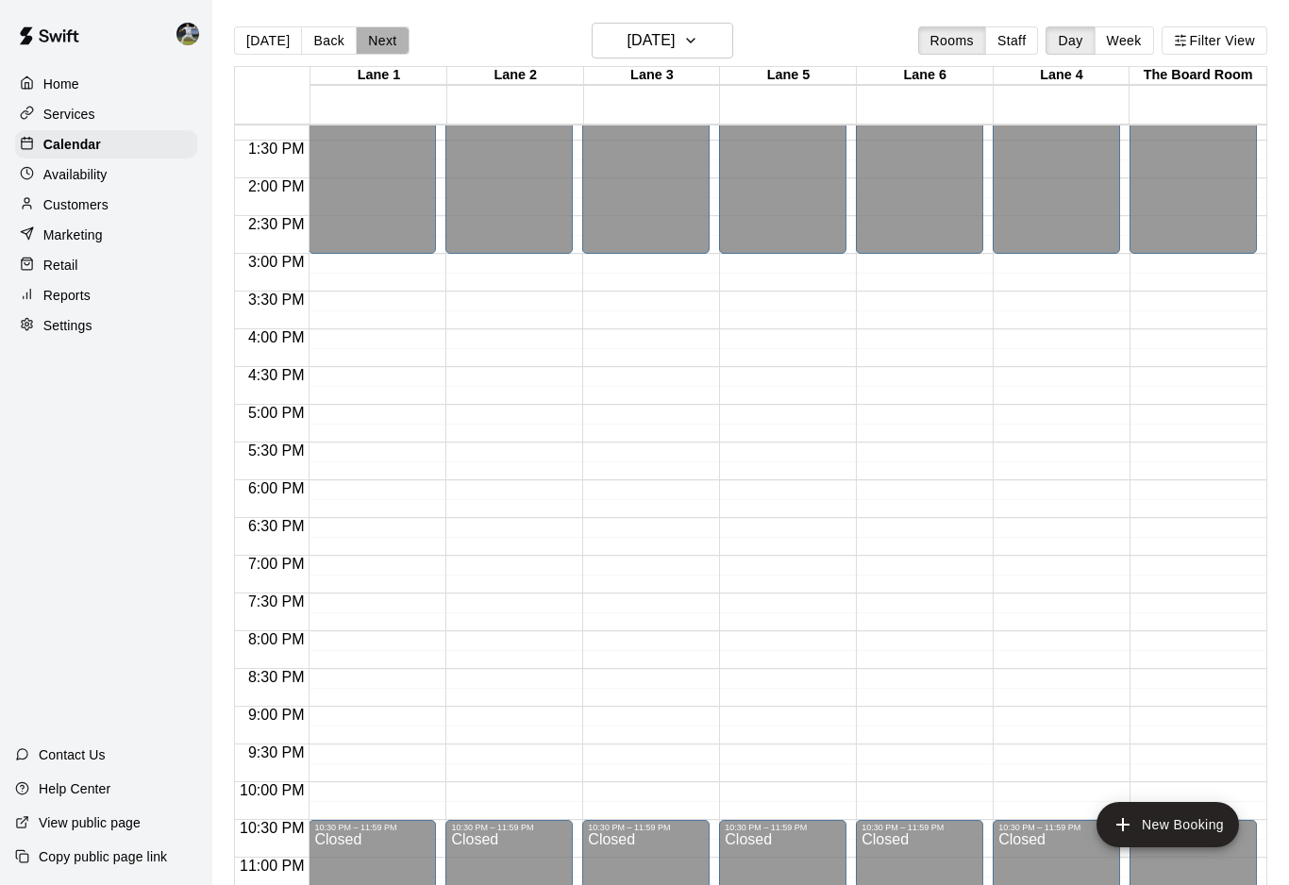
click at [368, 46] on button "Next" at bounding box center [382, 40] width 53 height 28
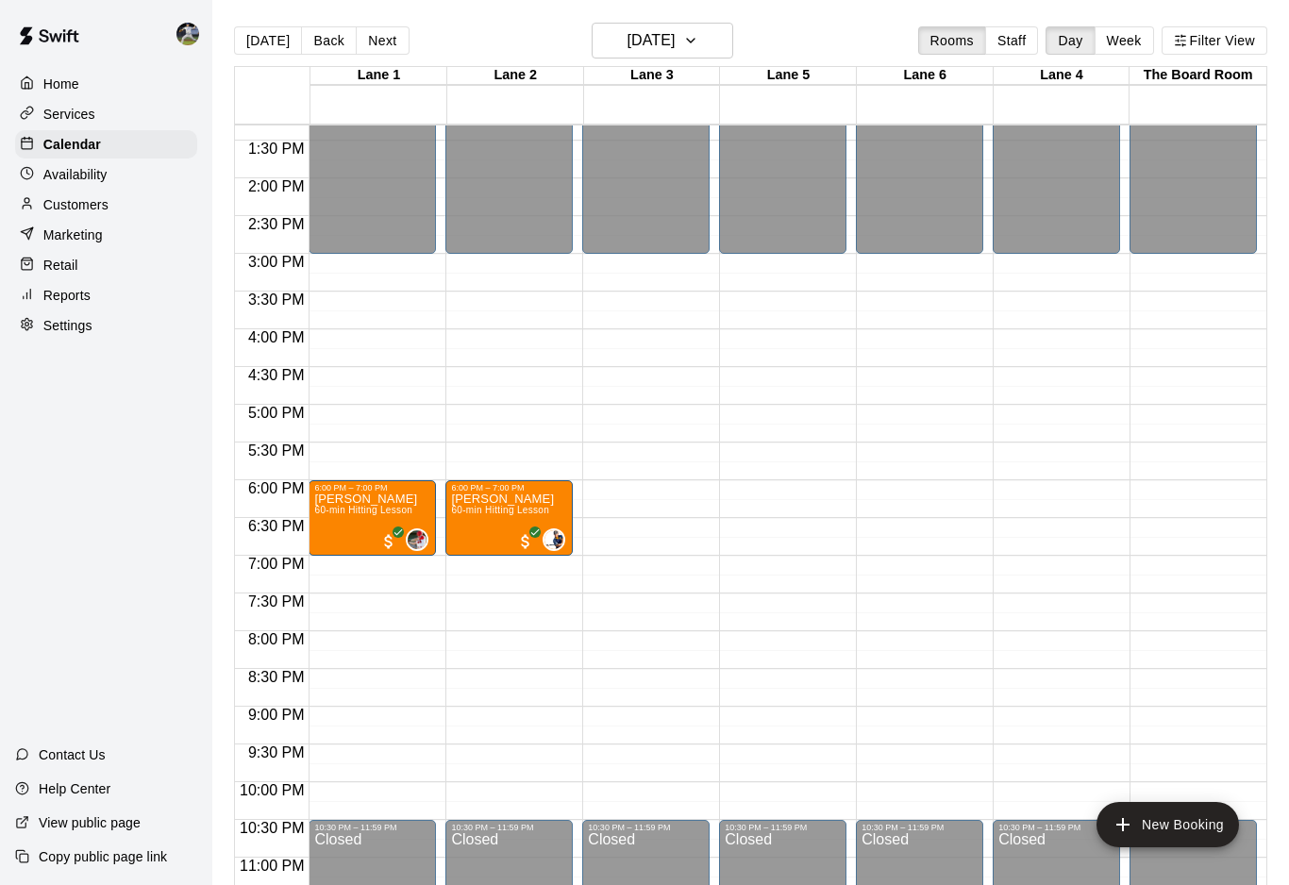
click at [368, 46] on button "Next" at bounding box center [382, 40] width 53 height 28
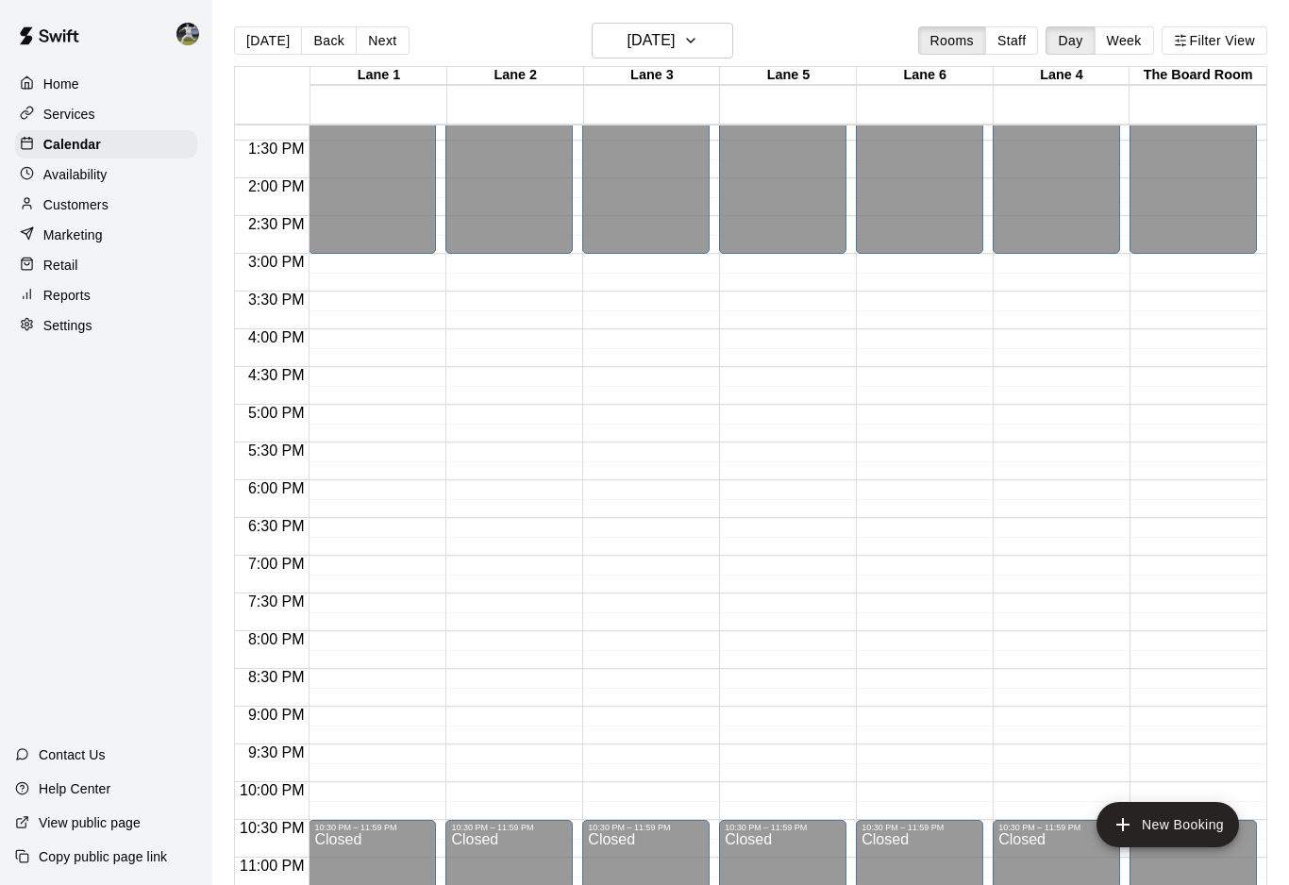
click at [368, 46] on button "Next" at bounding box center [382, 40] width 53 height 28
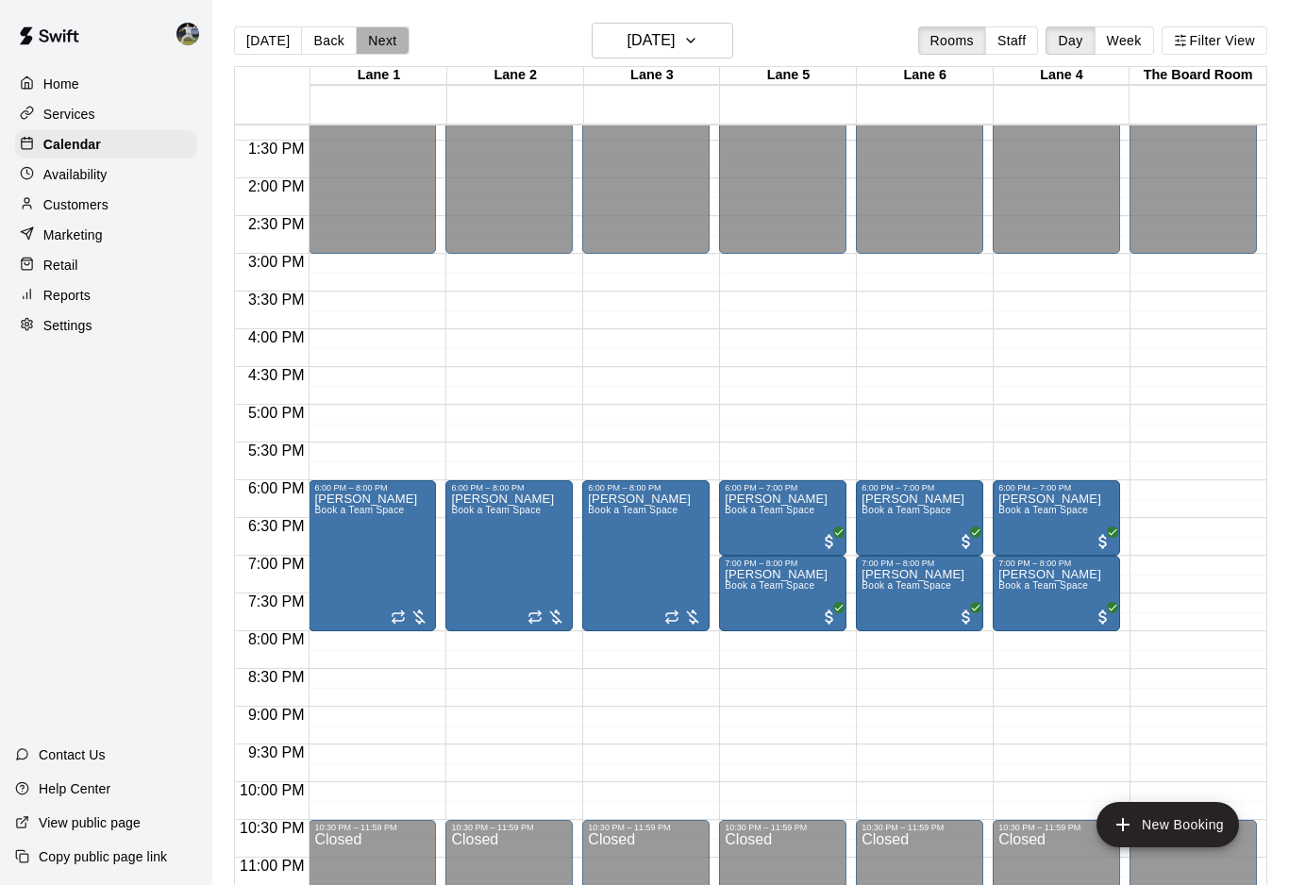
click at [368, 46] on button "Next" at bounding box center [382, 40] width 53 height 28
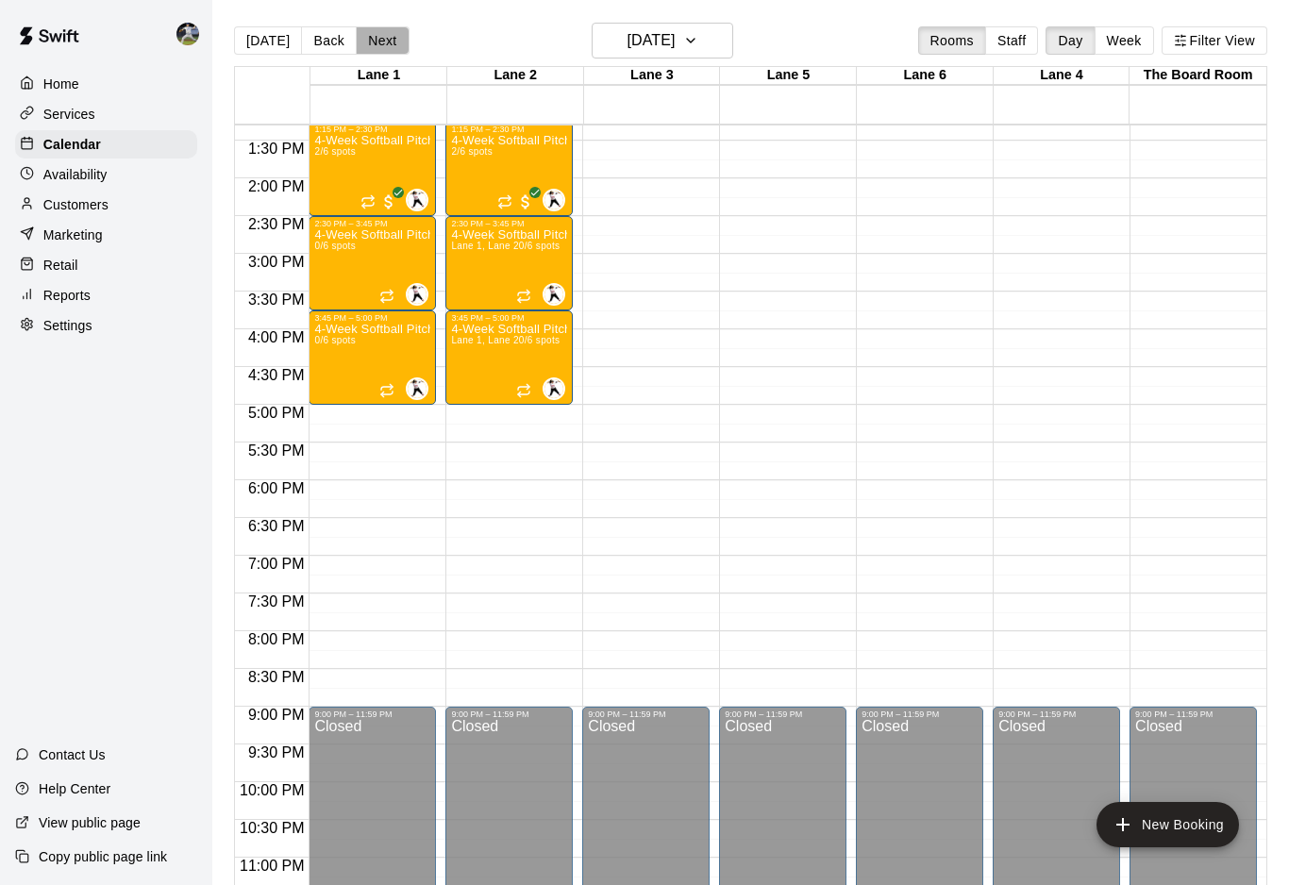
click at [368, 46] on button "Next" at bounding box center [382, 40] width 53 height 28
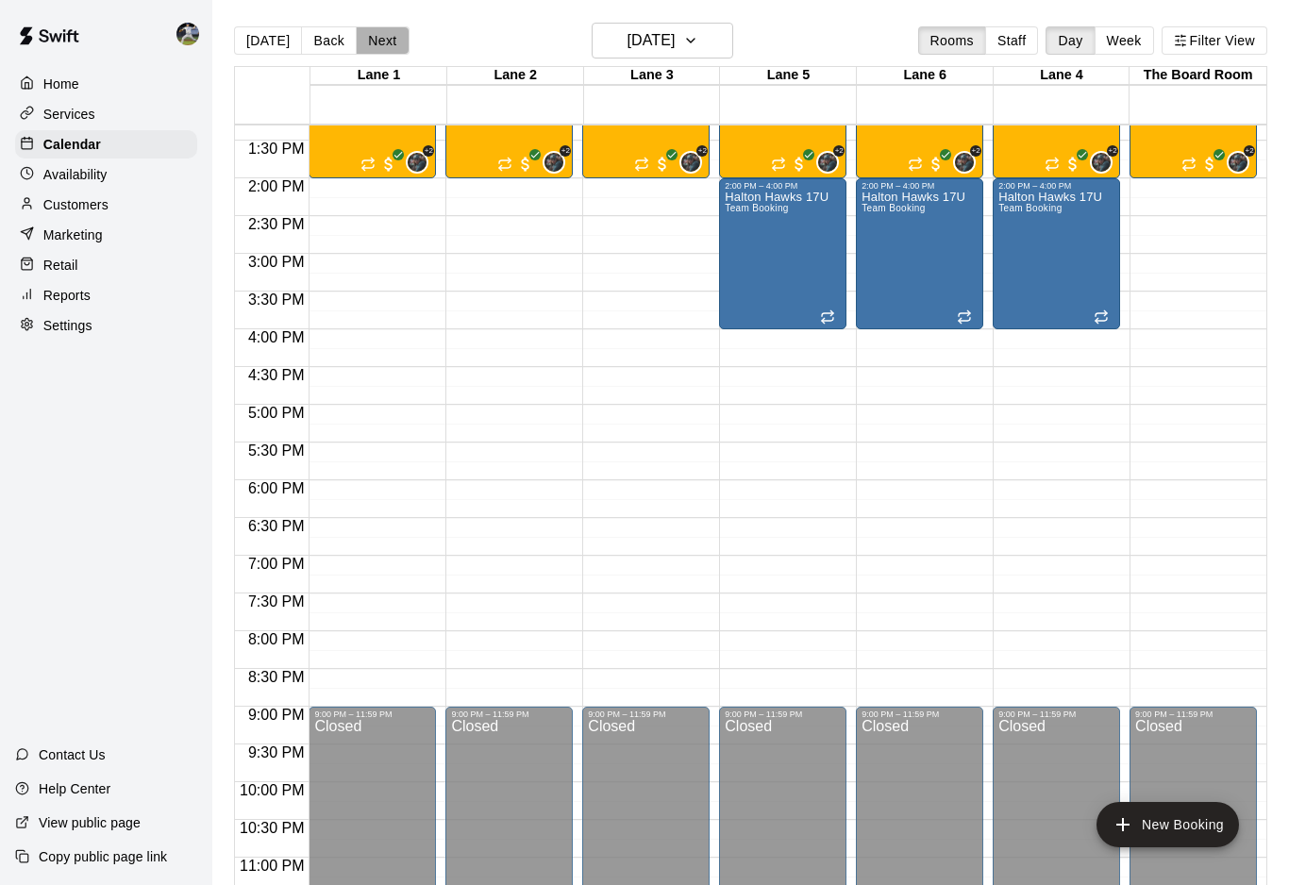
click at [368, 46] on button "Next" at bounding box center [382, 40] width 53 height 28
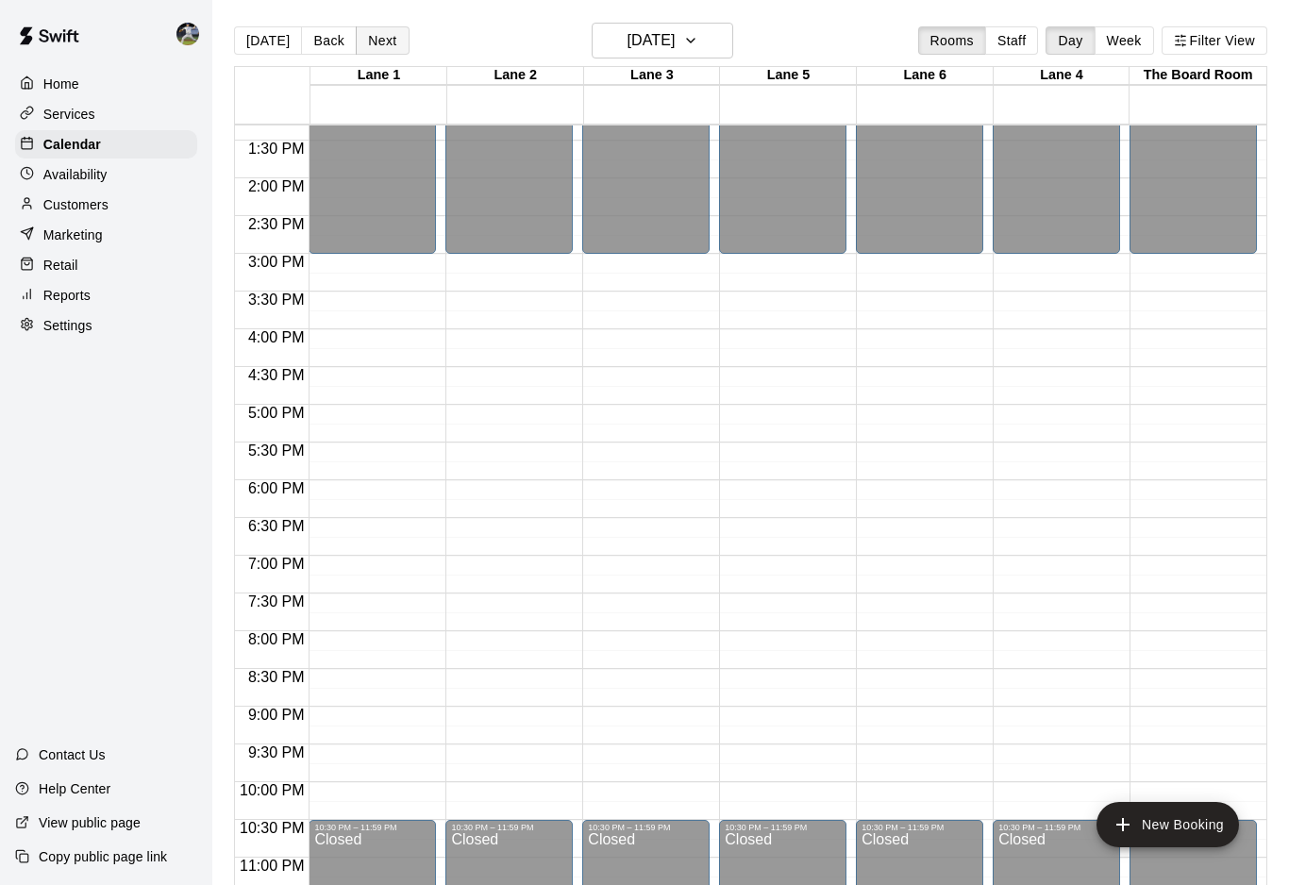
click at [368, 46] on button "Next" at bounding box center [382, 40] width 53 height 28
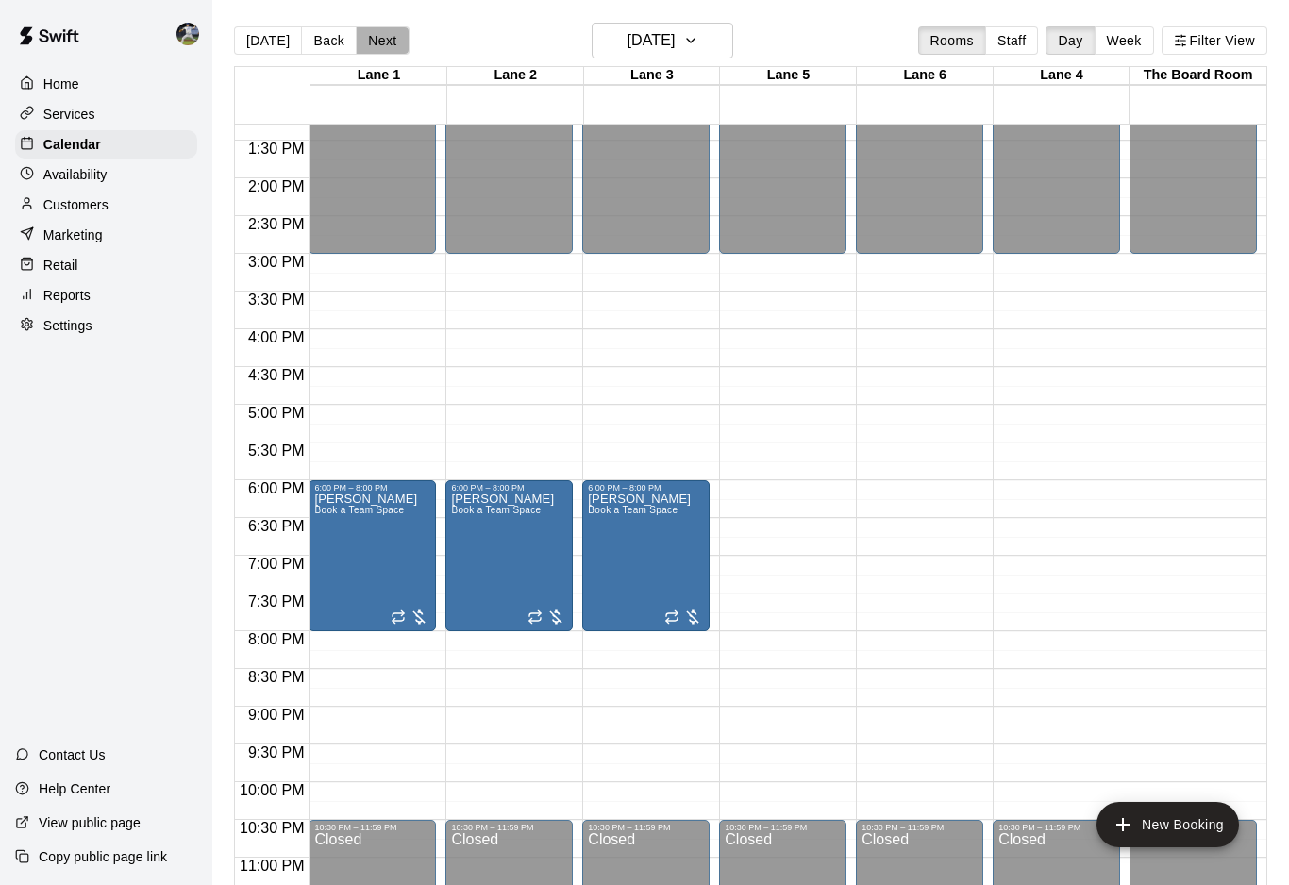
click at [368, 46] on button "Next" at bounding box center [382, 40] width 53 height 28
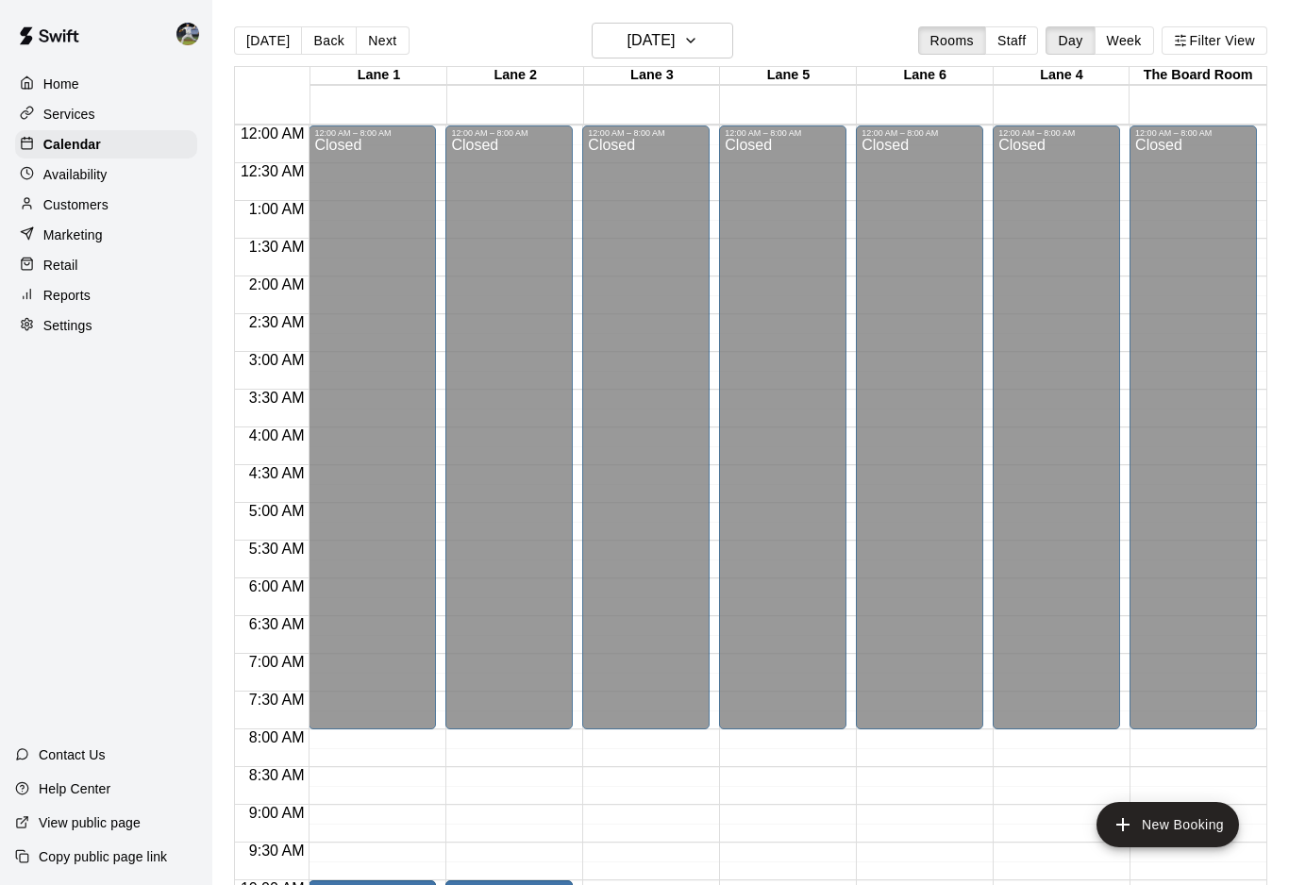
scroll to position [0, 0]
